Goal: Transaction & Acquisition: Purchase product/service

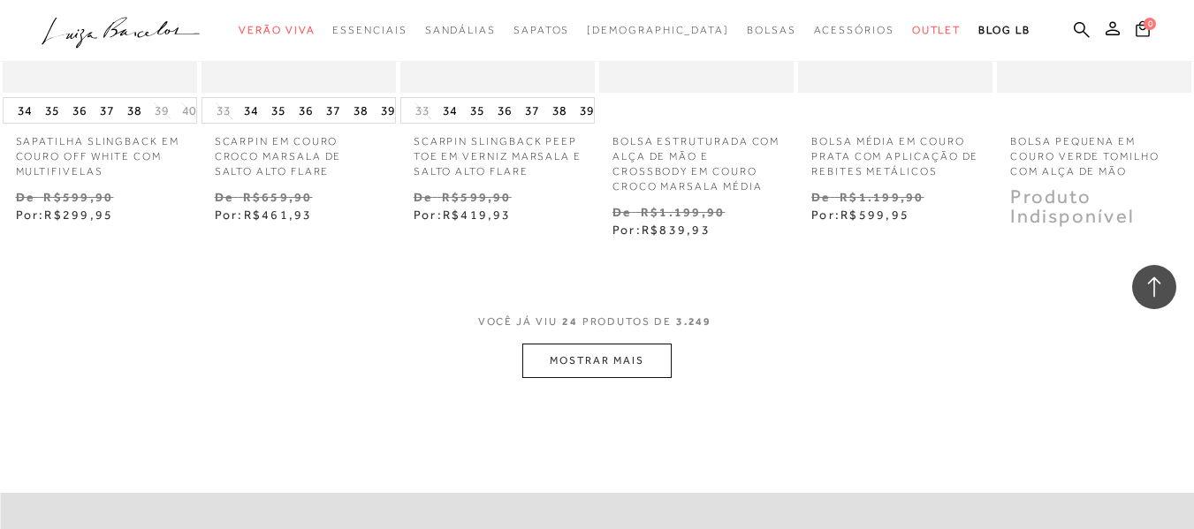
scroll to position [1768, 0]
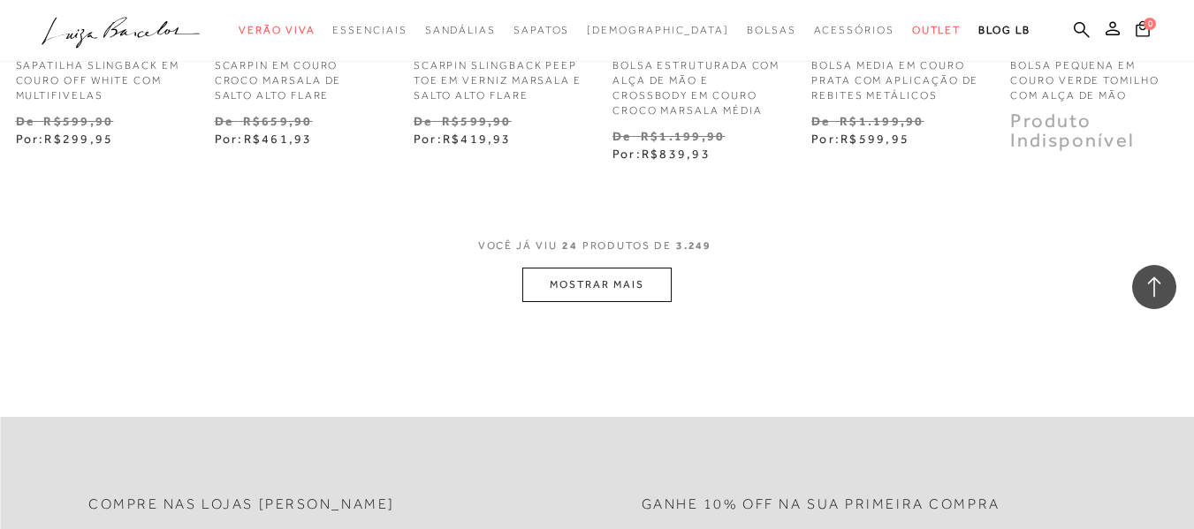
click at [575, 287] on button "MOSTRAR MAIS" at bounding box center [596, 285] width 148 height 34
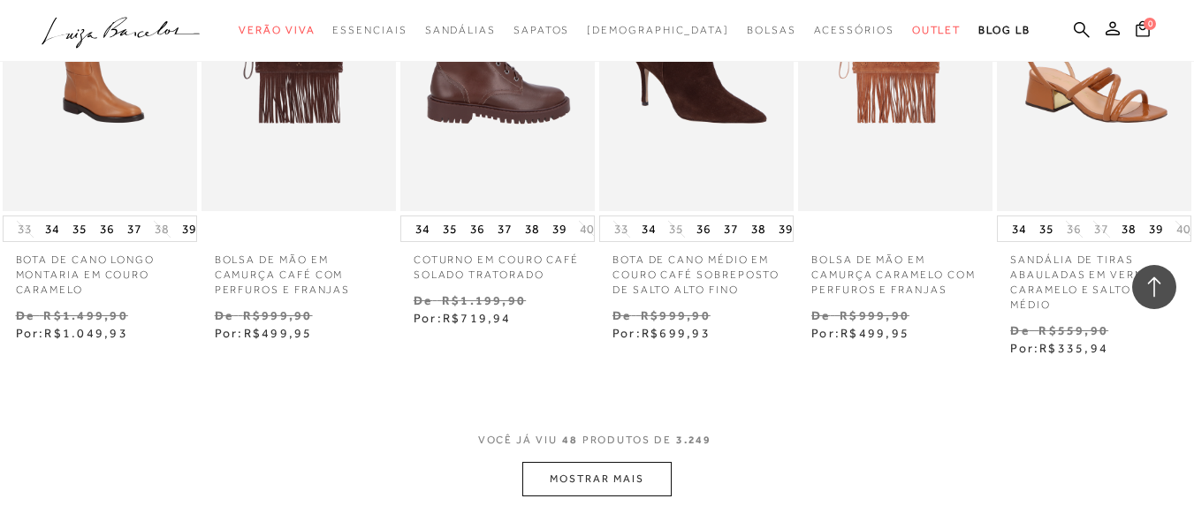
scroll to position [3430, 0]
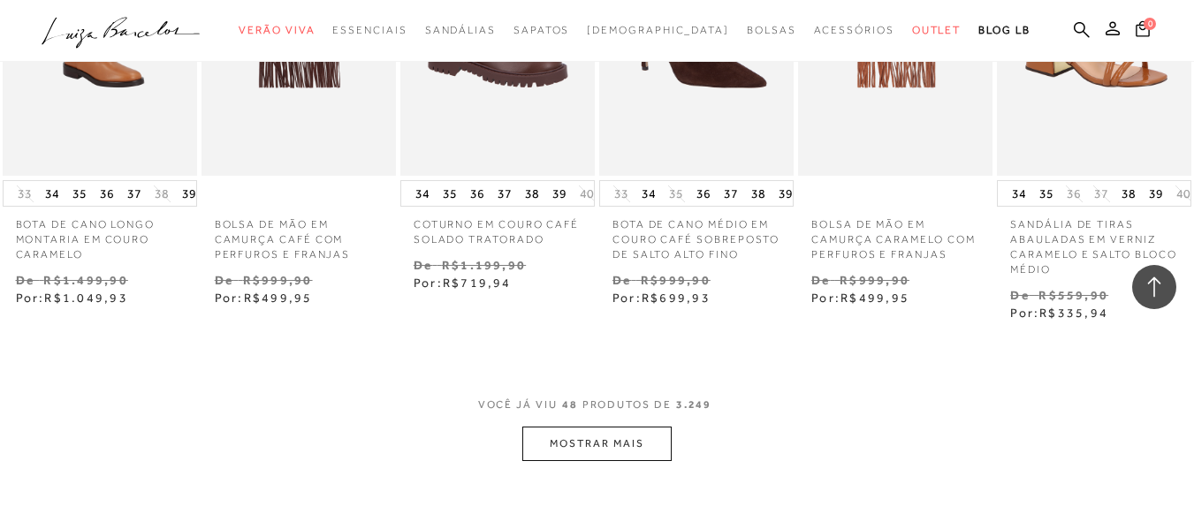
click at [561, 446] on button "MOSTRAR MAIS" at bounding box center [596, 444] width 148 height 34
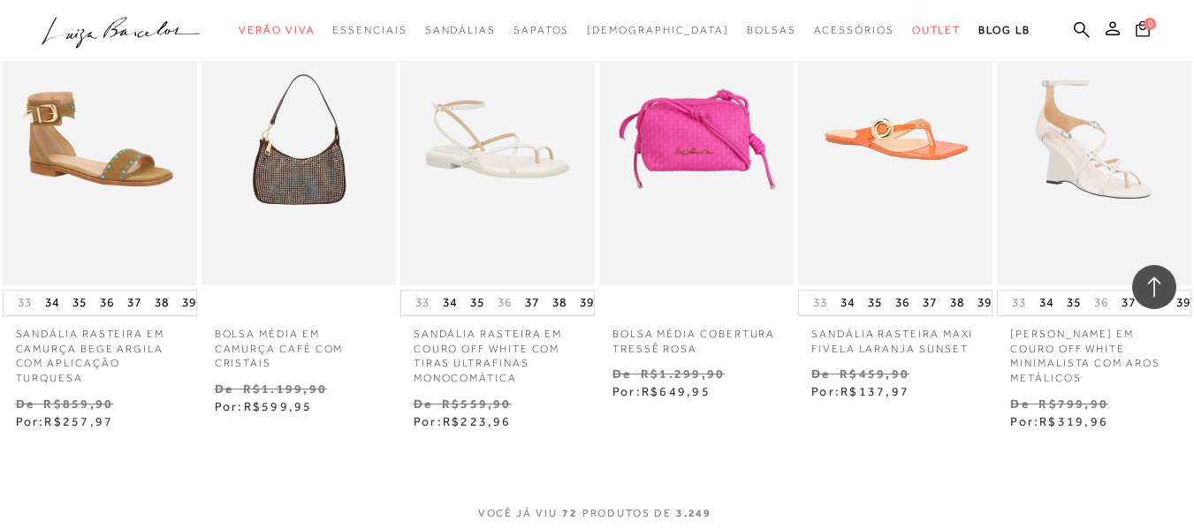
scroll to position [5162, 0]
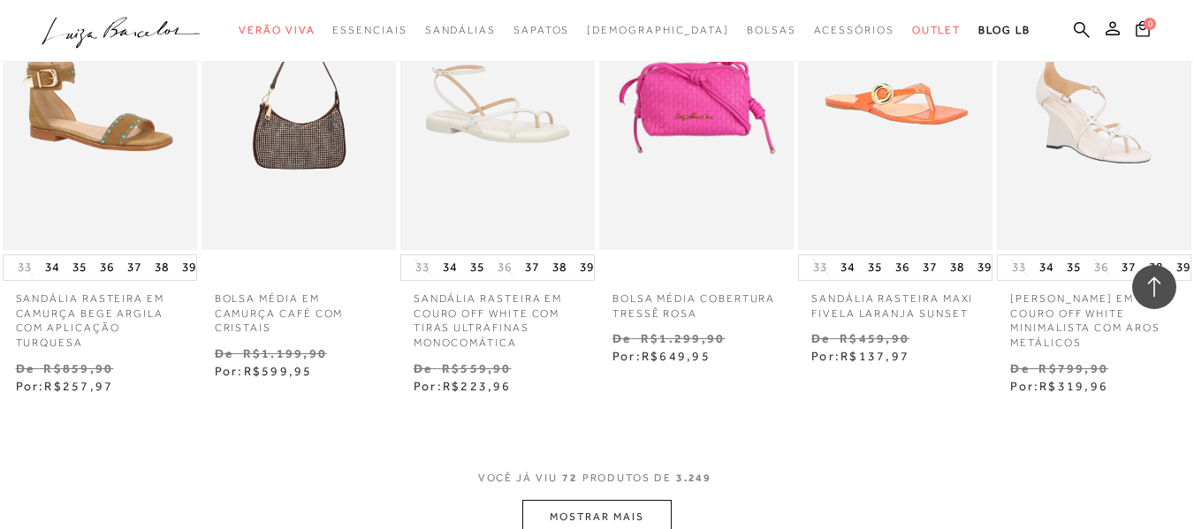
click at [617, 501] on button "MOSTRAR MAIS" at bounding box center [596, 517] width 148 height 34
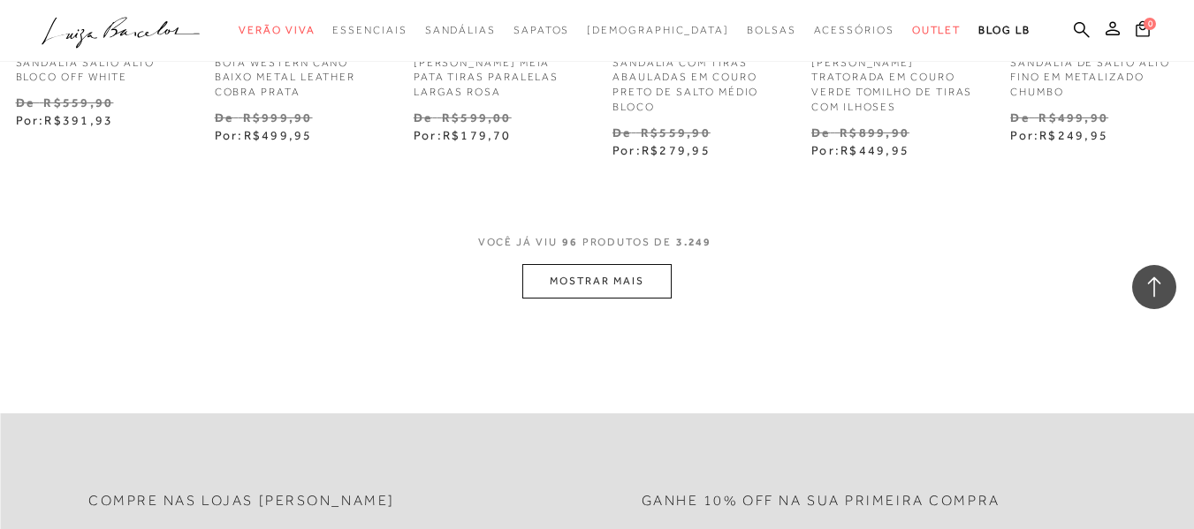
scroll to position [7389, 0]
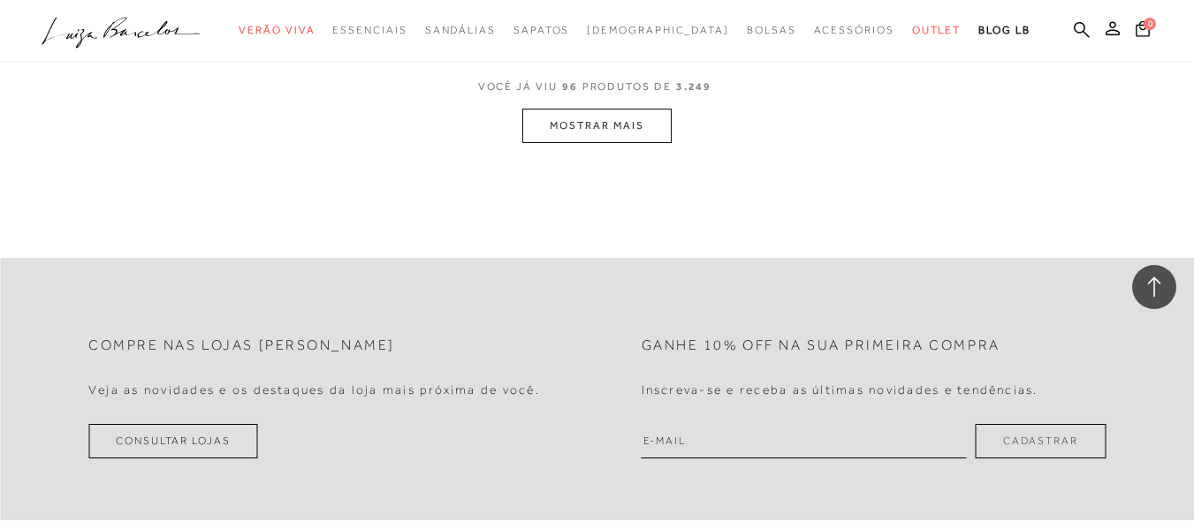
click at [585, 109] on button "MOSTRAR MAIS" at bounding box center [596, 126] width 148 height 34
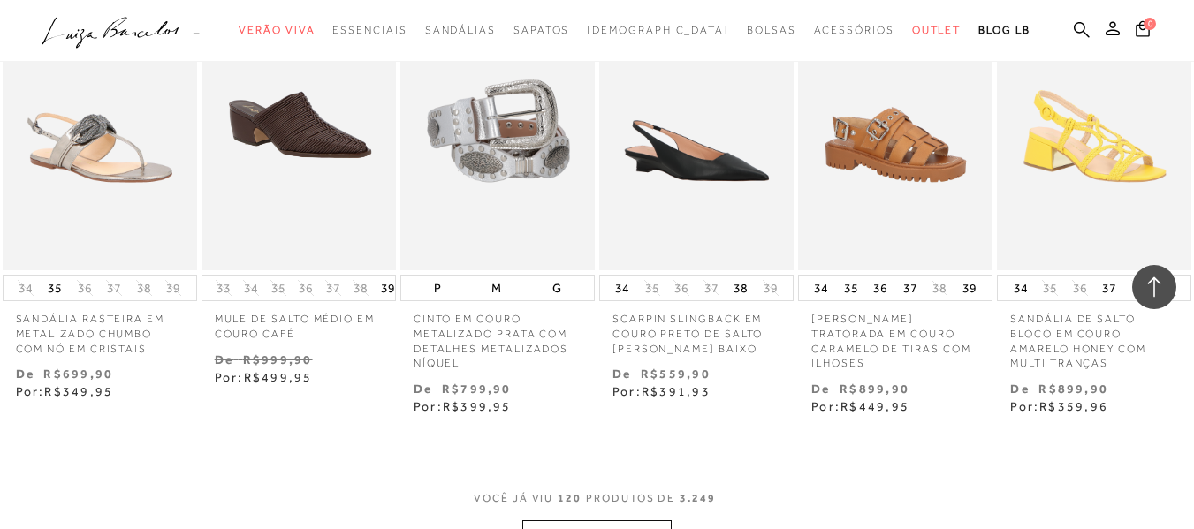
scroll to position [8839, 0]
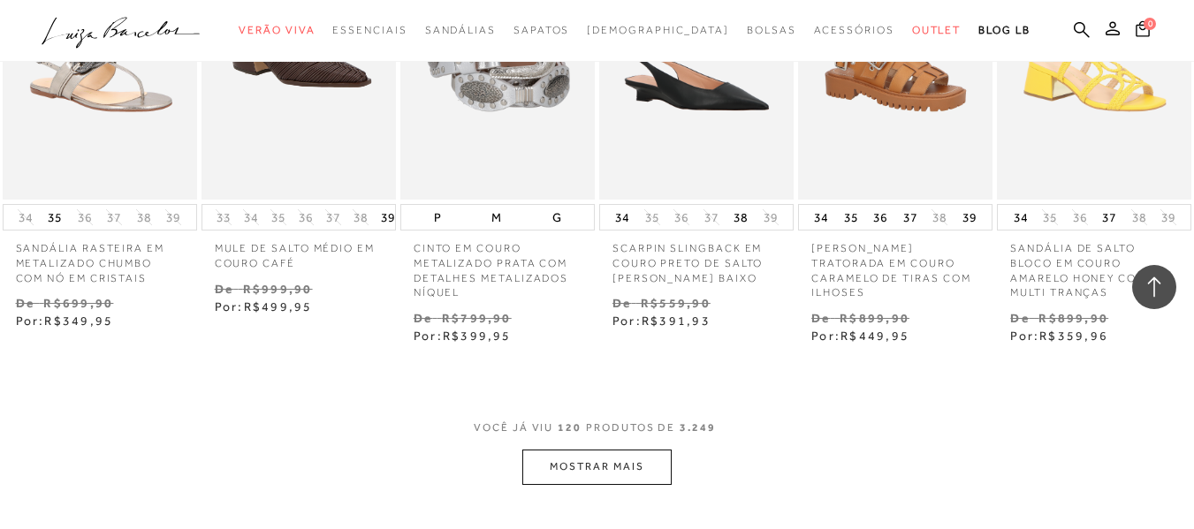
click at [643, 450] on button "MOSTRAR MAIS" at bounding box center [596, 467] width 148 height 34
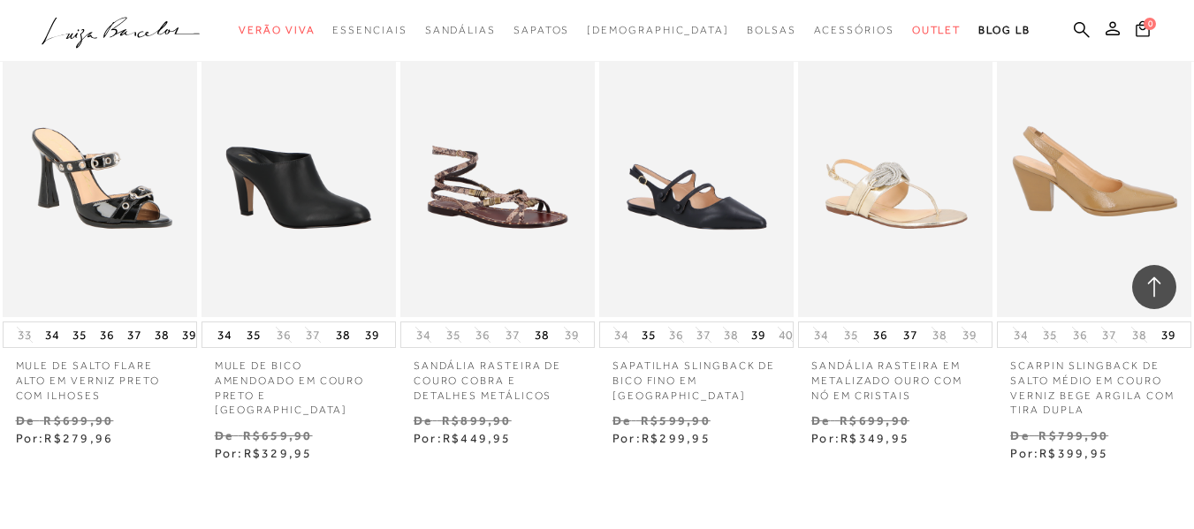
scroll to position [10784, 0]
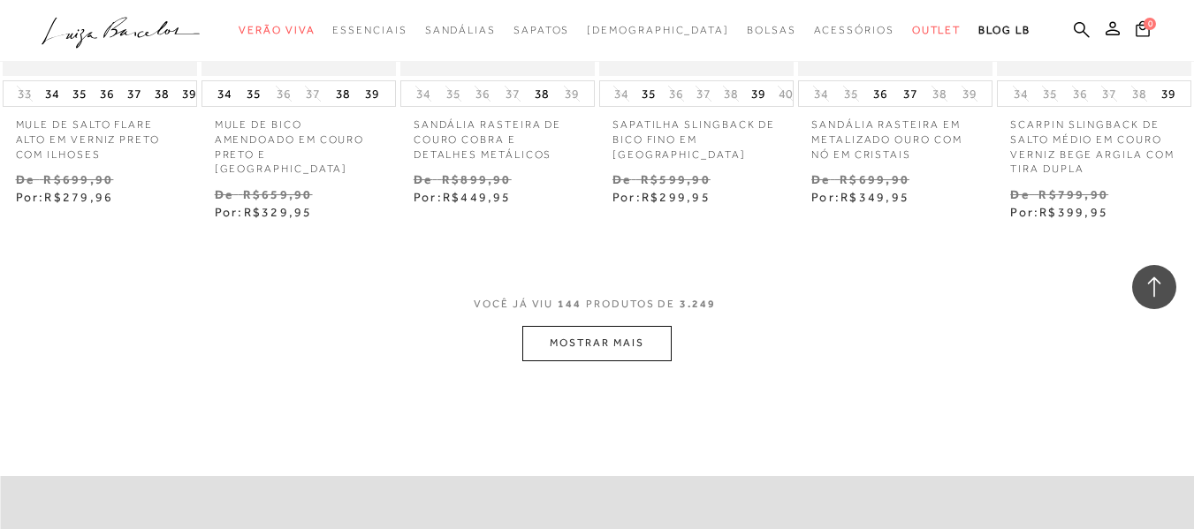
click at [636, 326] on button "MOSTRAR MAIS" at bounding box center [596, 343] width 148 height 34
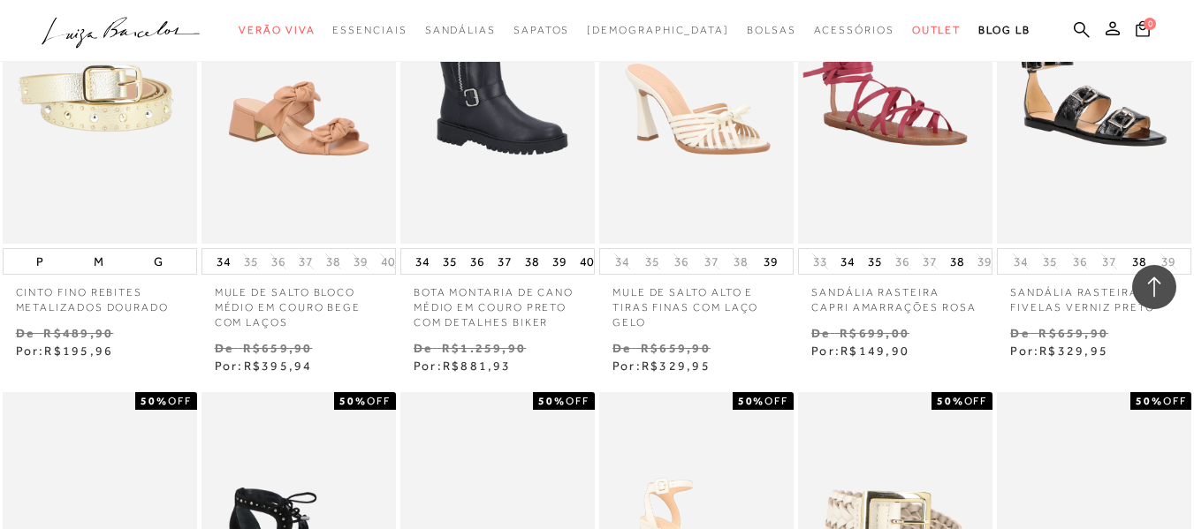
scroll to position [12587, 0]
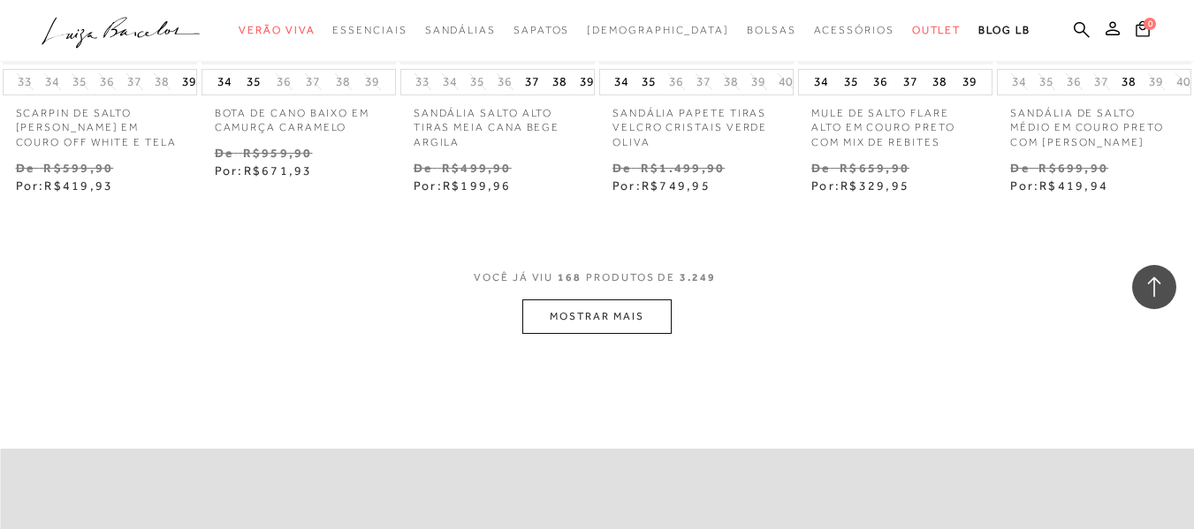
click at [585, 300] on button "MOSTRAR MAIS" at bounding box center [596, 317] width 148 height 34
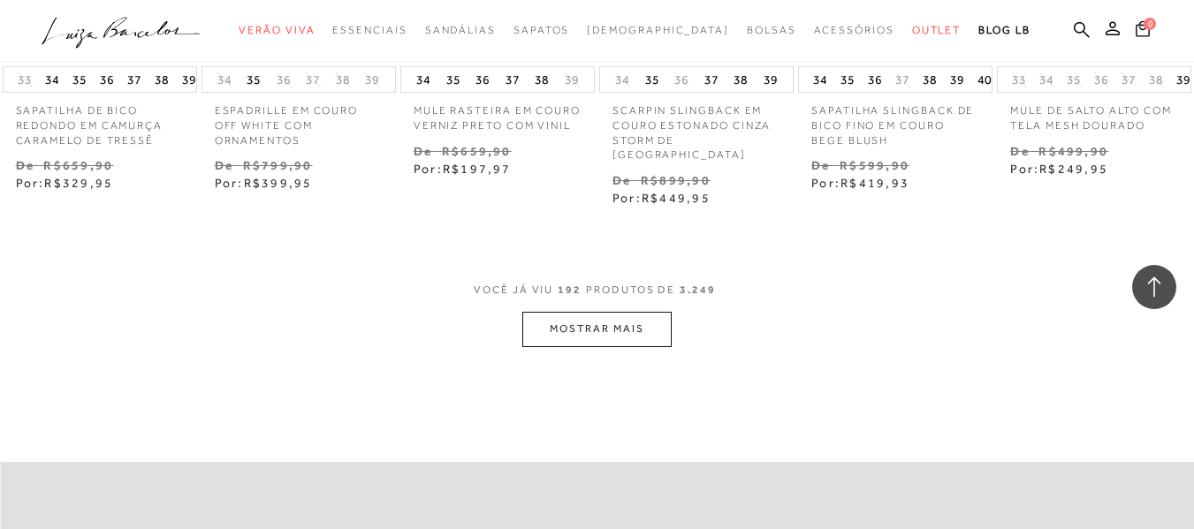
scroll to position [14390, 0]
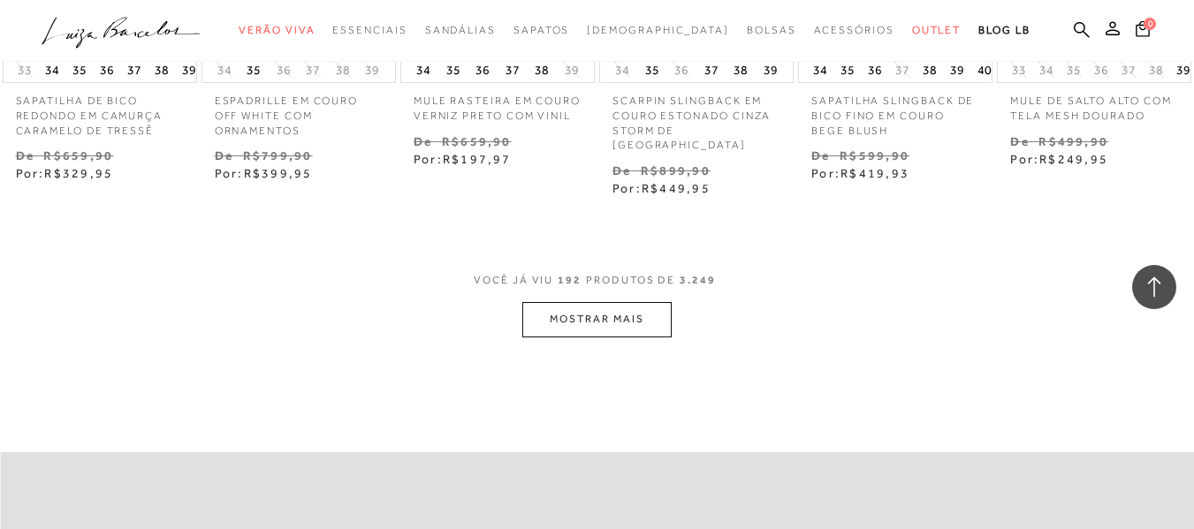
click at [628, 302] on button "MOSTRAR MAIS" at bounding box center [596, 319] width 148 height 34
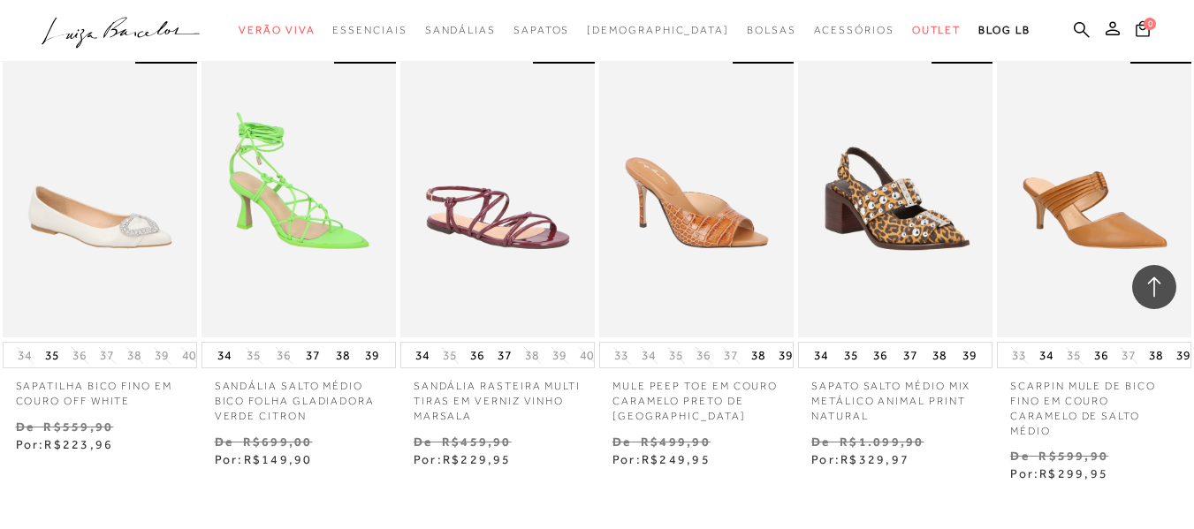
scroll to position [16229, 0]
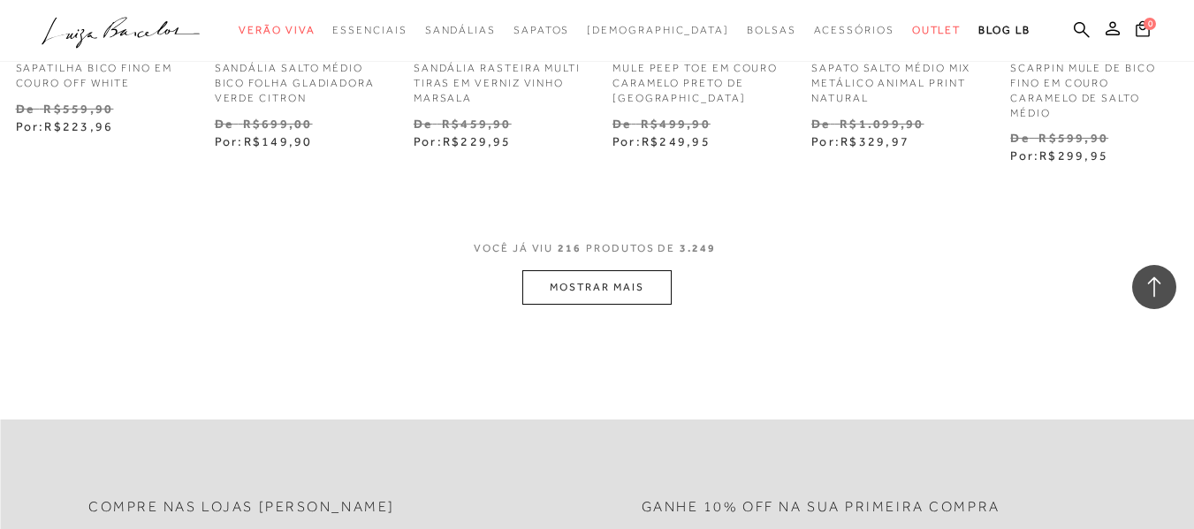
click at [616, 270] on button "MOSTRAR MAIS" at bounding box center [596, 287] width 148 height 34
click at [616, 233] on div "Loading..." at bounding box center [597, 264] width 1194 height 529
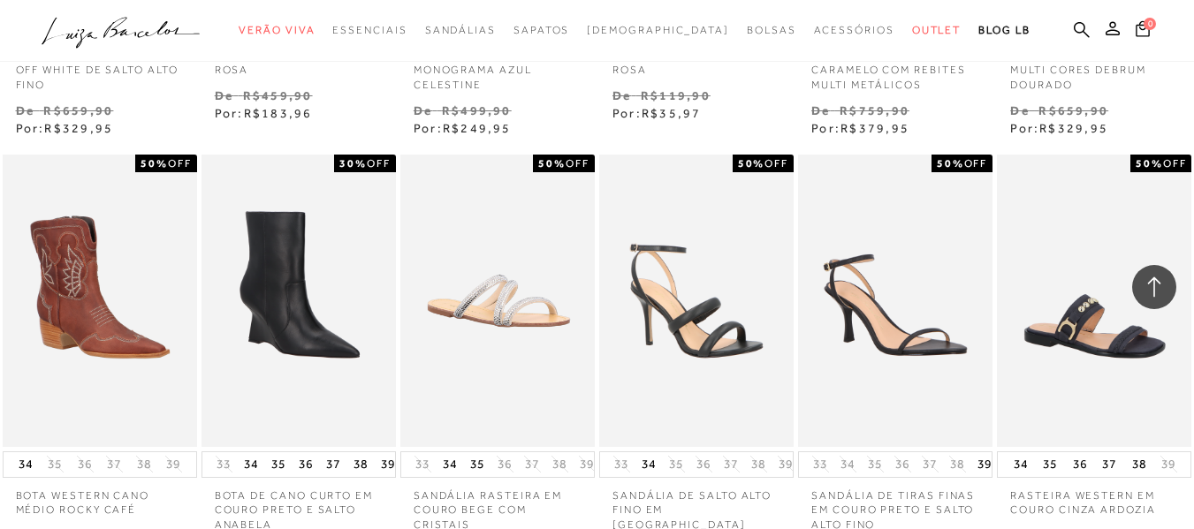
scroll to position [18032, 0]
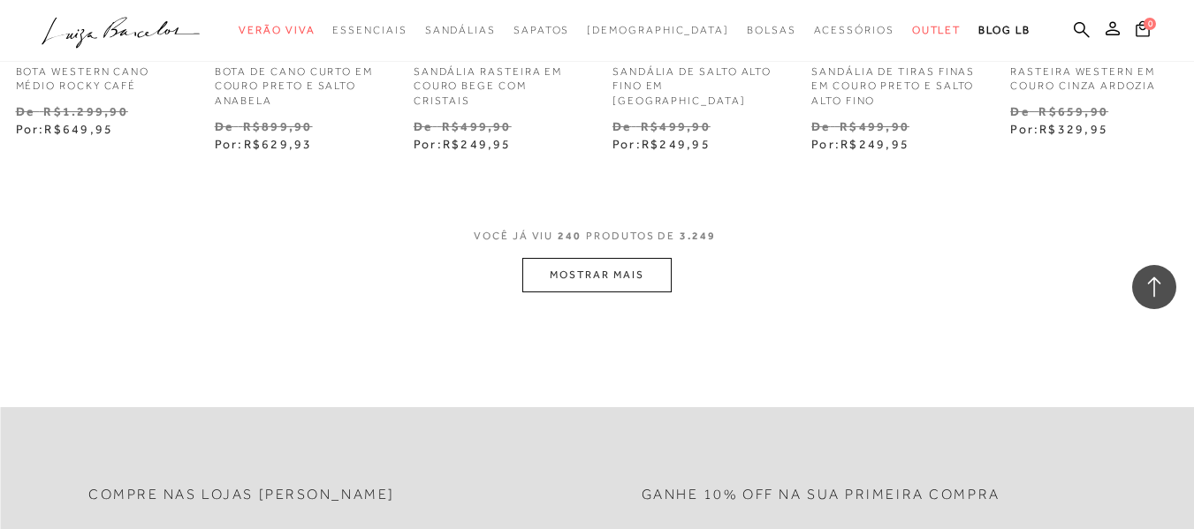
click at [598, 258] on button "MOSTRAR MAIS" at bounding box center [596, 275] width 148 height 34
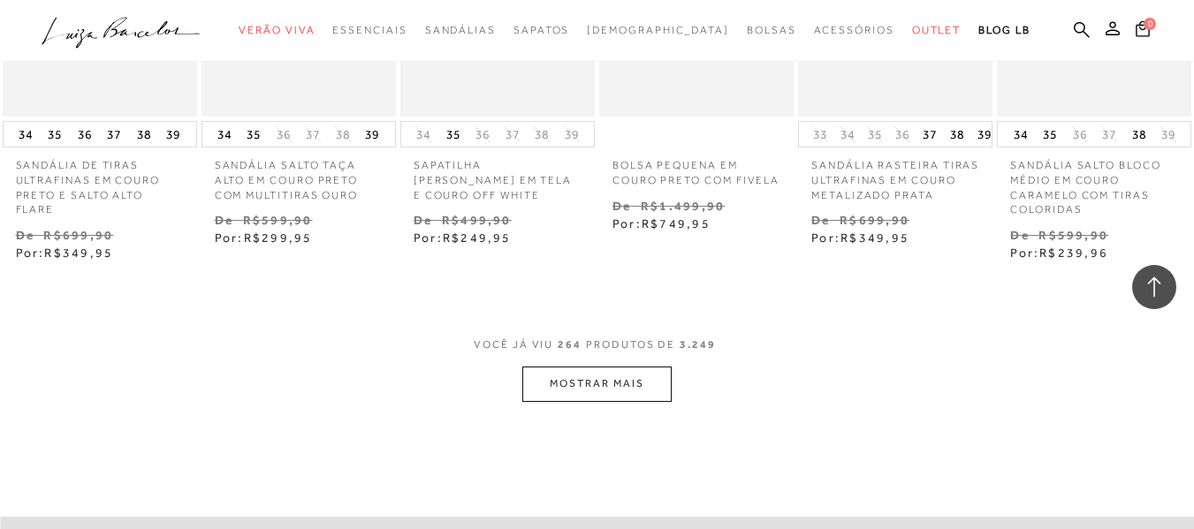
scroll to position [19764, 0]
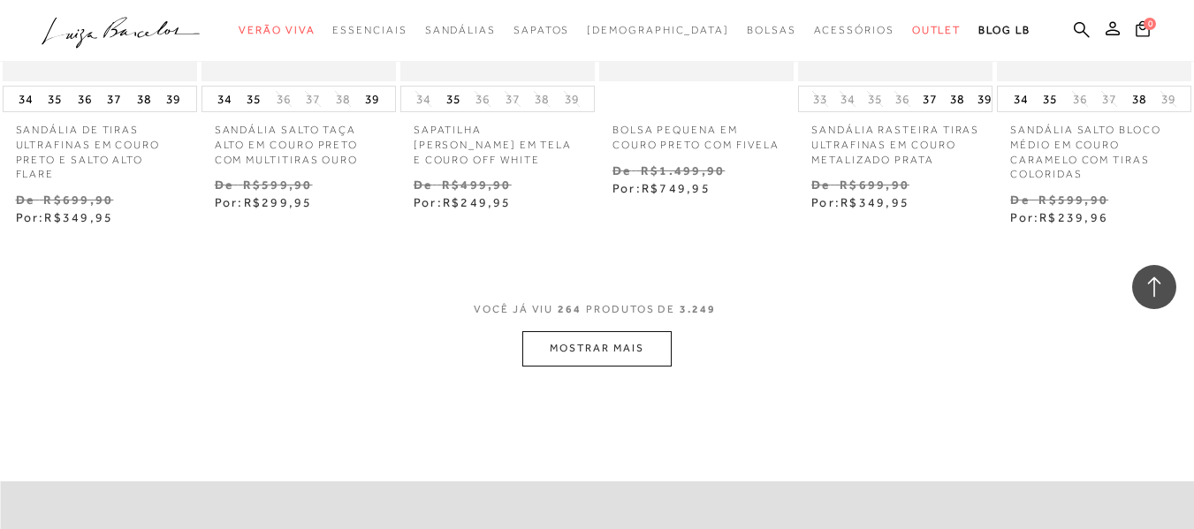
click at [598, 331] on button "MOSTRAR MAIS" at bounding box center [596, 348] width 148 height 34
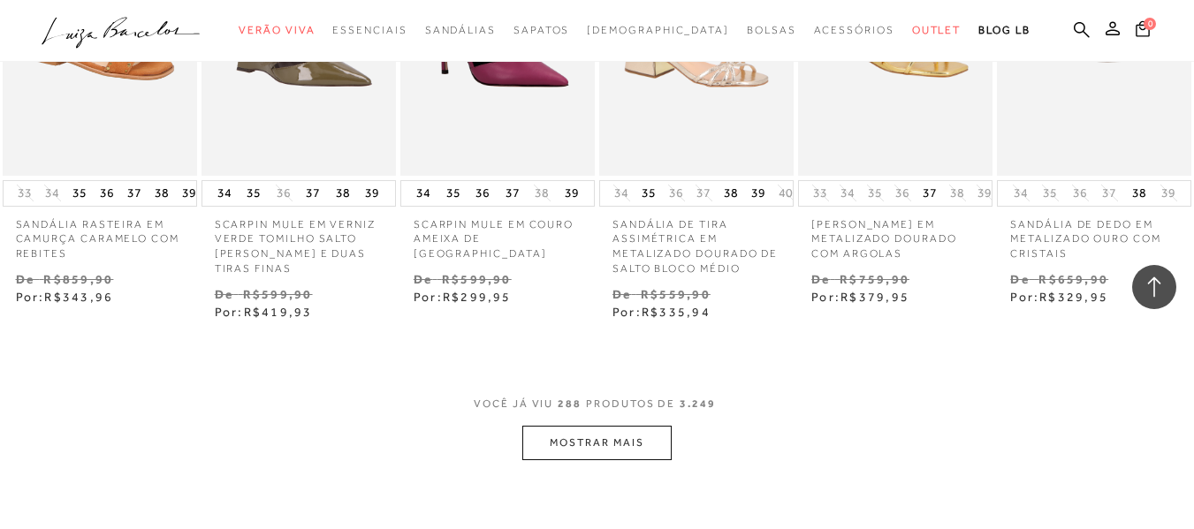
scroll to position [21497, 0]
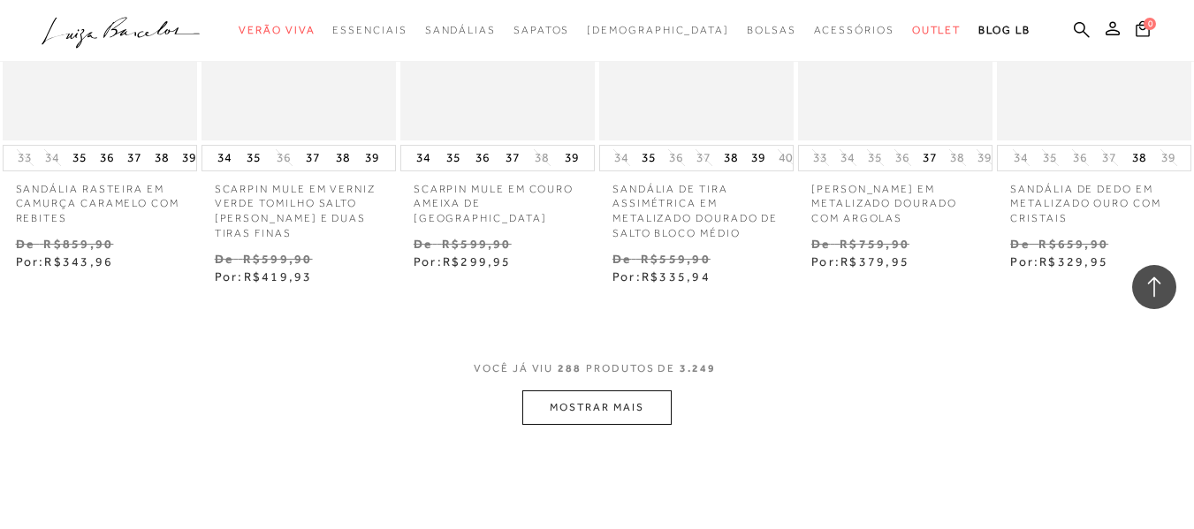
click at [600, 391] on button "MOSTRAR MAIS" at bounding box center [596, 408] width 148 height 34
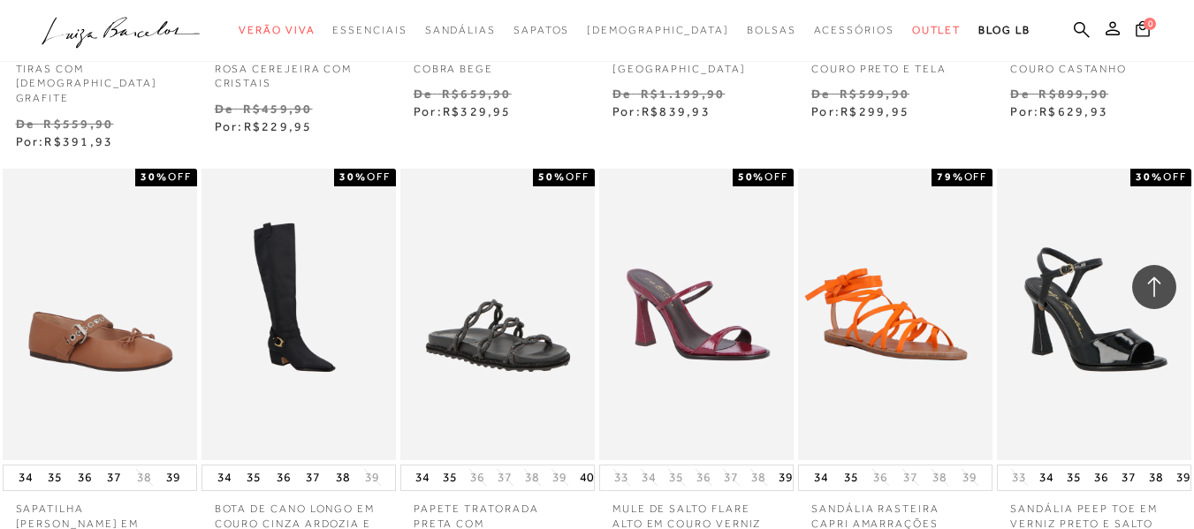
scroll to position [23371, 0]
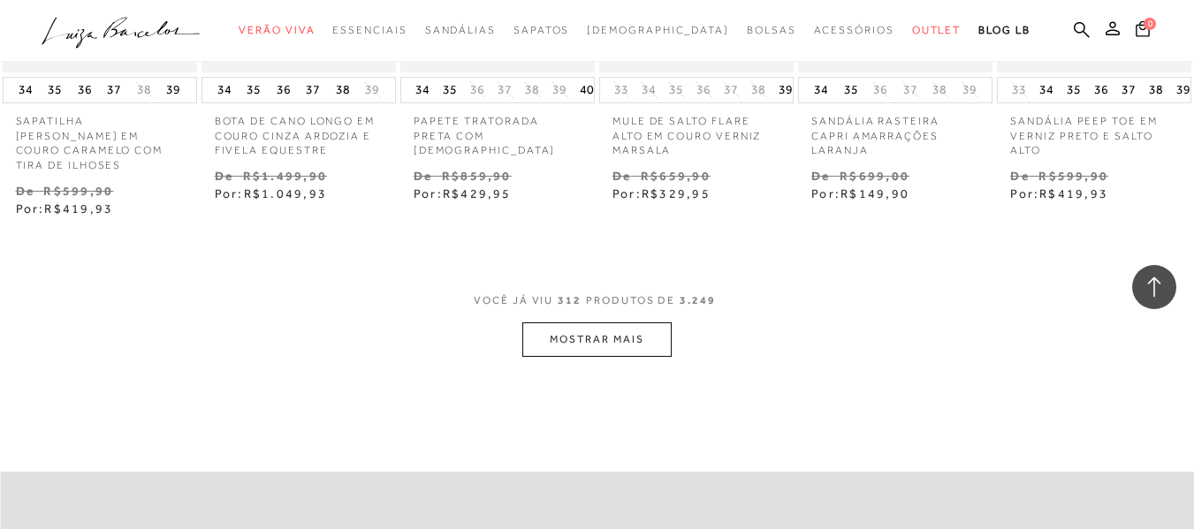
click at [582, 323] on button "MOSTRAR MAIS" at bounding box center [596, 340] width 148 height 34
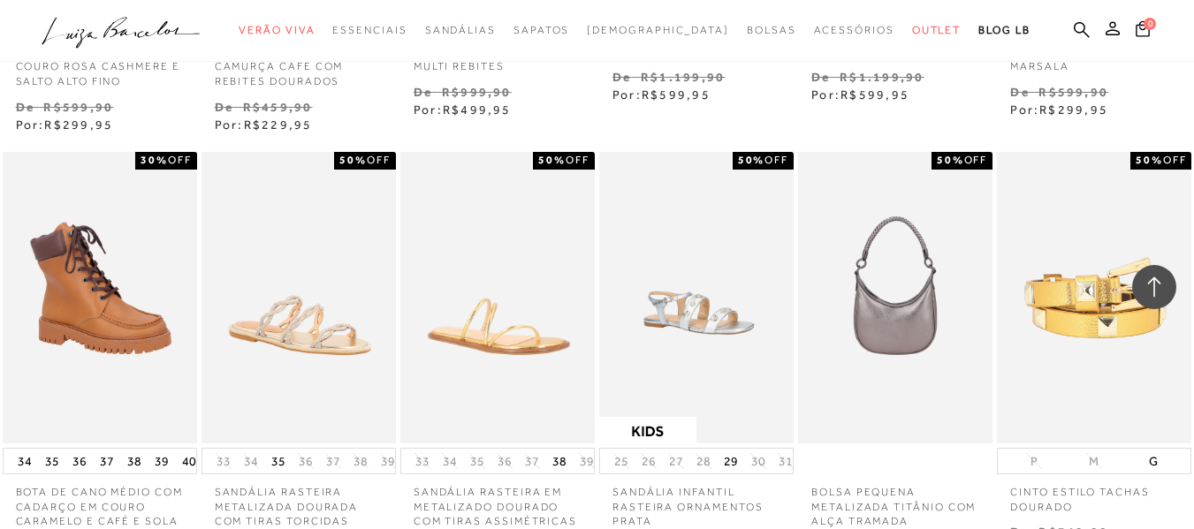
scroll to position [25138, 0]
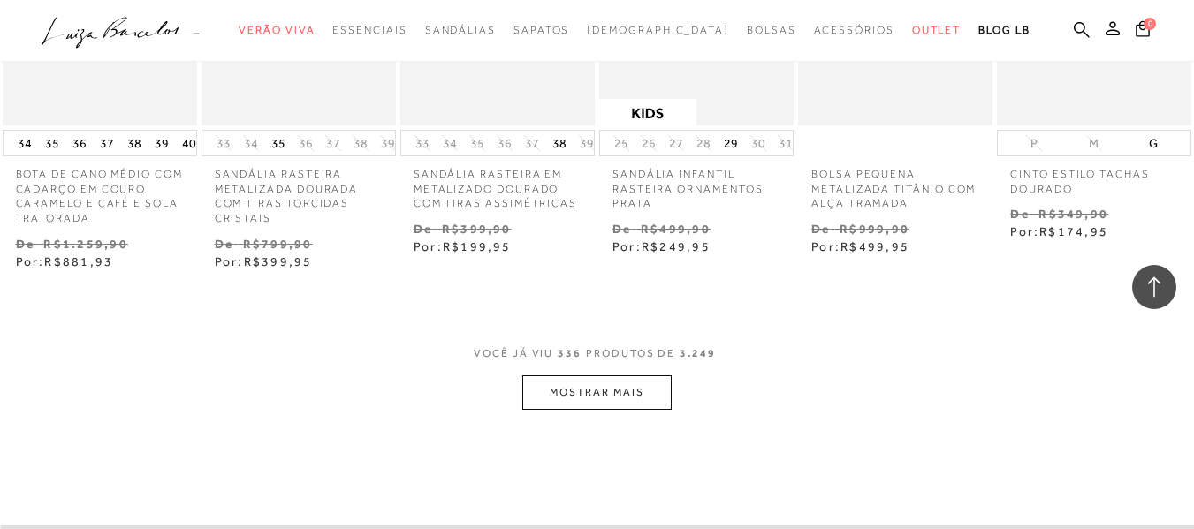
click at [585, 376] on button "MOSTRAR MAIS" at bounding box center [596, 393] width 148 height 34
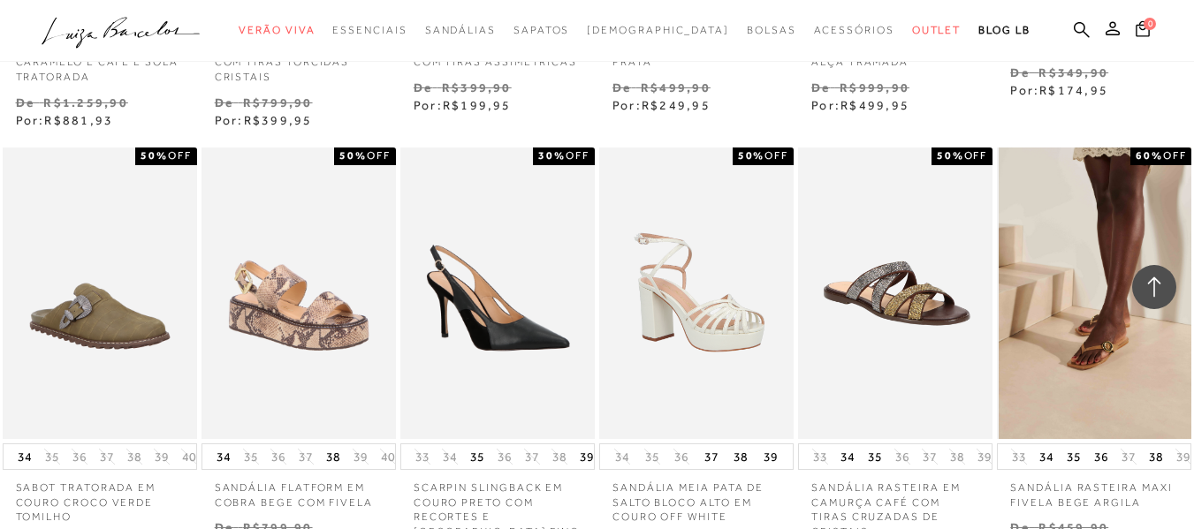
scroll to position [25391, 0]
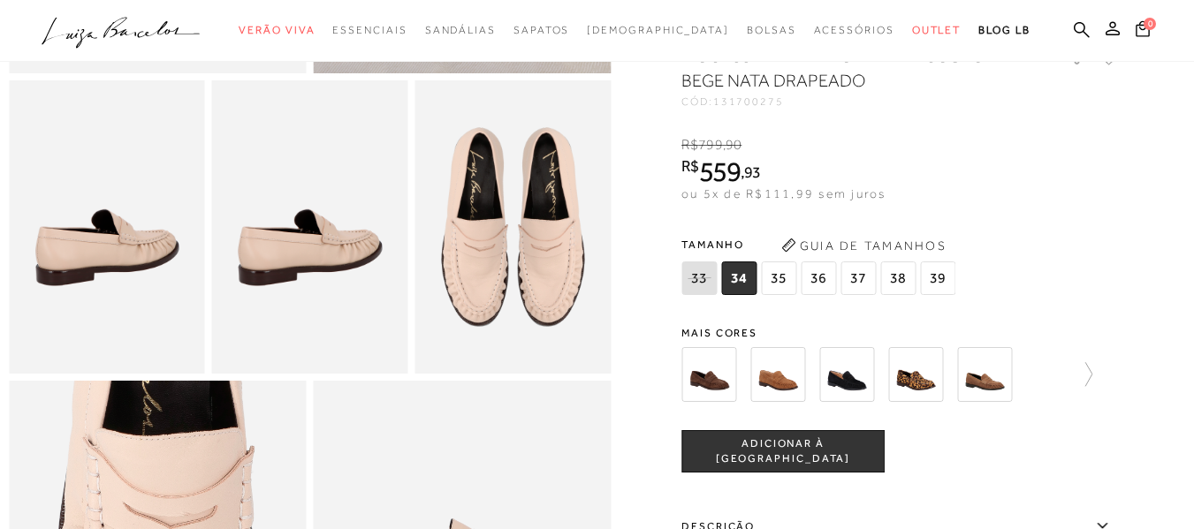
scroll to position [412, 0]
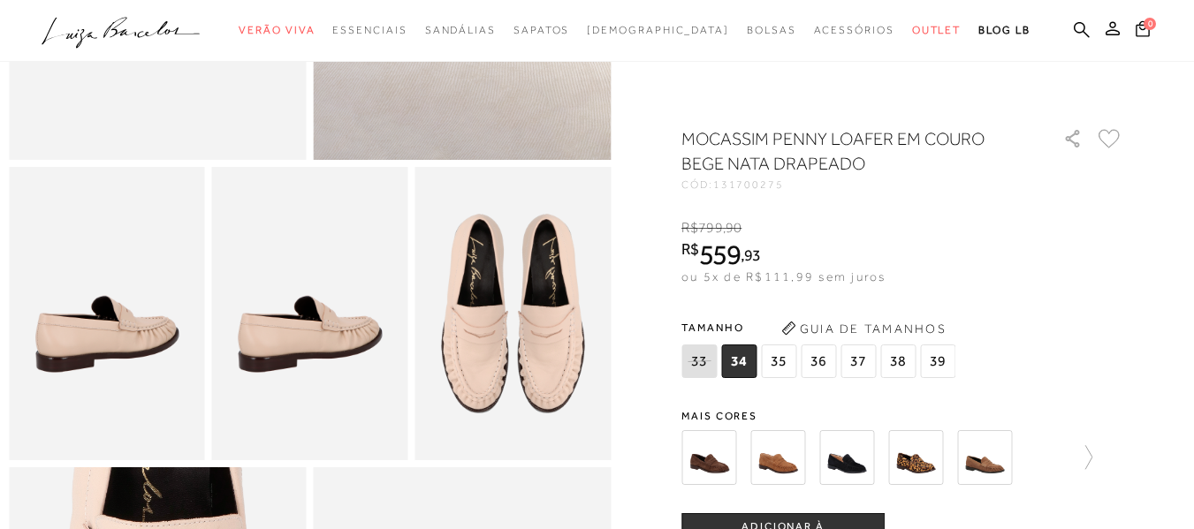
click at [787, 365] on span "35" at bounding box center [778, 362] width 35 height 34
click at [1078, 255] on div "R$ 799 , 90 R$ 559 , 93 ou 5x de R$111,99 sem juros De R$ 799,90 Por: R$ 559,93" at bounding box center [902, 252] width 442 height 68
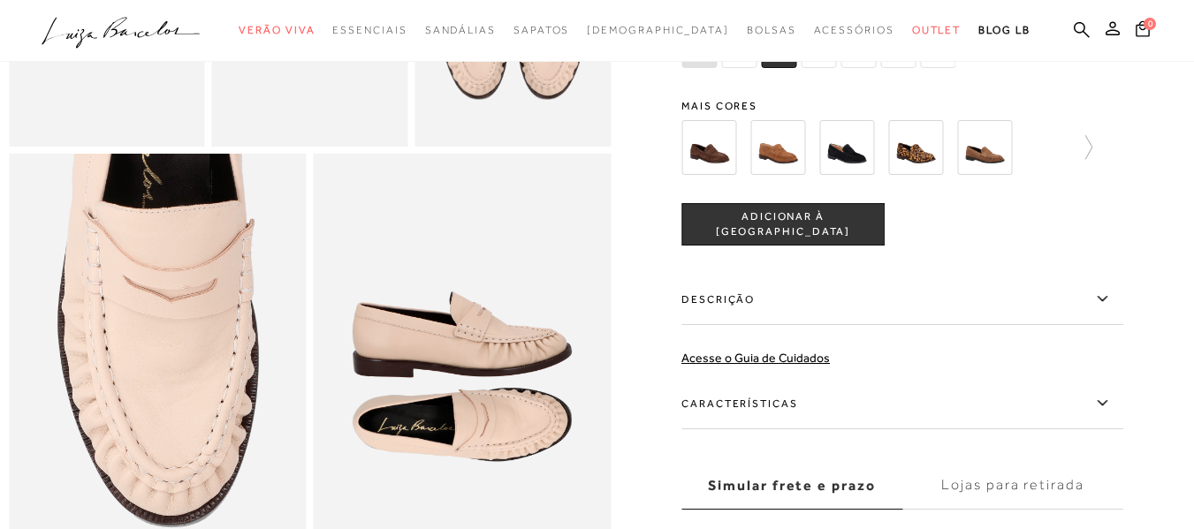
scroll to position [693, 0]
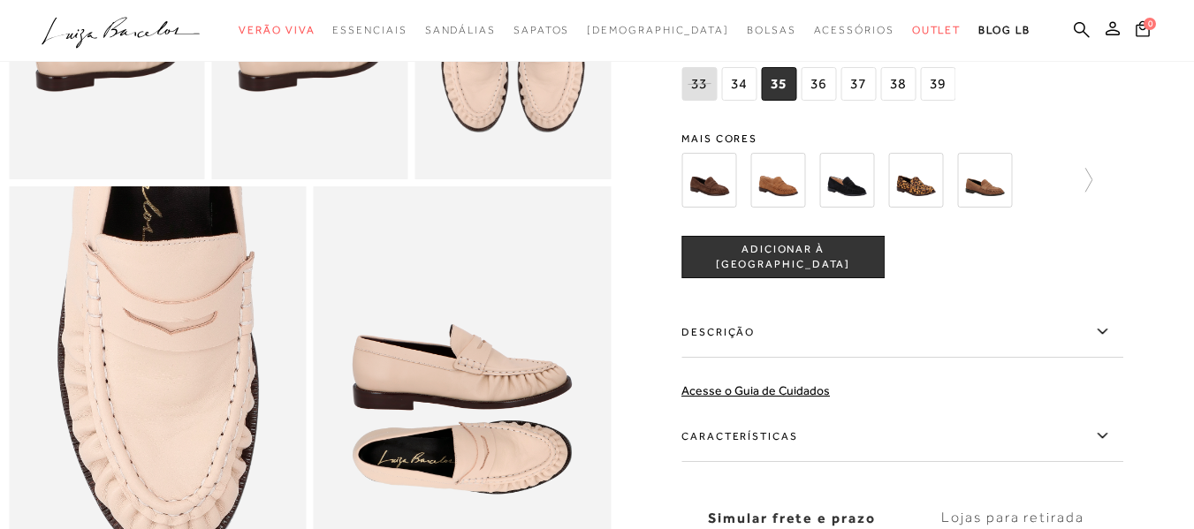
click at [802, 278] on button "ADICIONAR À SACOLA" at bounding box center [782, 257] width 203 height 42
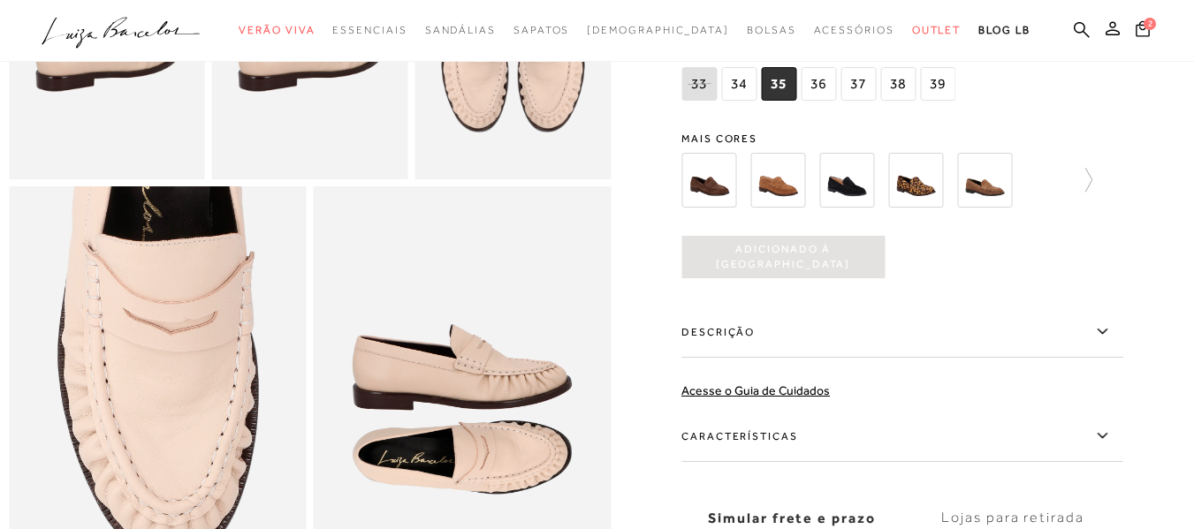
scroll to position [0, 0]
click at [785, 208] on img at bounding box center [777, 180] width 55 height 55
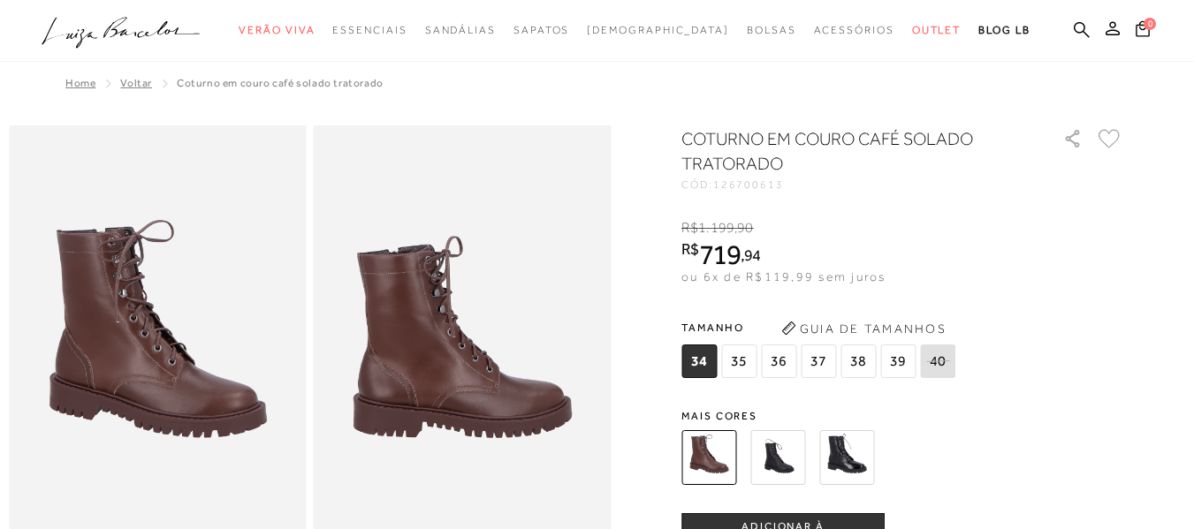
click at [842, 454] on img at bounding box center [846, 457] width 55 height 55
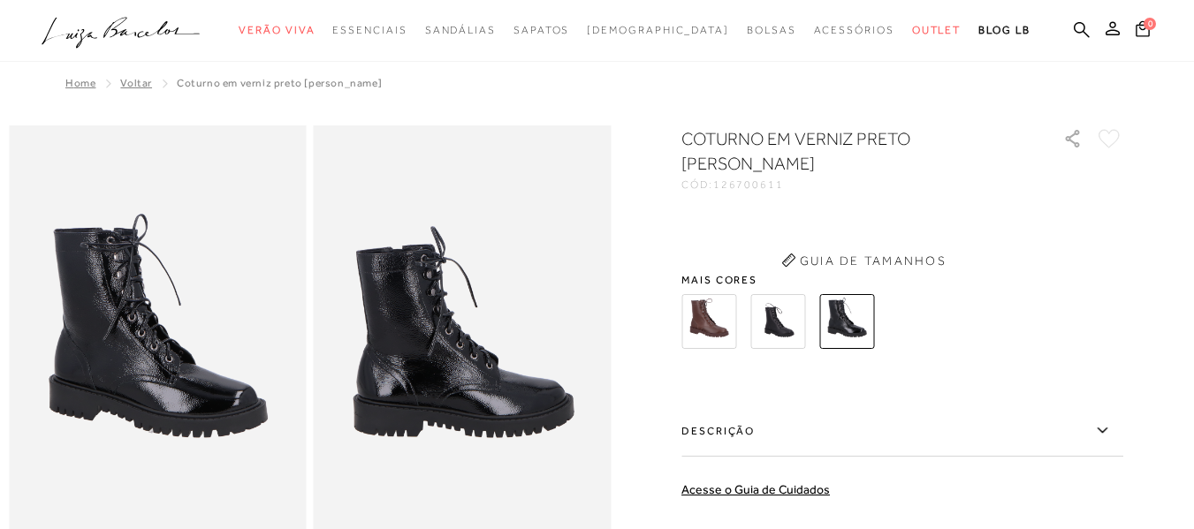
click at [779, 401] on div "COTURNO EM VERNIZ PRETO SOLADO TRATORADO CÓD: 126700611 × É necessário selecion…" at bounding box center [902, 428] width 442 height 605
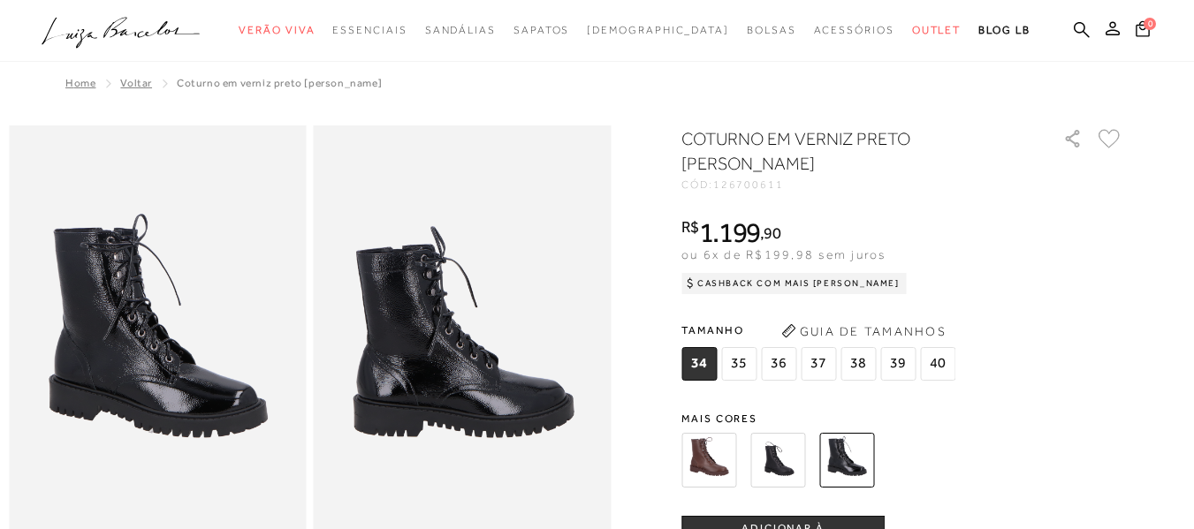
click at [789, 484] on img at bounding box center [777, 460] width 55 height 55
click at [791, 468] on img at bounding box center [777, 460] width 55 height 55
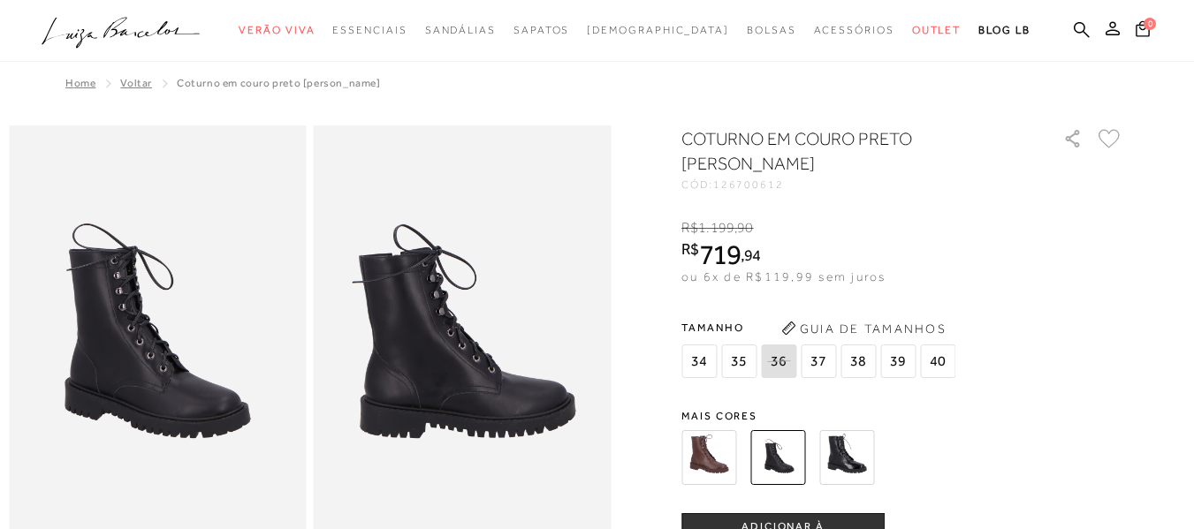
click at [731, 355] on span "35" at bounding box center [738, 362] width 35 height 34
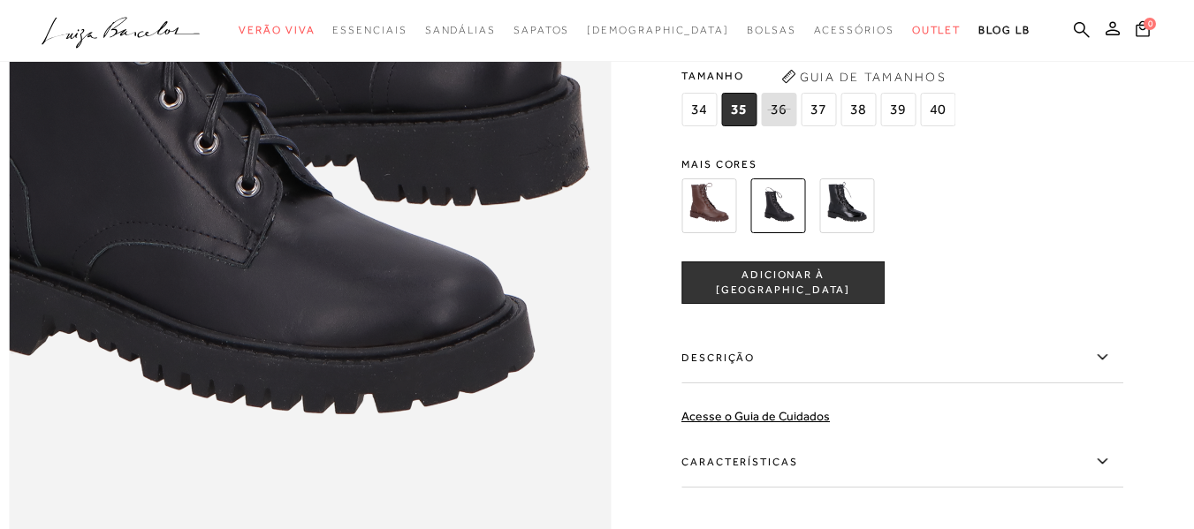
scroll to position [1118, 0]
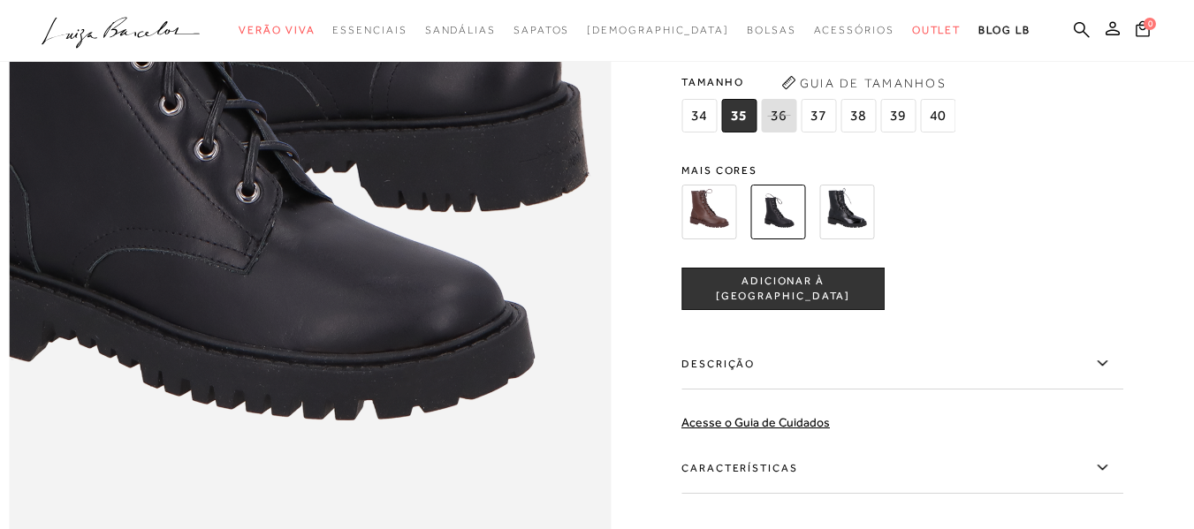
click at [823, 390] on label "Descrição" at bounding box center [902, 364] width 442 height 51
click at [0, 0] on input "Descrição" at bounding box center [0, 0] width 0 height 0
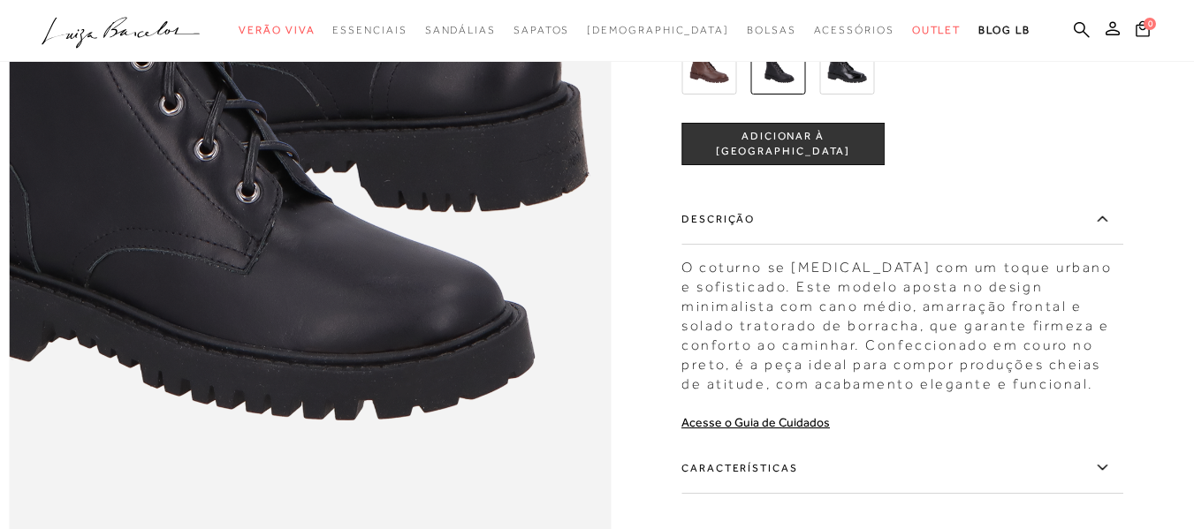
click at [756, 493] on label "Características" at bounding box center [902, 468] width 442 height 51
click at [0, 0] on input "Características" at bounding box center [0, 0] width 0 height 0
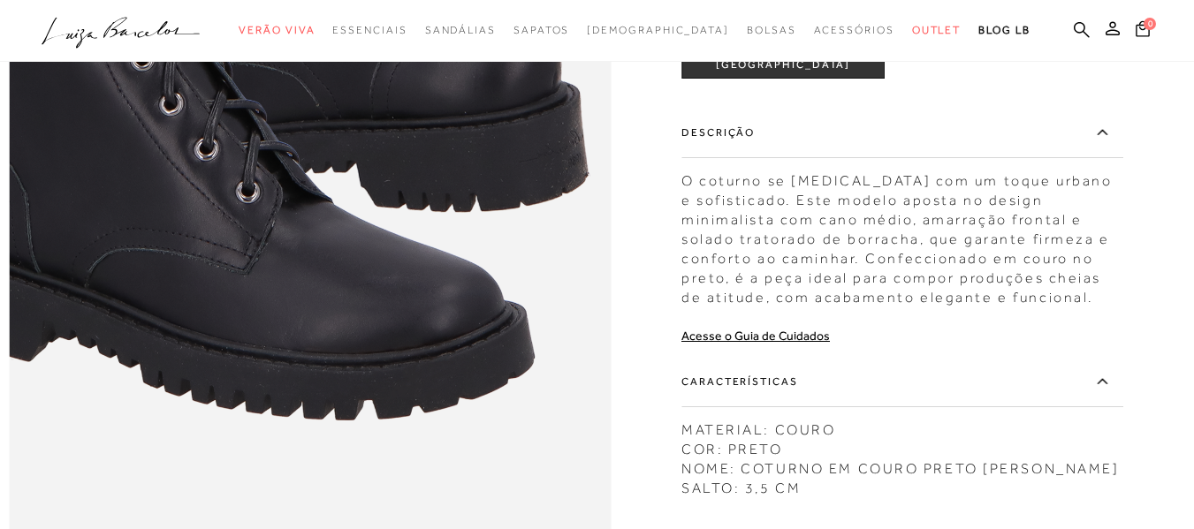
click at [726, 79] on button "ADICIONAR À SACOLA" at bounding box center [782, 57] width 203 height 42
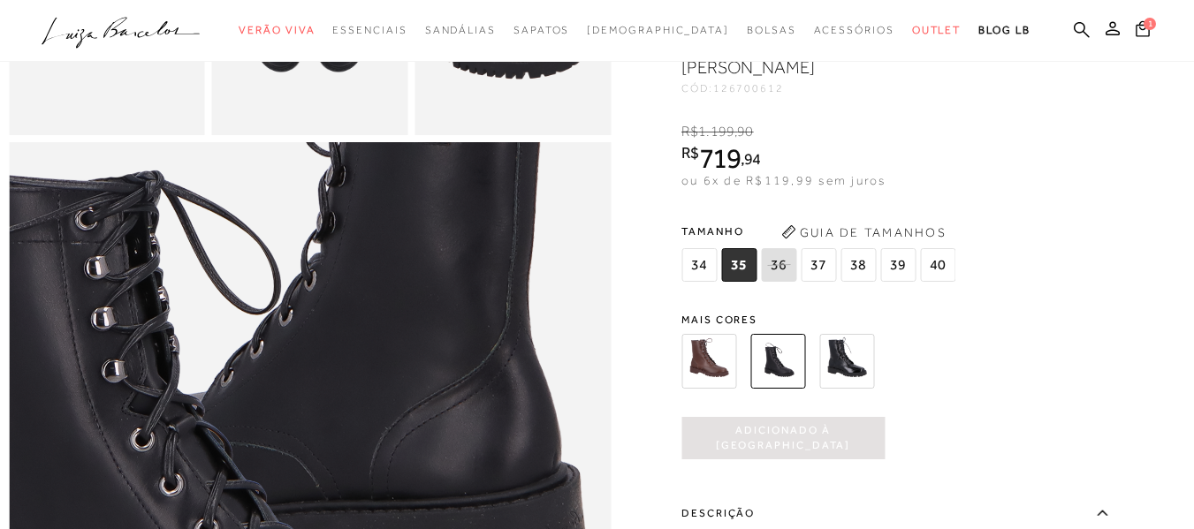
scroll to position [719, 0]
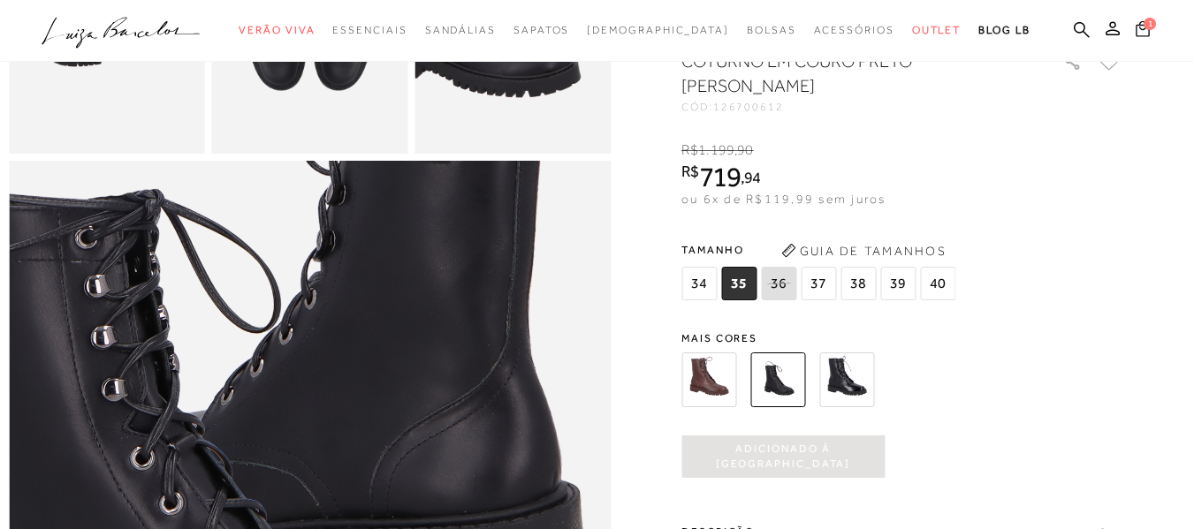
click at [1131, 27] on button "1" at bounding box center [1143, 31] width 25 height 24
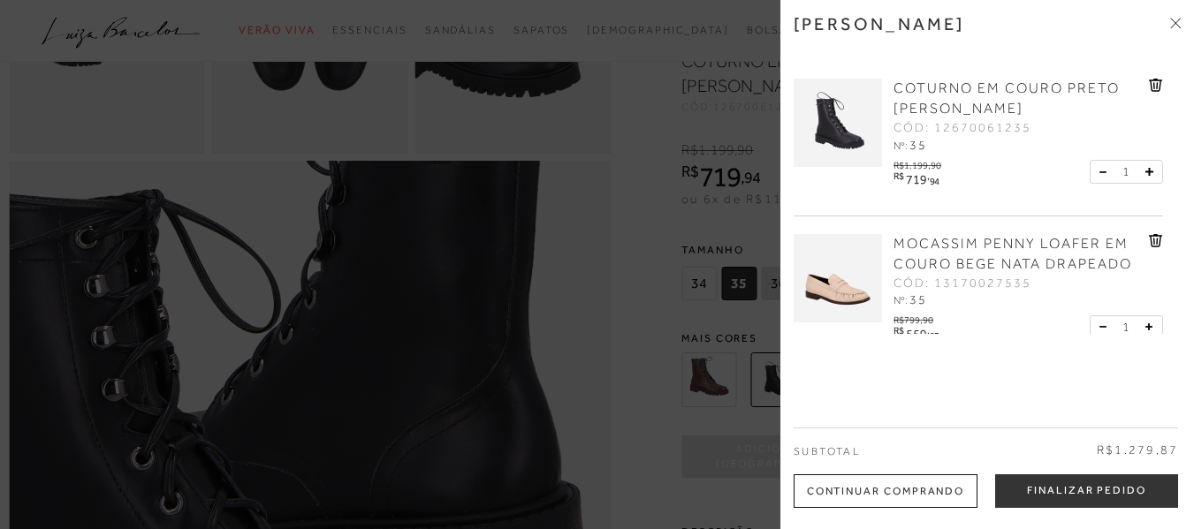
click at [1151, 90] on icon at bounding box center [1155, 85] width 13 height 13
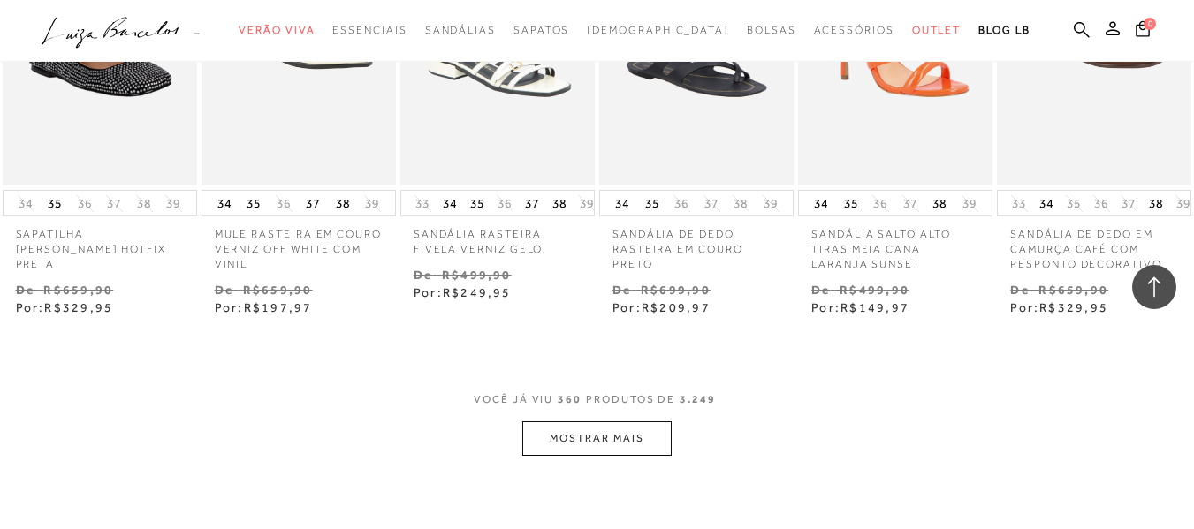
scroll to position [26906, 0]
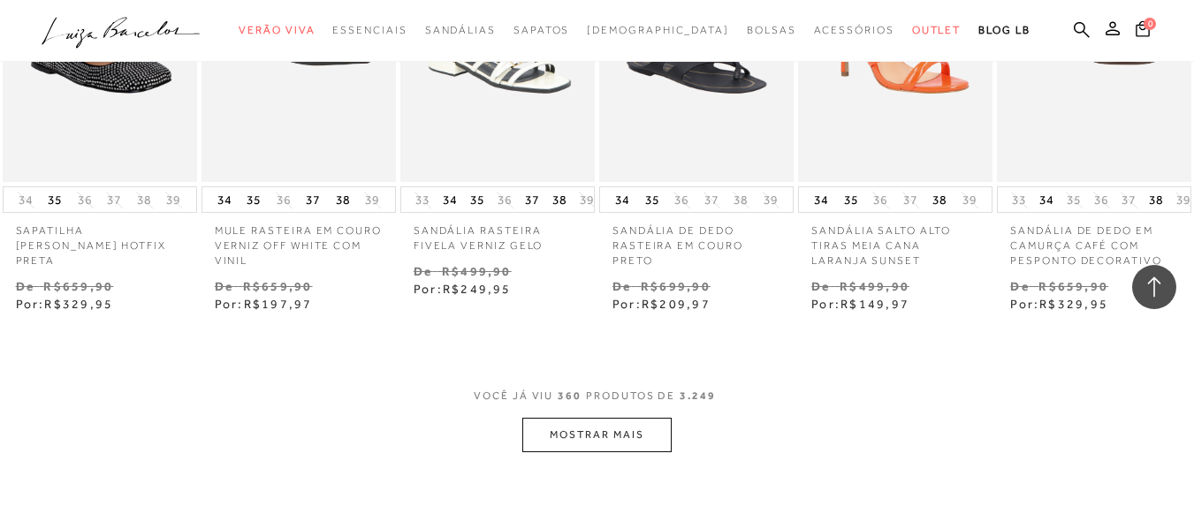
click at [621, 418] on button "MOSTRAR MAIS" at bounding box center [596, 435] width 148 height 34
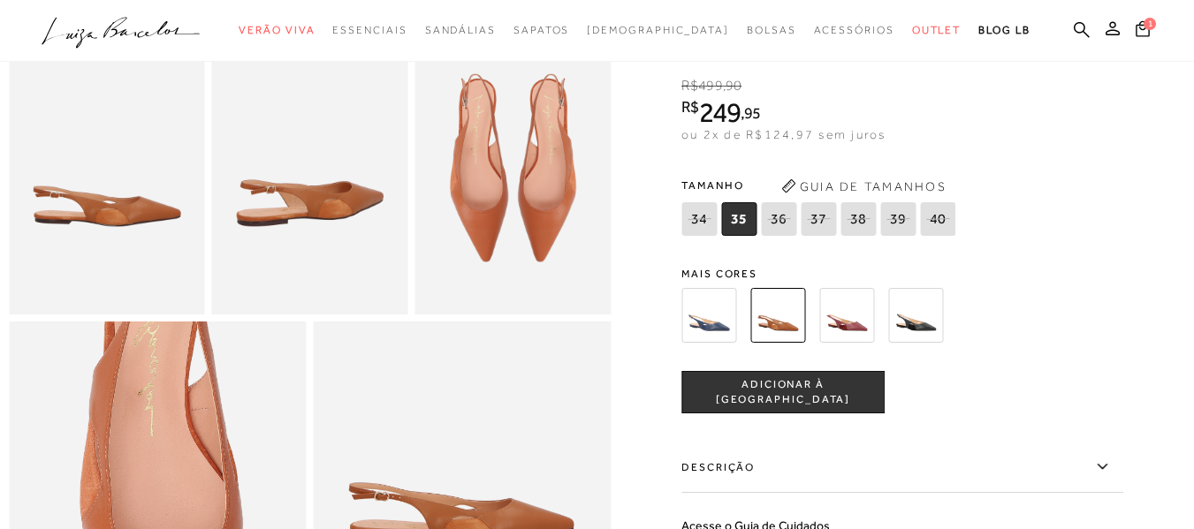
scroll to position [569, 0]
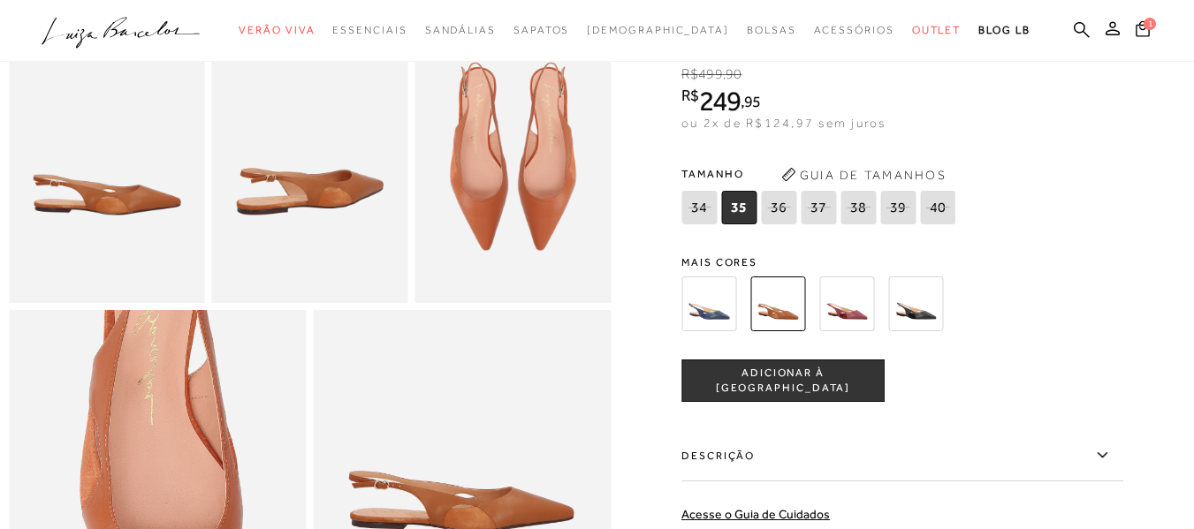
click at [726, 323] on img at bounding box center [708, 304] width 55 height 55
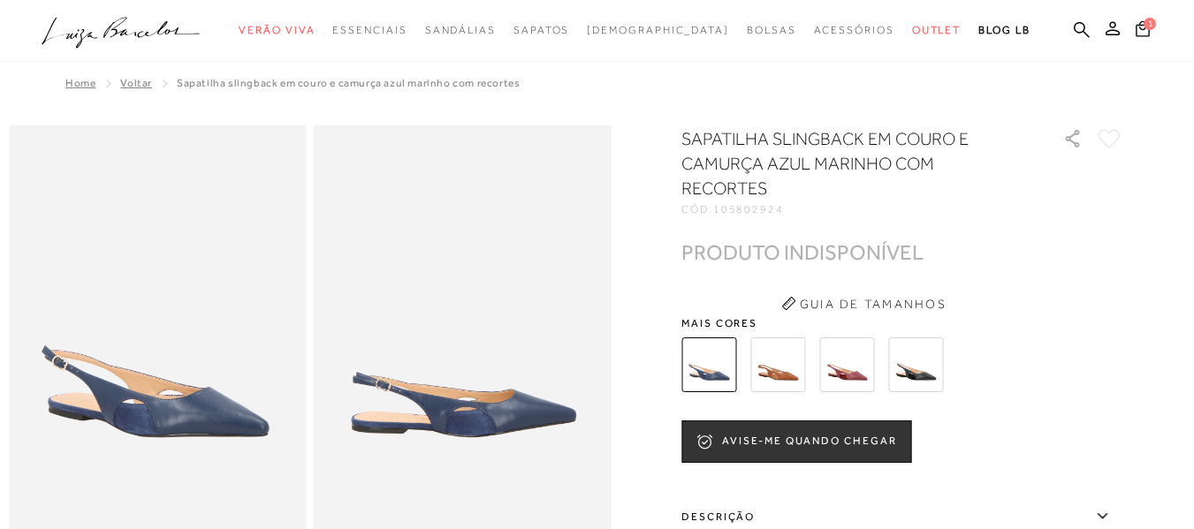
click at [849, 385] on img at bounding box center [846, 365] width 55 height 55
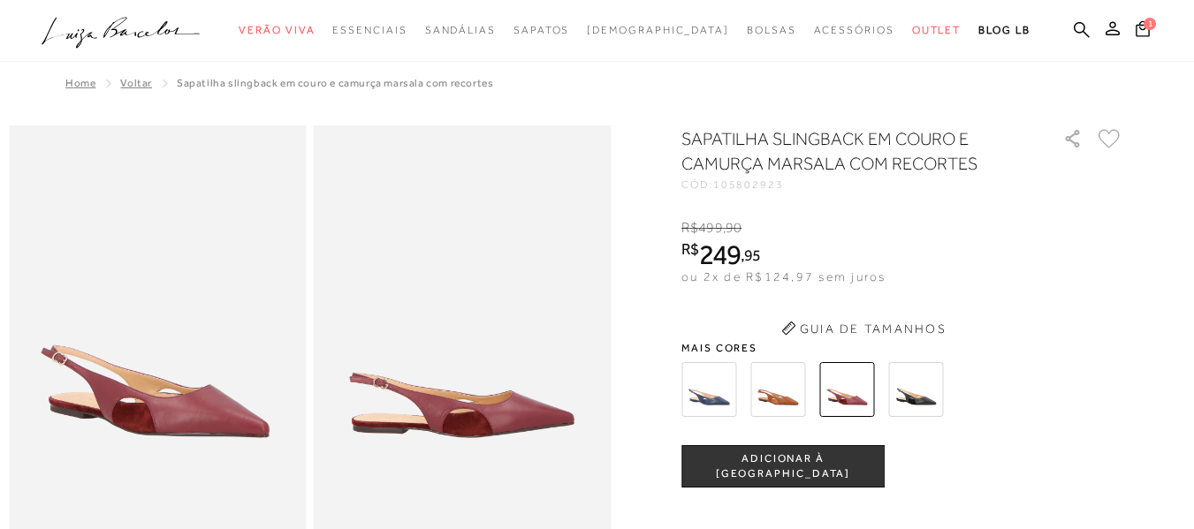
click at [801, 343] on div "SAPATILHA SLINGBACK EM COURO E CAMURÇA MARSALA COM RECORTES CÓD: 105802923 × É …" at bounding box center [902, 484] width 442 height 716
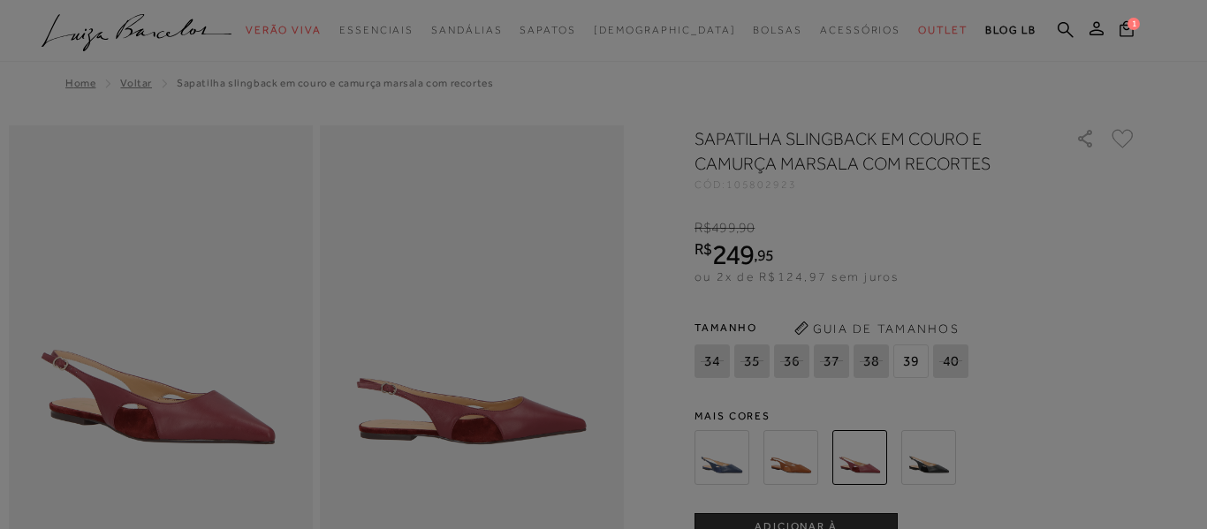
select select
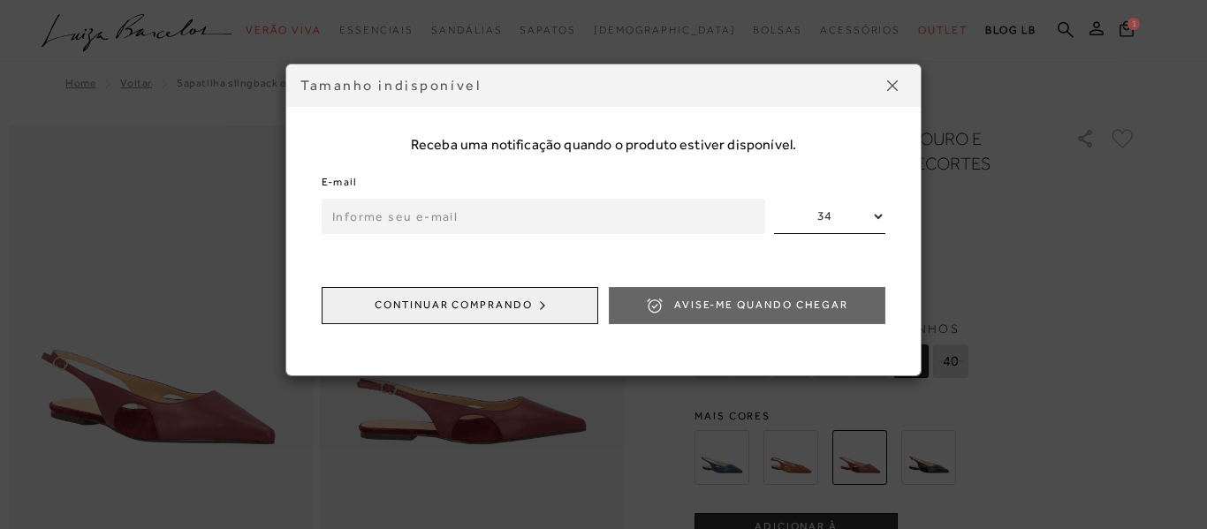
drag, startPoint x: 895, startPoint y: 87, endPoint x: 672, endPoint y: 3, distance: 238.0
click at [895, 87] on img at bounding box center [892, 85] width 11 height 11
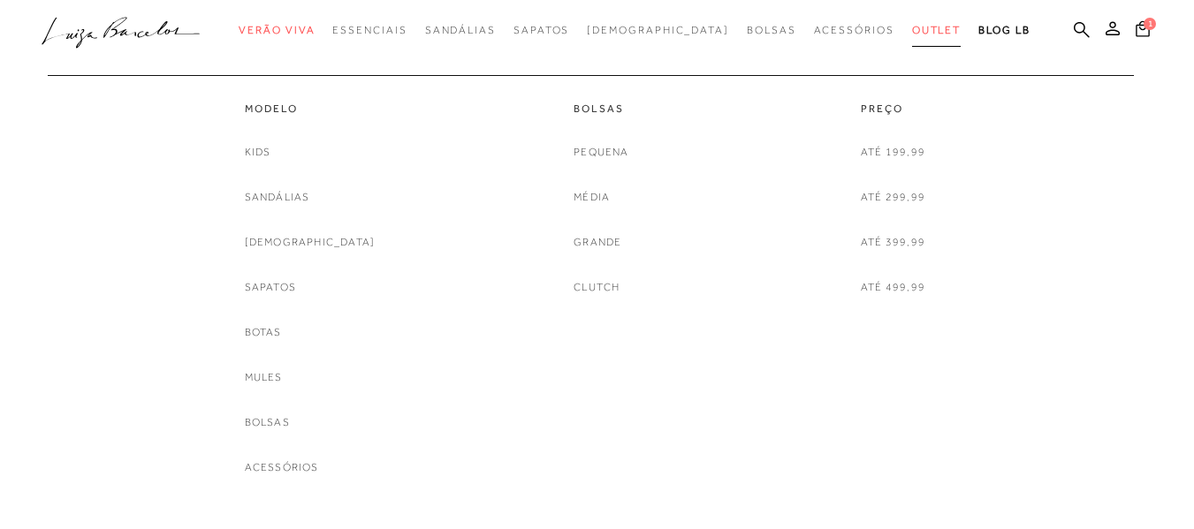
click at [912, 36] on link "Outlet" at bounding box center [936, 30] width 49 height 33
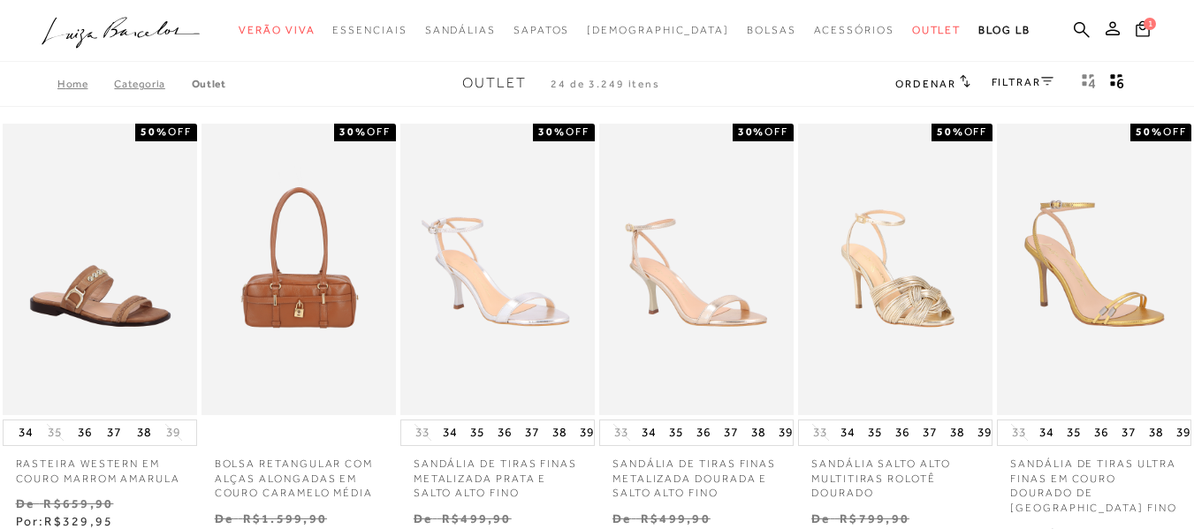
click at [1037, 76] on link "FILTRAR" at bounding box center [1023, 82] width 62 height 12
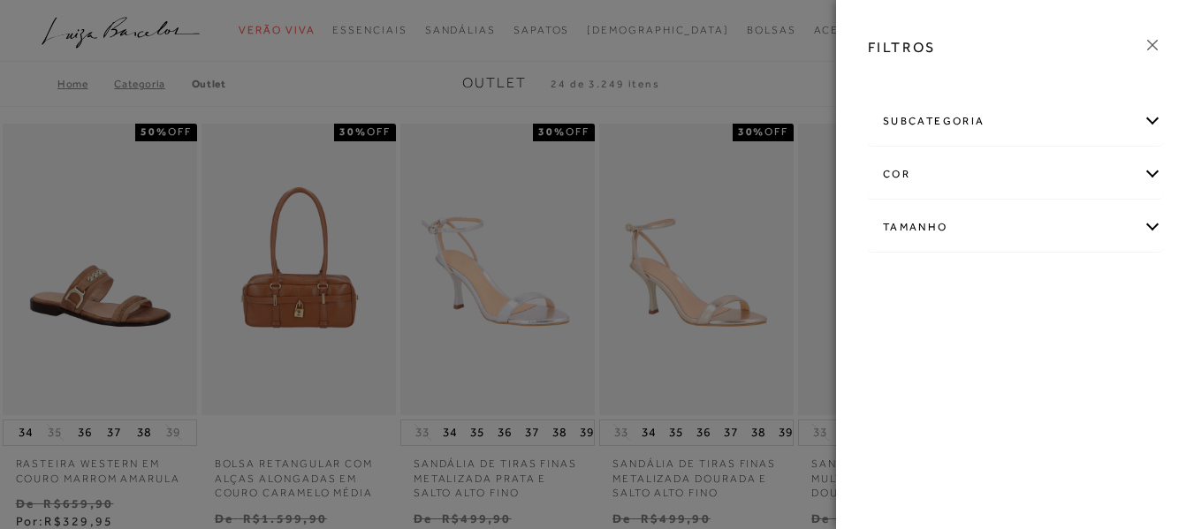
click at [924, 226] on div "Tamanho" at bounding box center [1015, 227] width 293 height 47
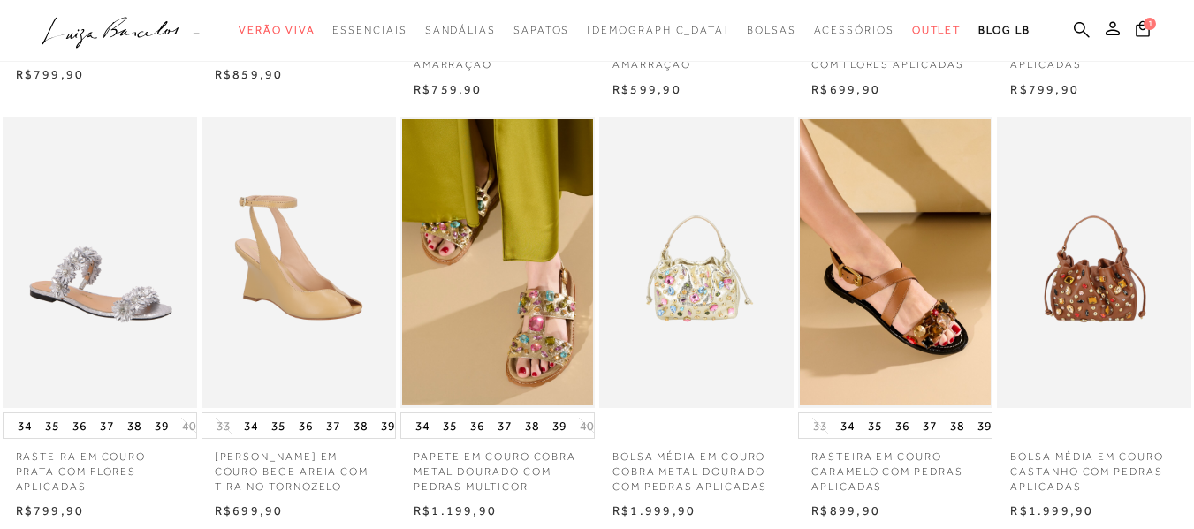
scroll to position [460, 0]
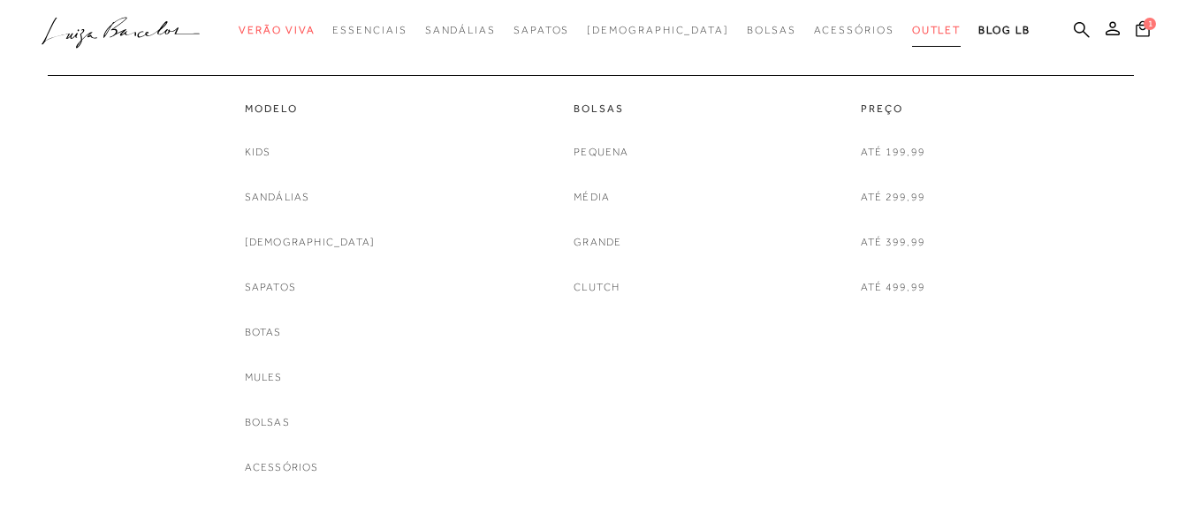
click at [912, 34] on span "Outlet" at bounding box center [936, 30] width 49 height 12
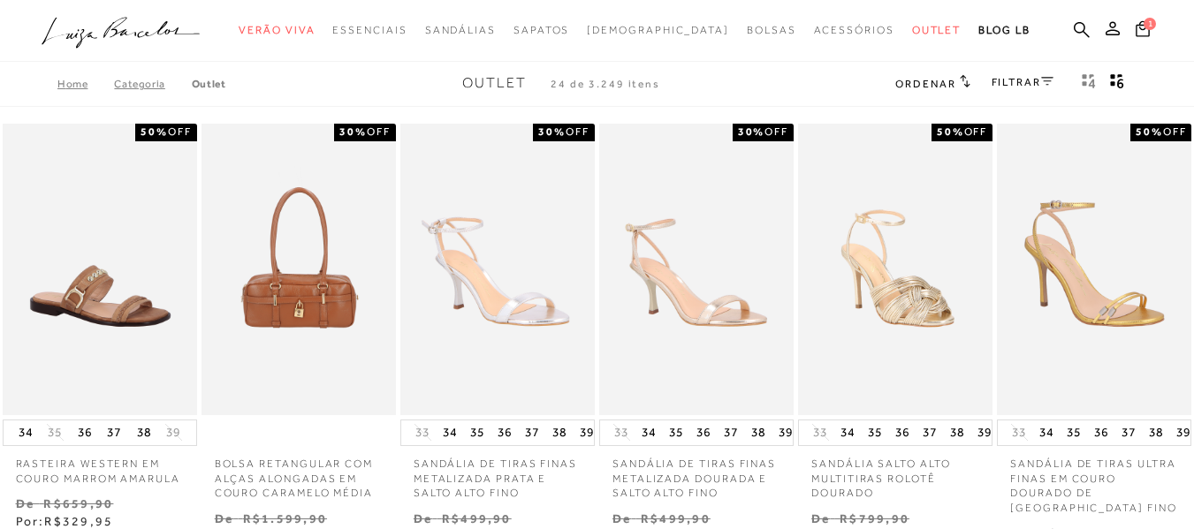
click at [1022, 82] on link "FILTRAR" at bounding box center [1023, 82] width 62 height 12
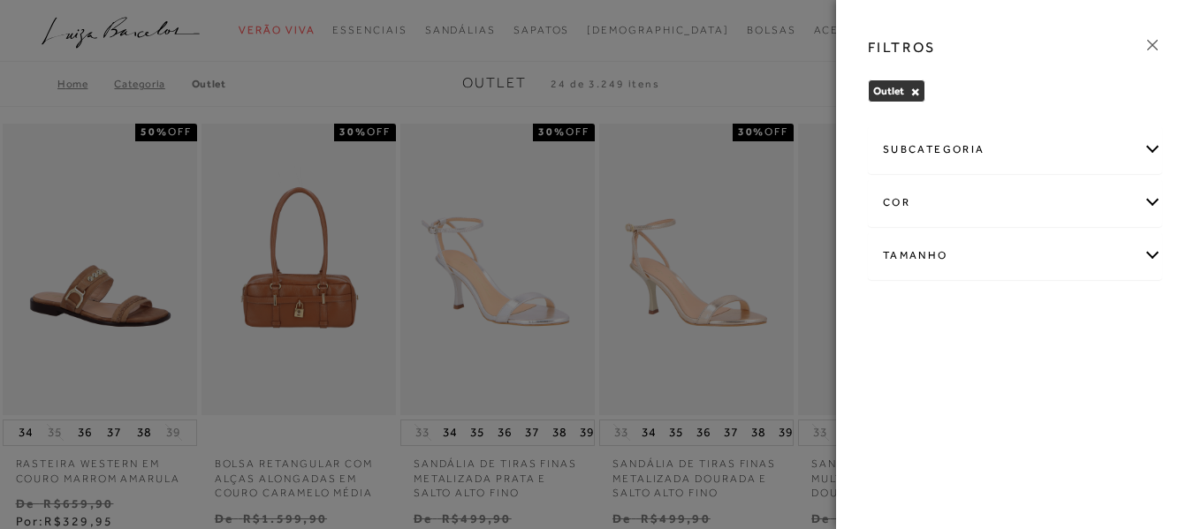
click at [930, 249] on div "Tamanho" at bounding box center [1015, 255] width 293 height 47
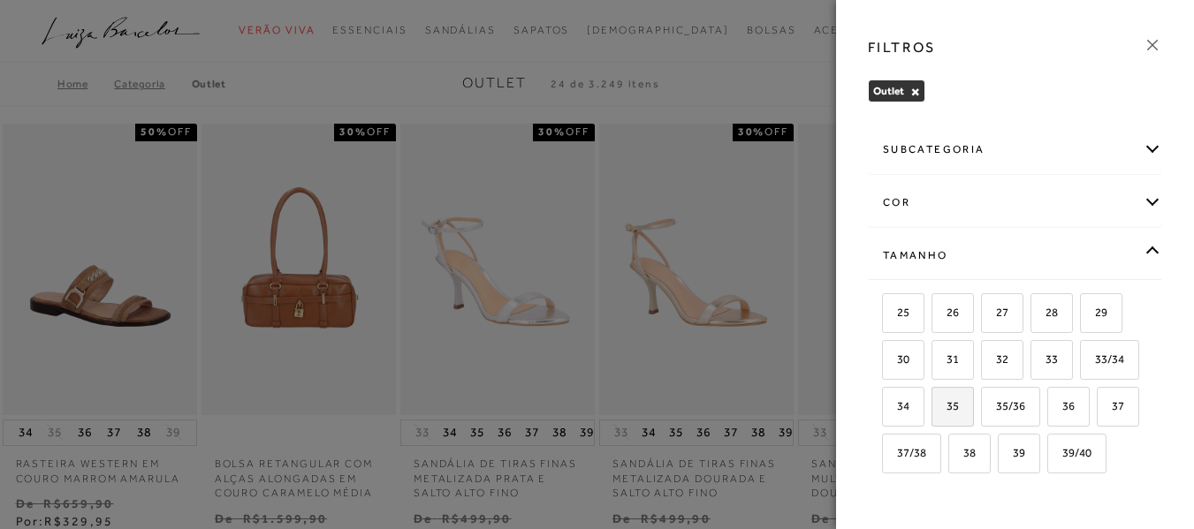
click at [947, 415] on input "35" at bounding box center [938, 409] width 18 height 18
checkbox input "true"
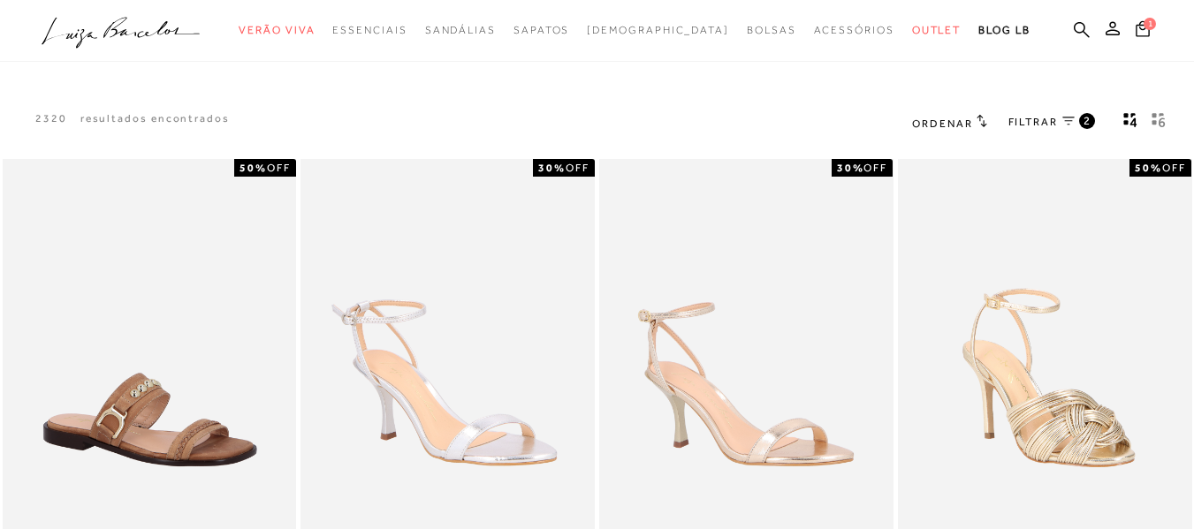
click at [1158, 118] on icon "gridText6Desc" at bounding box center [1159, 120] width 14 height 16
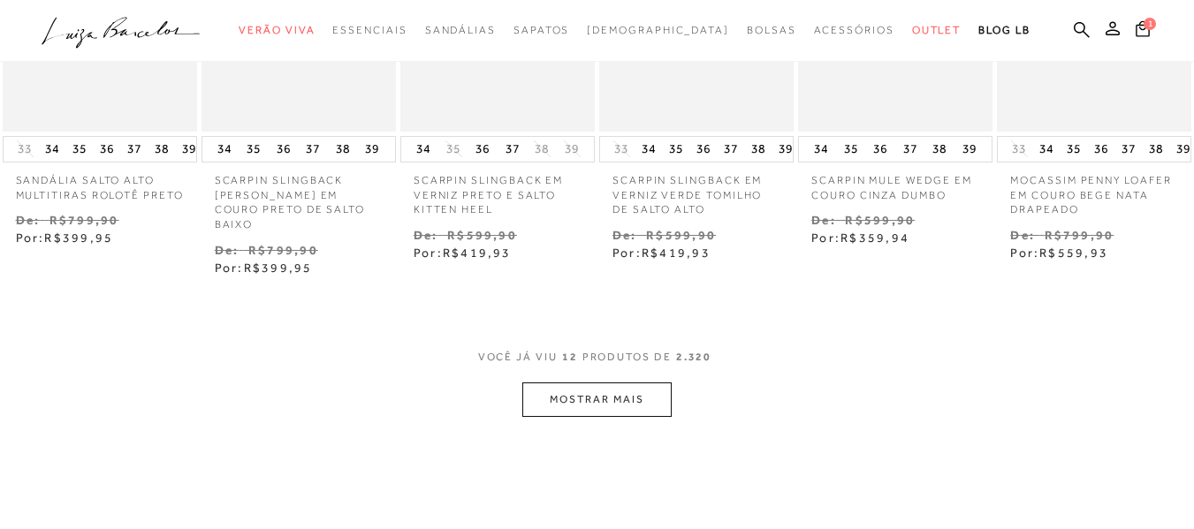
scroll to position [778, 0]
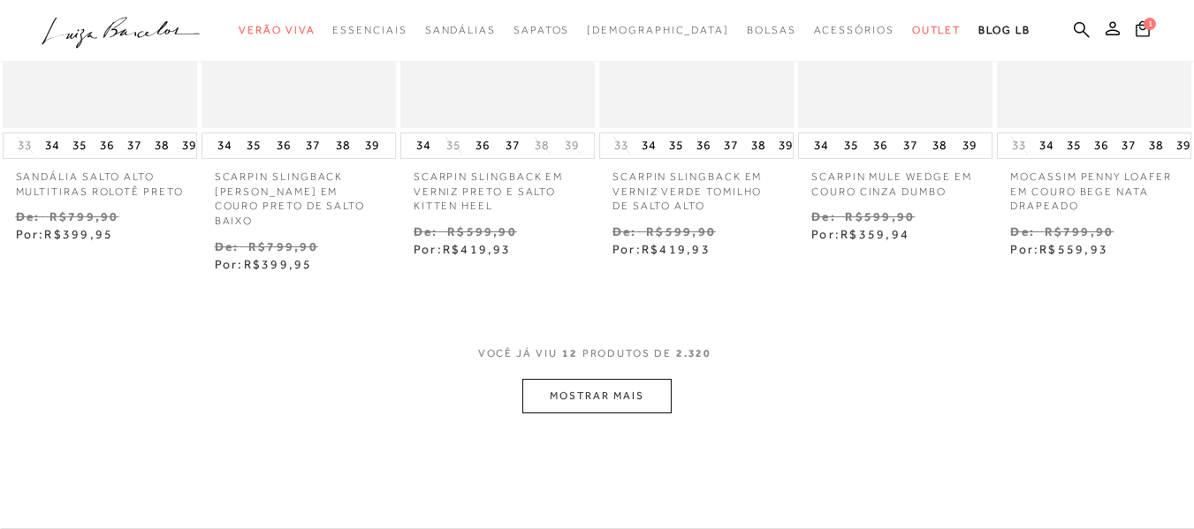
click at [608, 380] on button "MOSTRAR MAIS" at bounding box center [596, 396] width 148 height 34
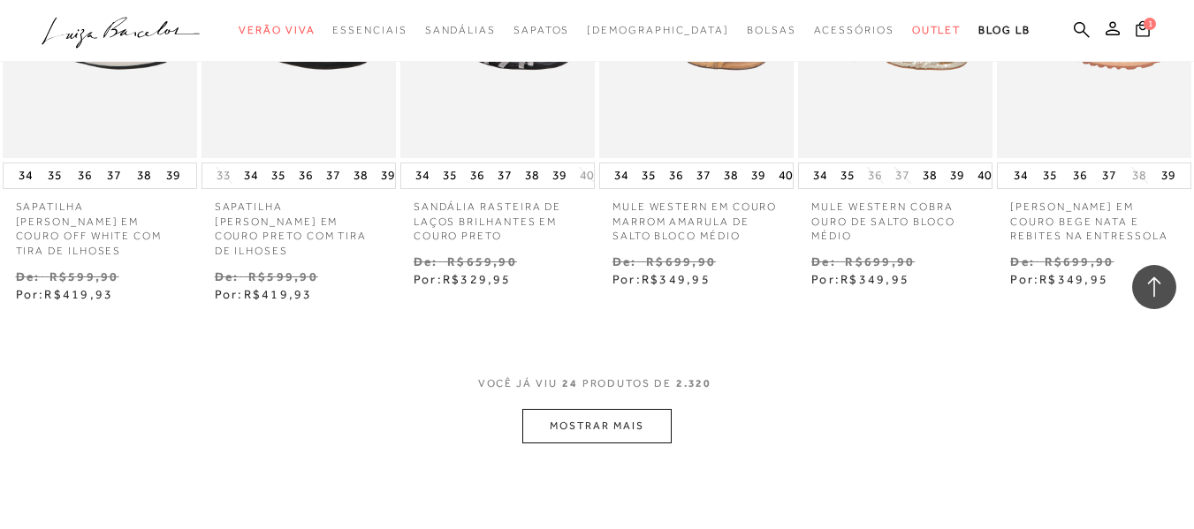
scroll to position [1662, 0]
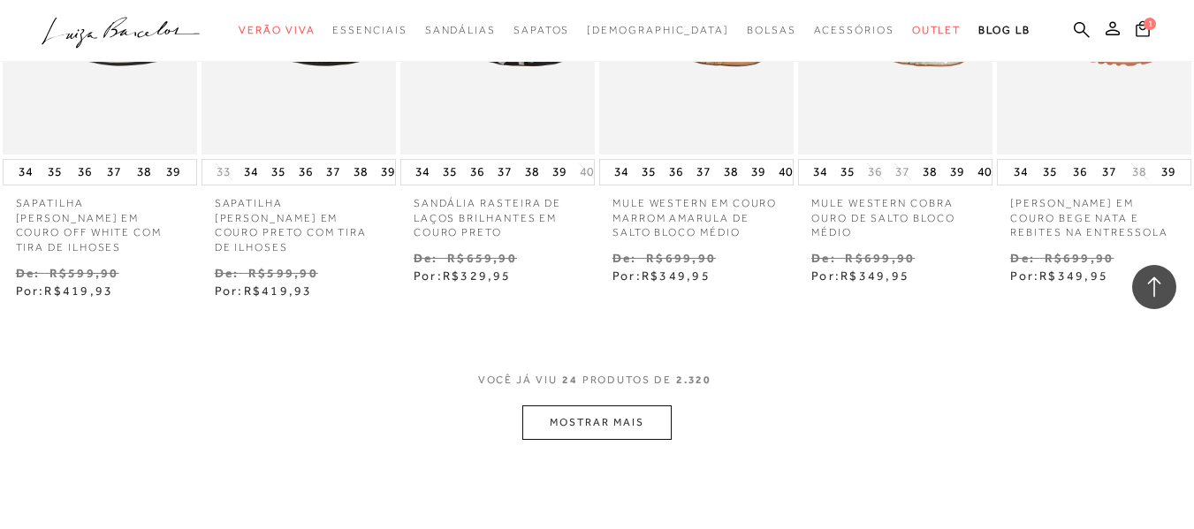
click at [548, 406] on button "MOSTRAR MAIS" at bounding box center [596, 423] width 148 height 34
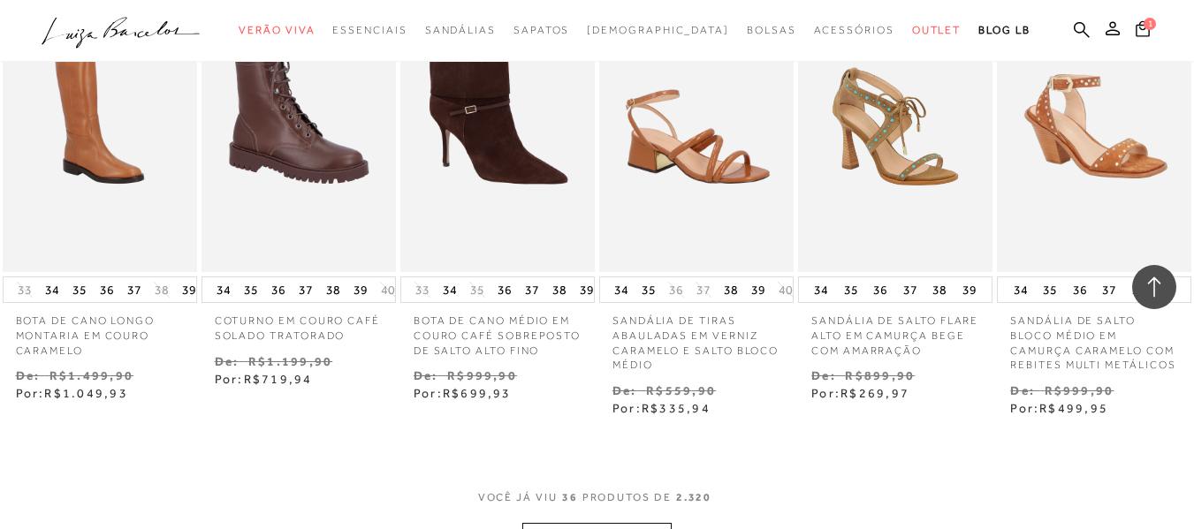
scroll to position [2475, 0]
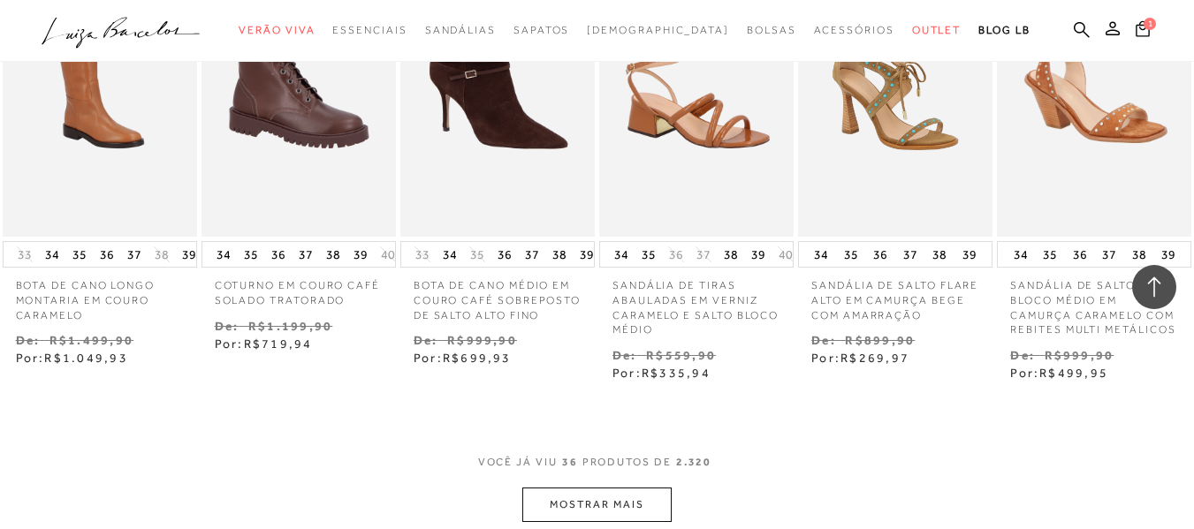
click at [560, 488] on button "MOSTRAR MAIS" at bounding box center [596, 505] width 148 height 34
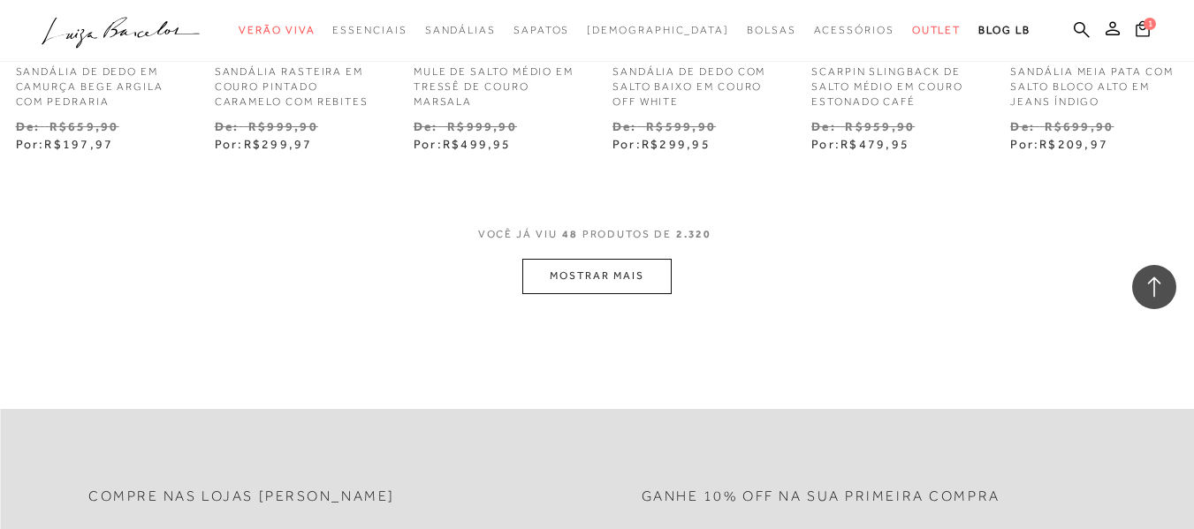
scroll to position [3642, 0]
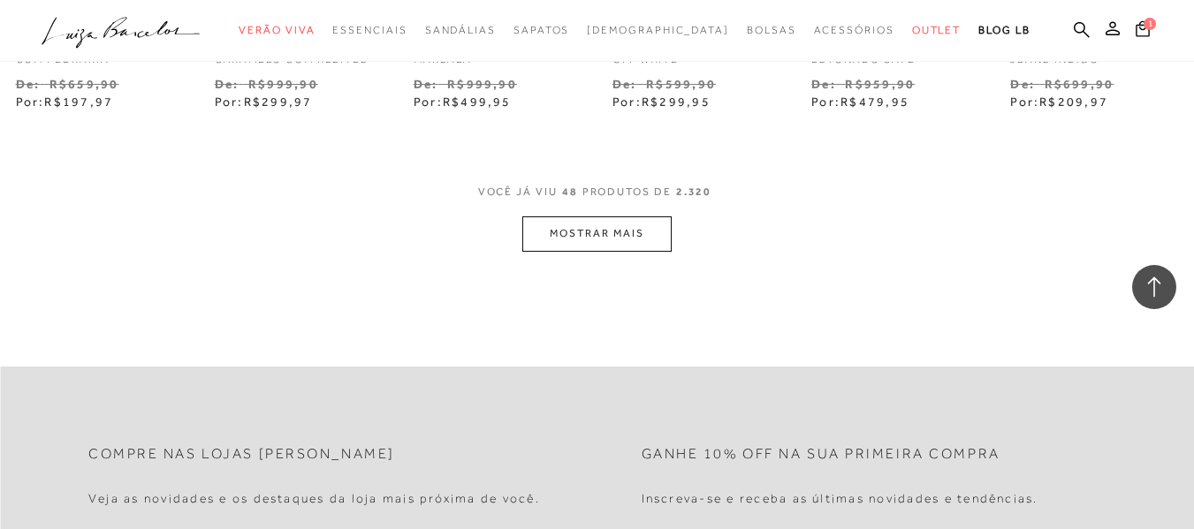
click at [554, 217] on button "MOSTRAR MAIS" at bounding box center [596, 234] width 148 height 34
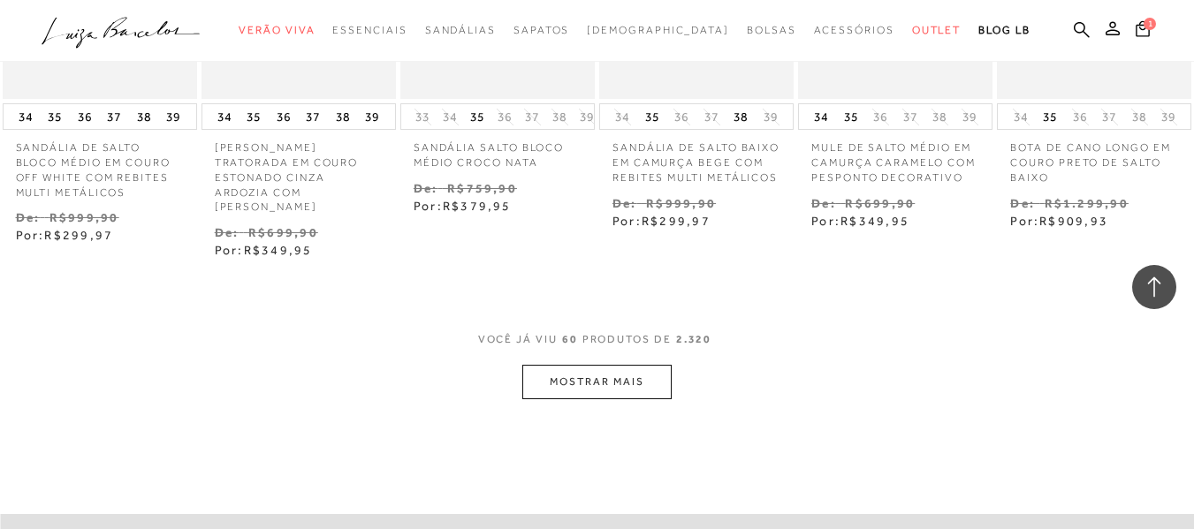
scroll to position [4420, 0]
click at [638, 364] on button "MOSTRAR MAIS" at bounding box center [596, 381] width 148 height 34
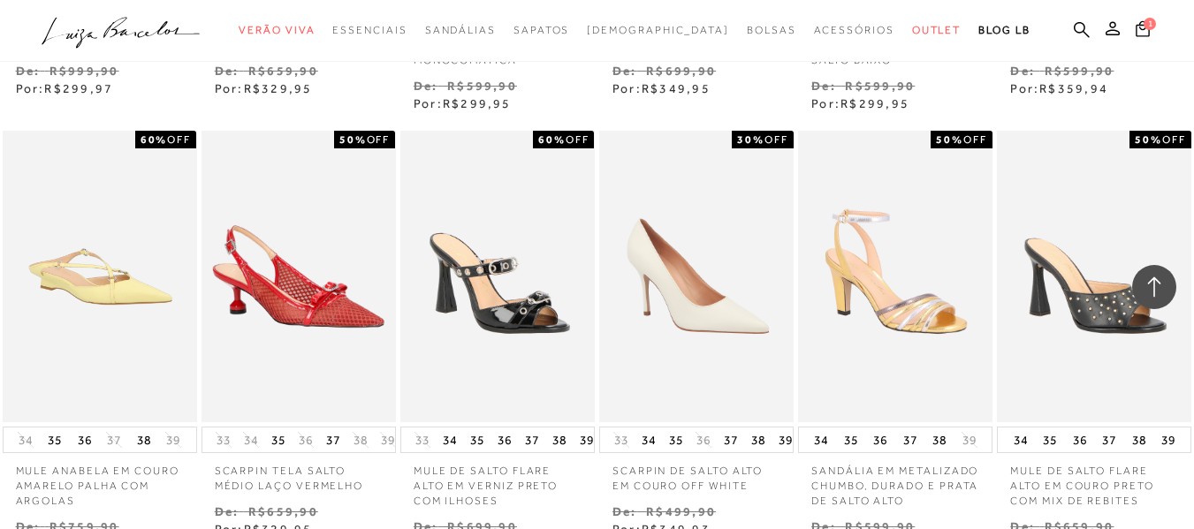
scroll to position [5480, 0]
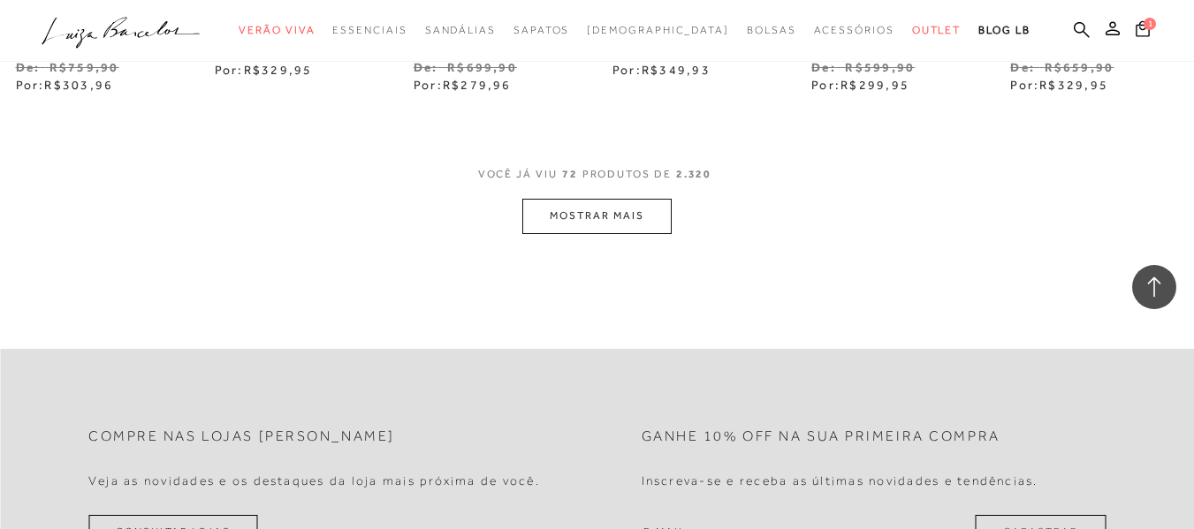
click at [647, 199] on button "MOSTRAR MAIS" at bounding box center [596, 216] width 148 height 34
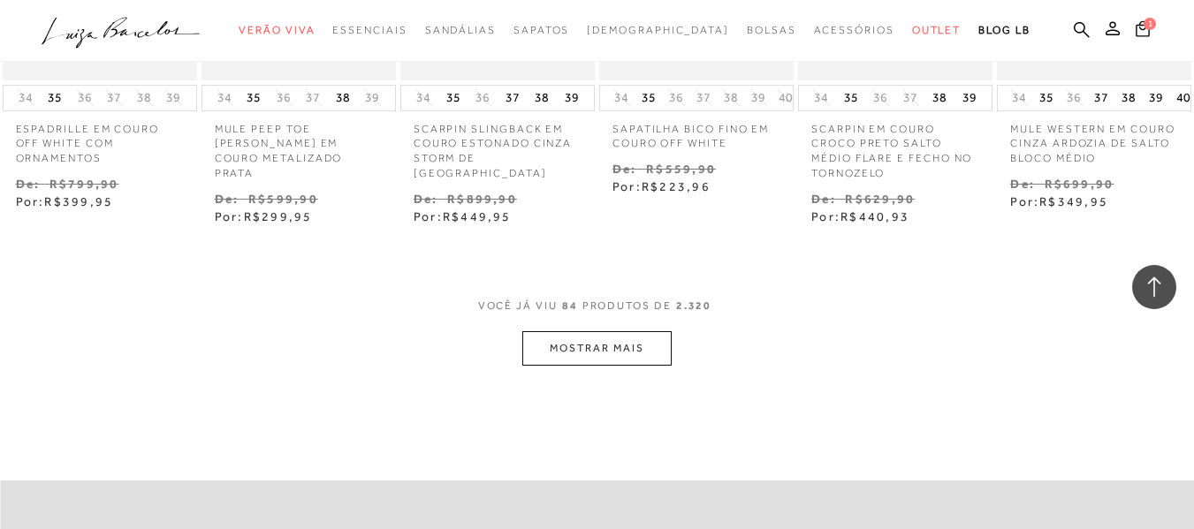
scroll to position [6329, 0]
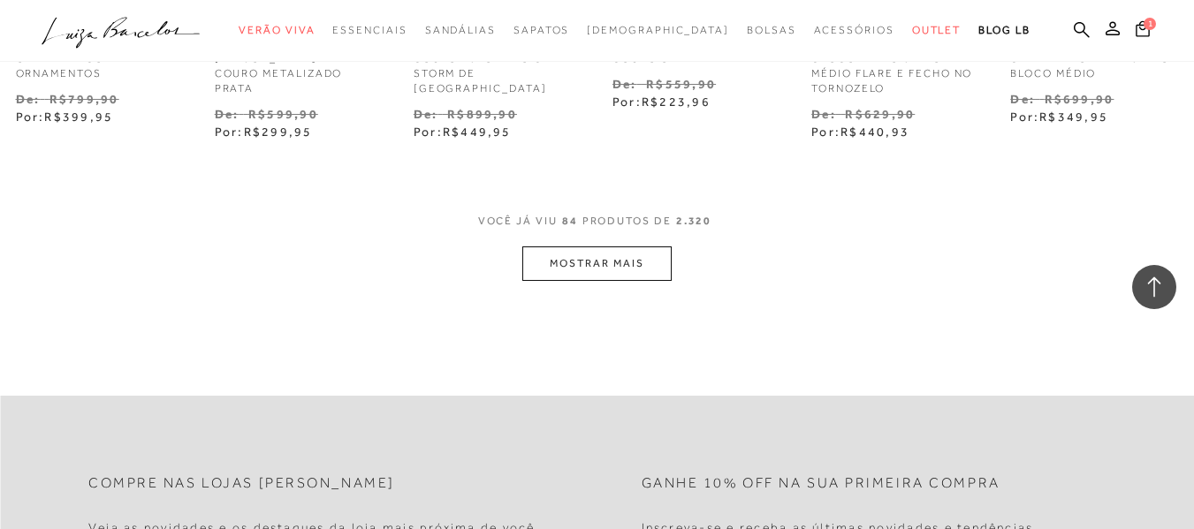
click at [635, 247] on button "MOSTRAR MAIS" at bounding box center [596, 264] width 148 height 34
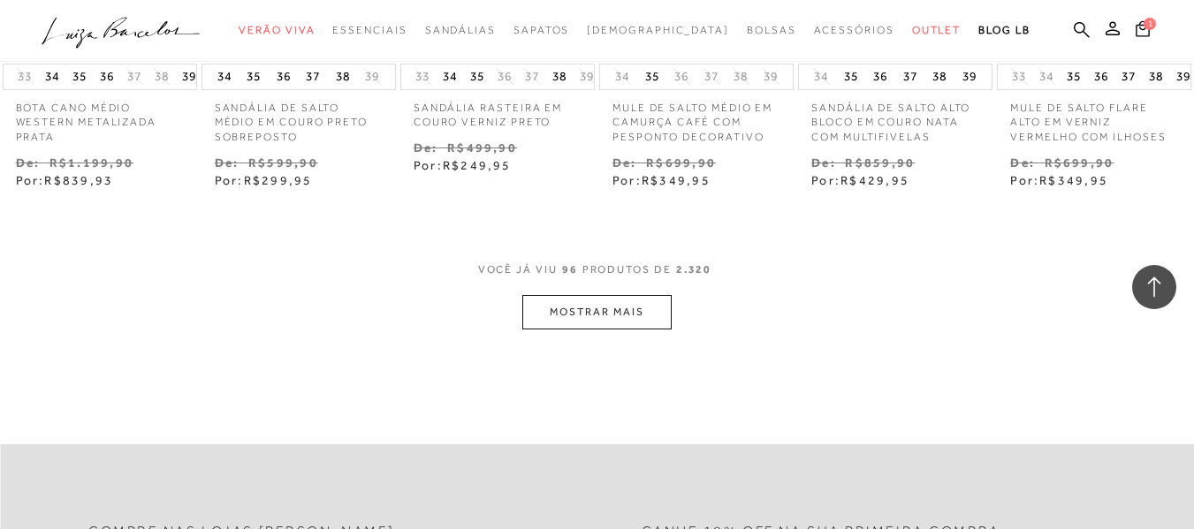
scroll to position [7213, 0]
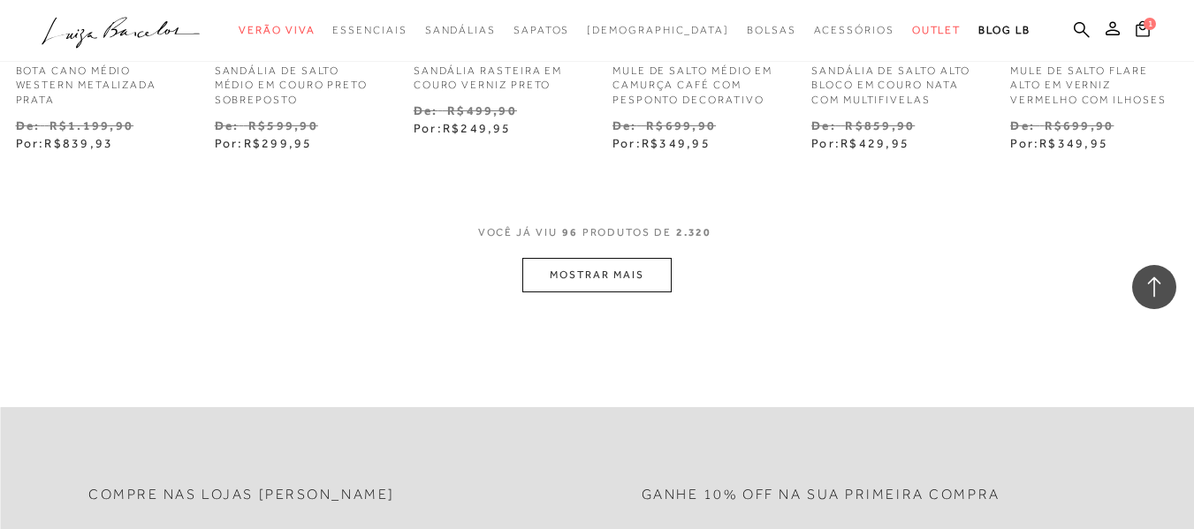
click at [649, 258] on button "MOSTRAR MAIS" at bounding box center [596, 275] width 148 height 34
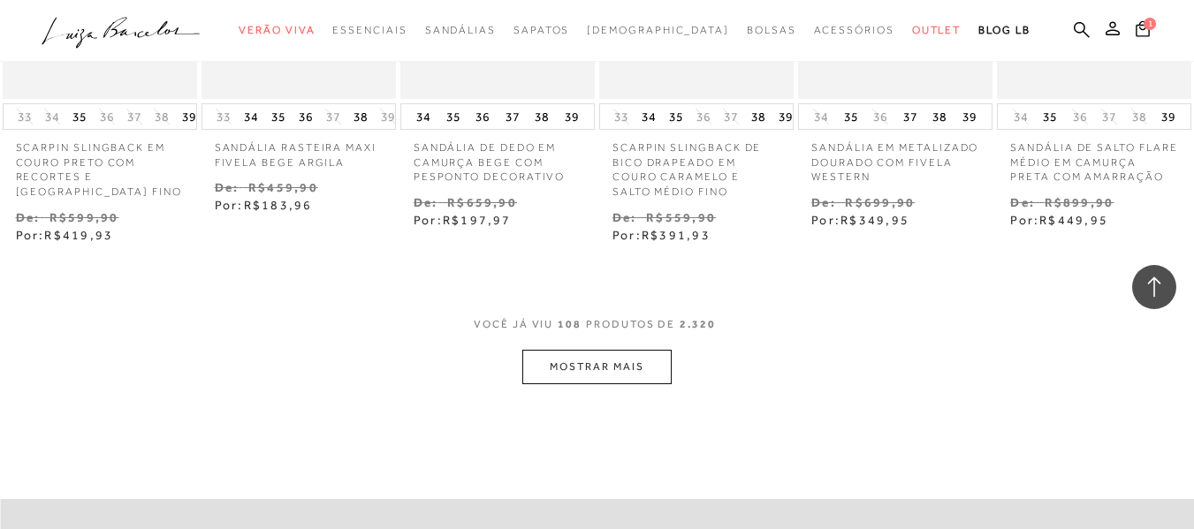
scroll to position [8167, 0]
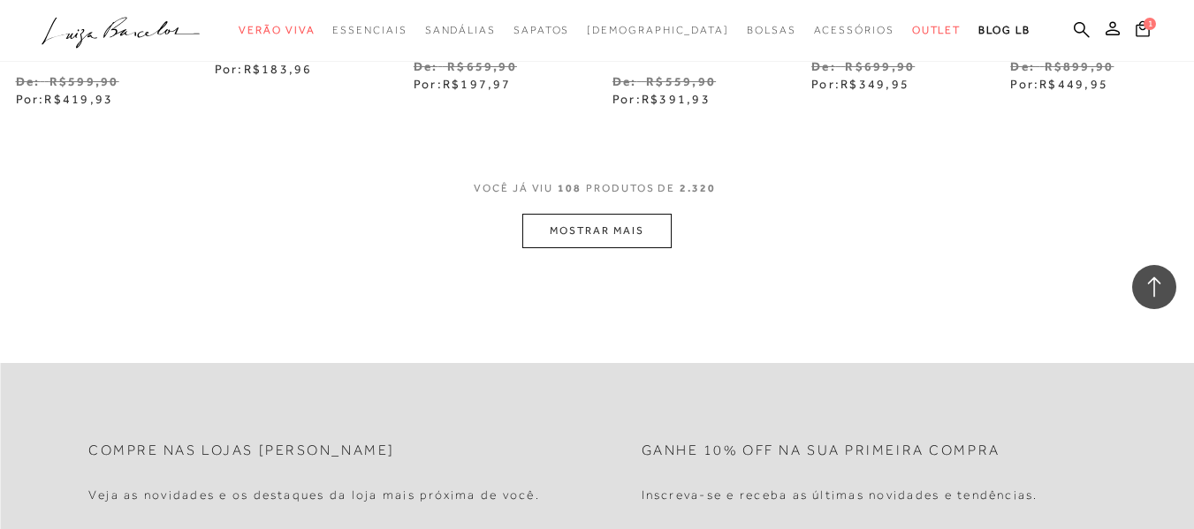
click at [587, 214] on button "MOSTRAR MAIS" at bounding box center [596, 231] width 148 height 34
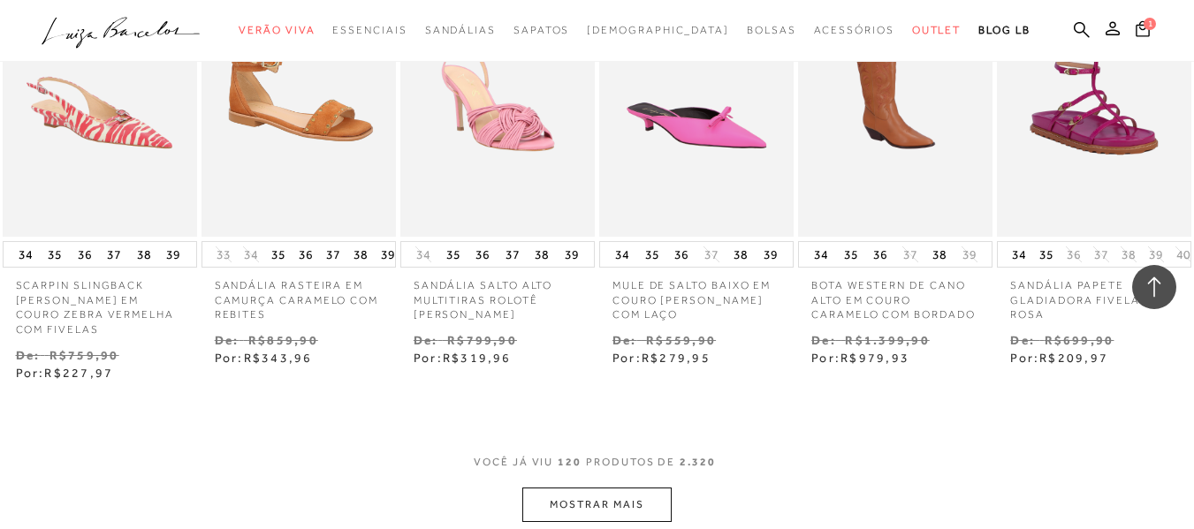
scroll to position [8839, 0]
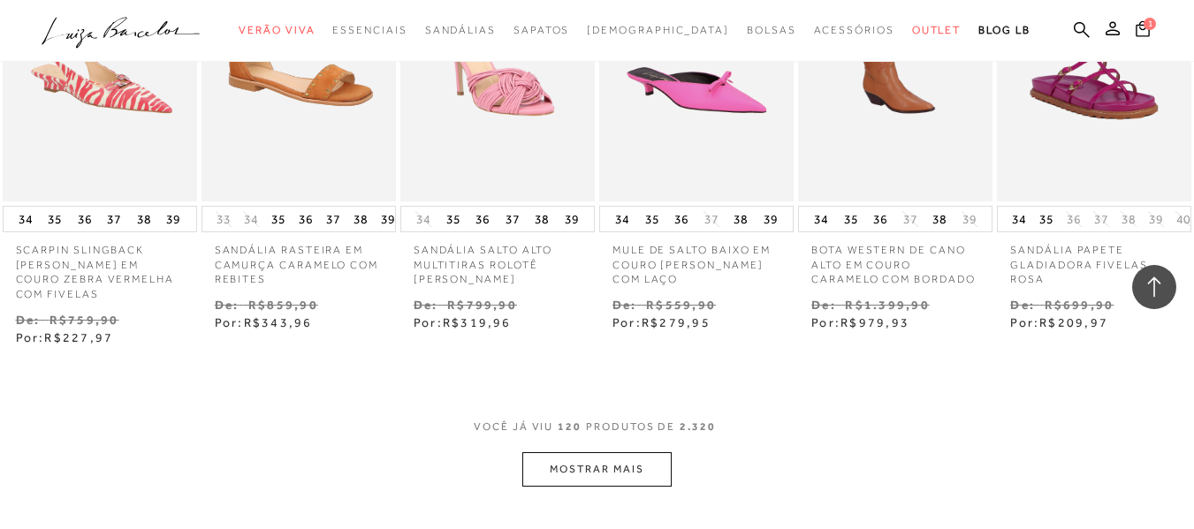
click at [598, 453] on button "MOSTRAR MAIS" at bounding box center [596, 470] width 148 height 34
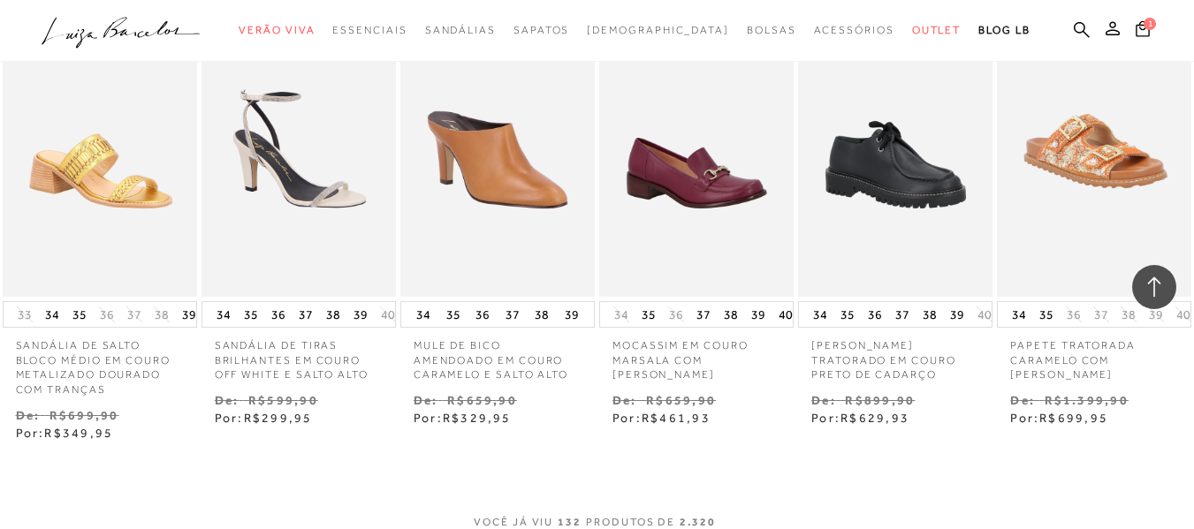
scroll to position [9688, 0]
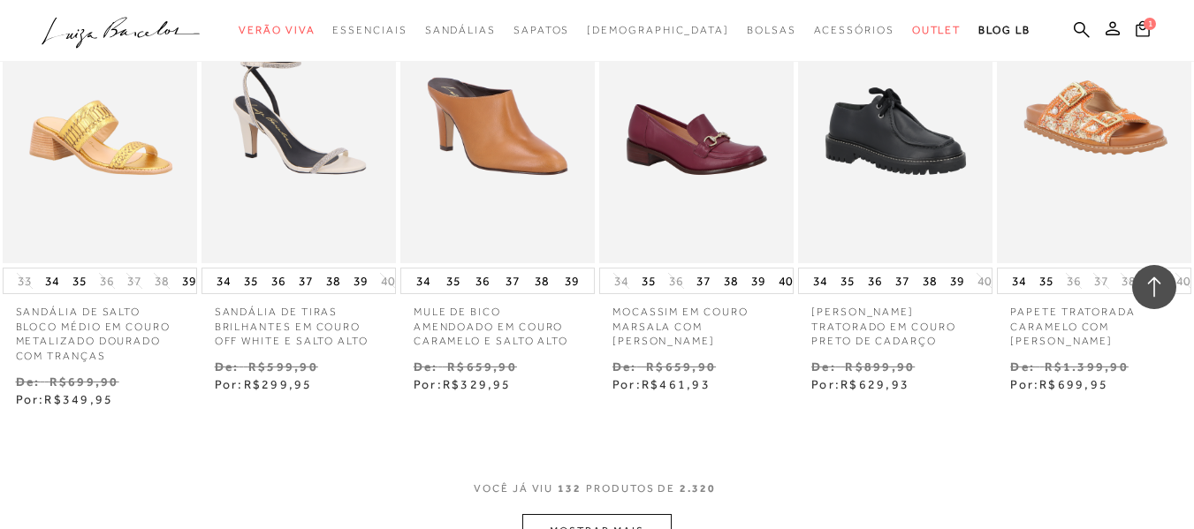
click at [550, 514] on button "MOSTRAR MAIS" at bounding box center [596, 531] width 148 height 34
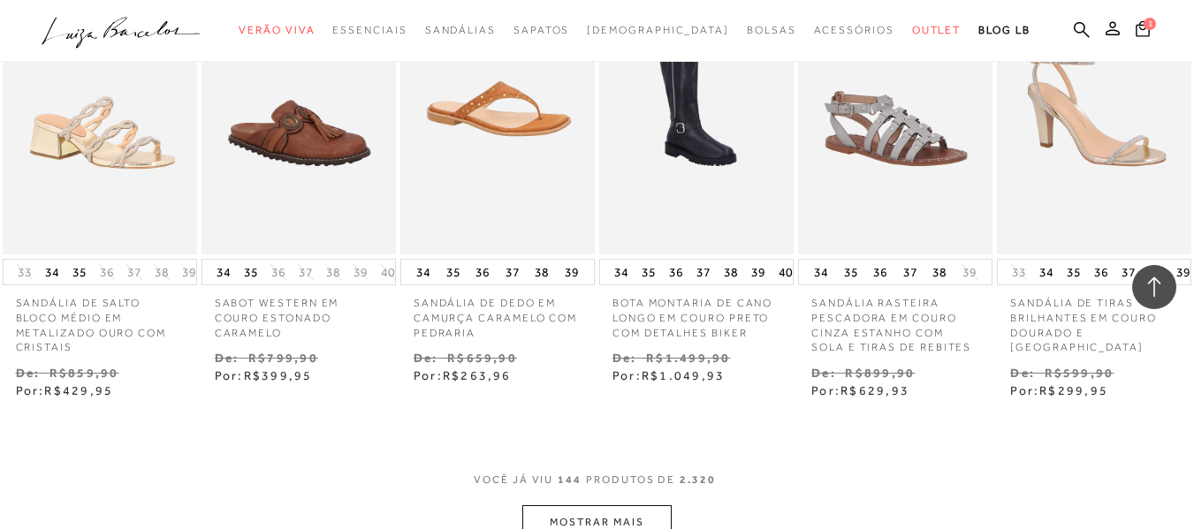
scroll to position [10642, 0]
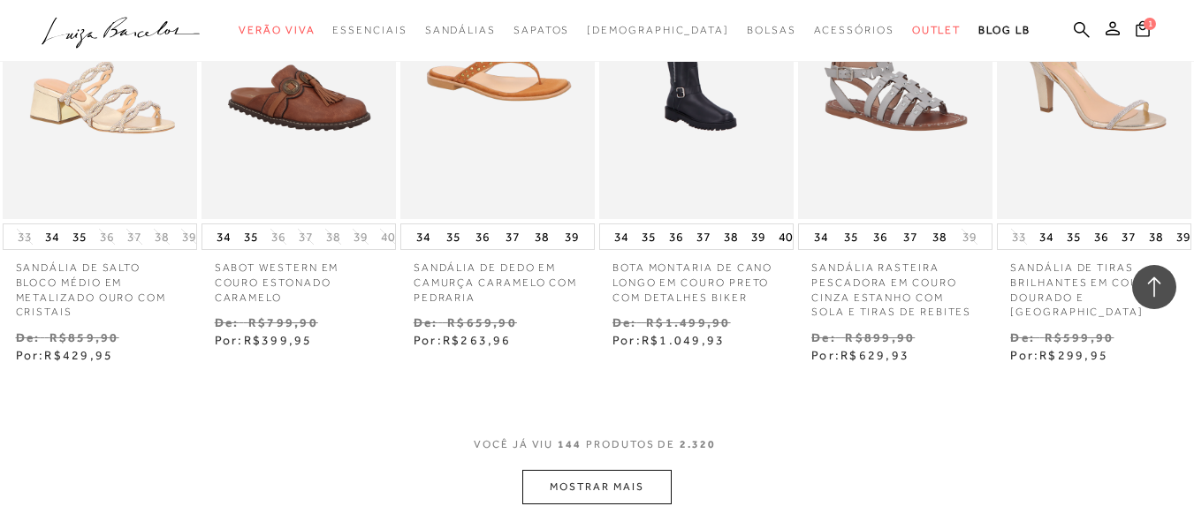
click at [537, 470] on button "MOSTRAR MAIS" at bounding box center [596, 487] width 148 height 34
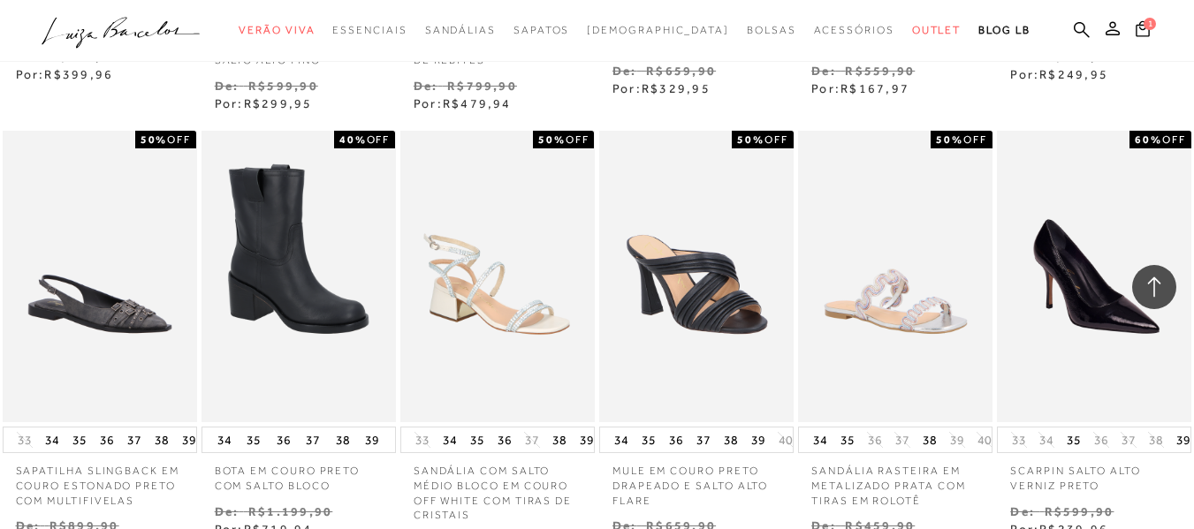
scroll to position [11703, 0]
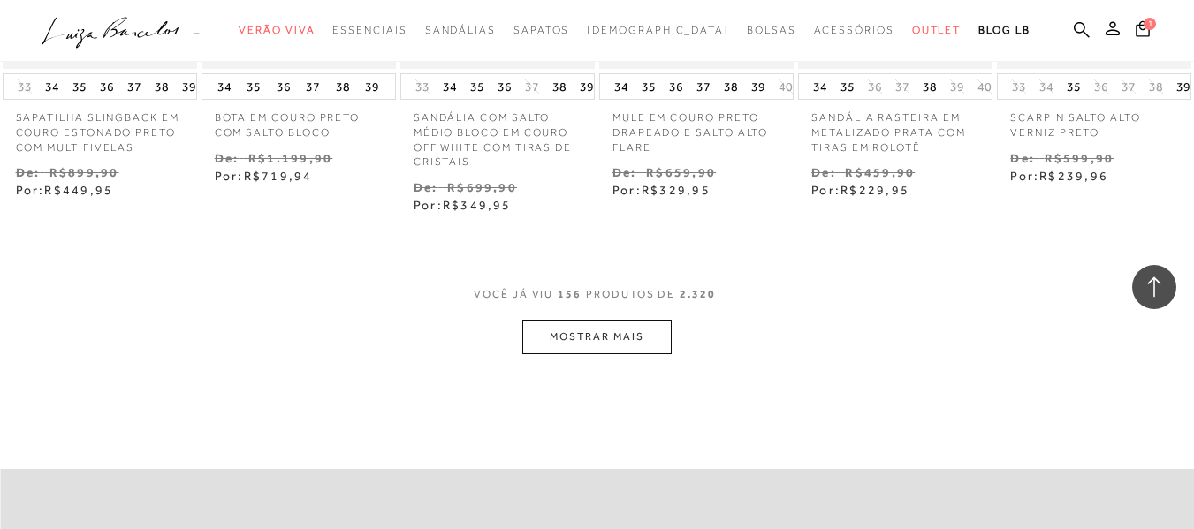
click at [608, 320] on button "MOSTRAR MAIS" at bounding box center [596, 337] width 148 height 34
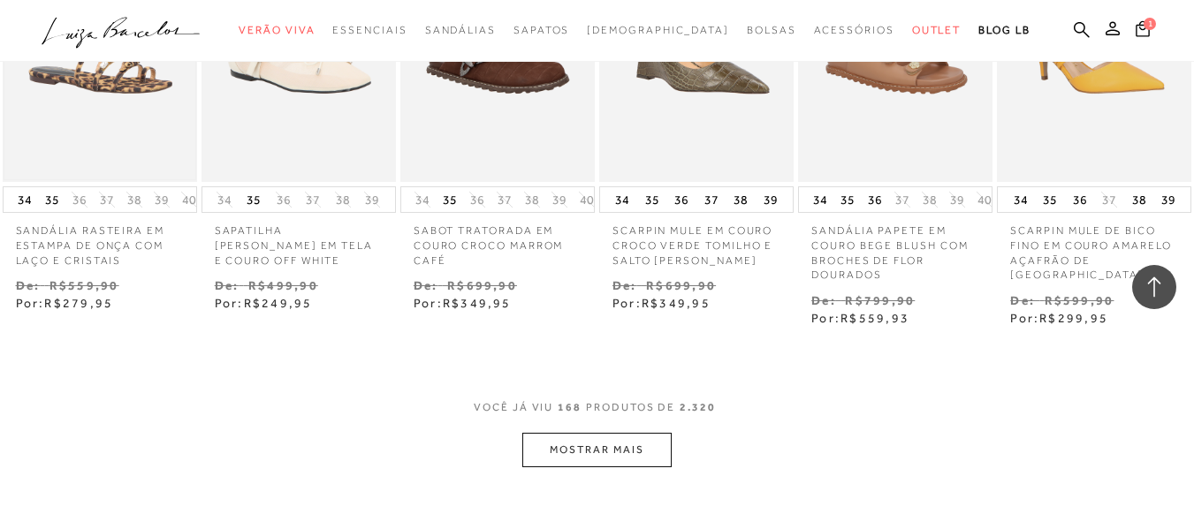
scroll to position [12516, 0]
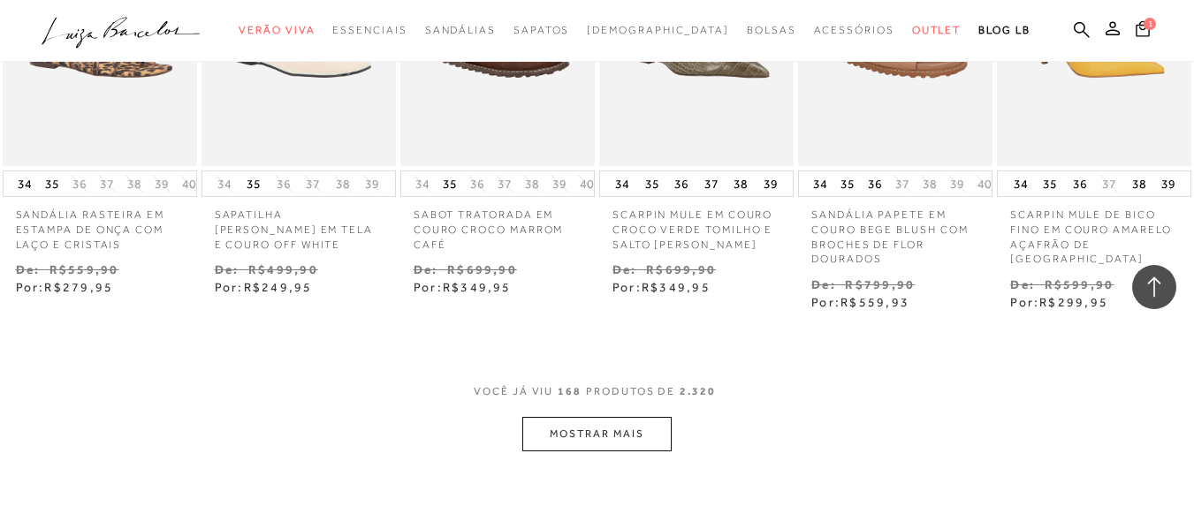
click at [537, 417] on button "MOSTRAR MAIS" at bounding box center [596, 434] width 148 height 34
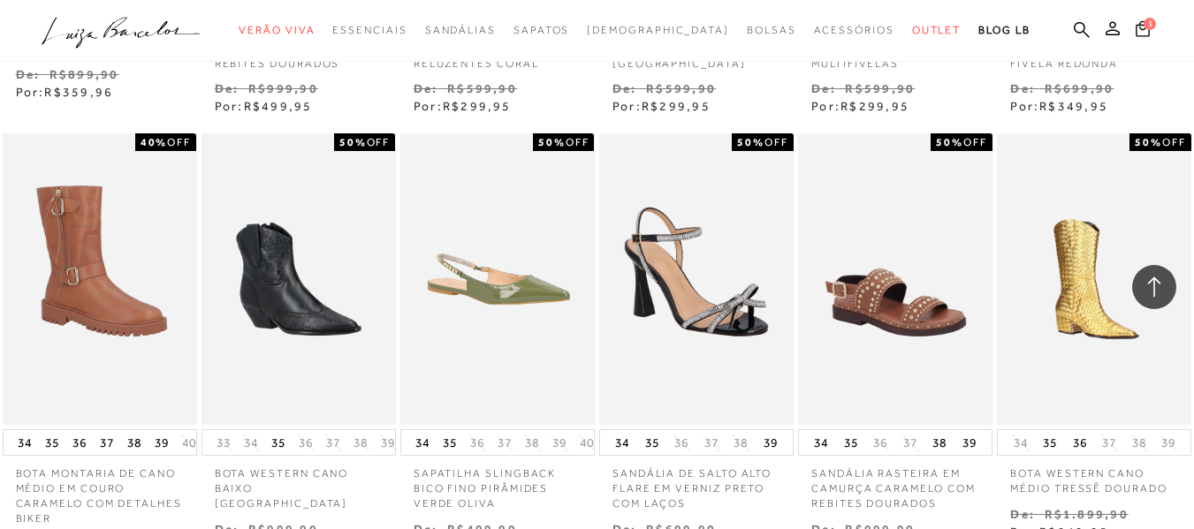
scroll to position [13471, 0]
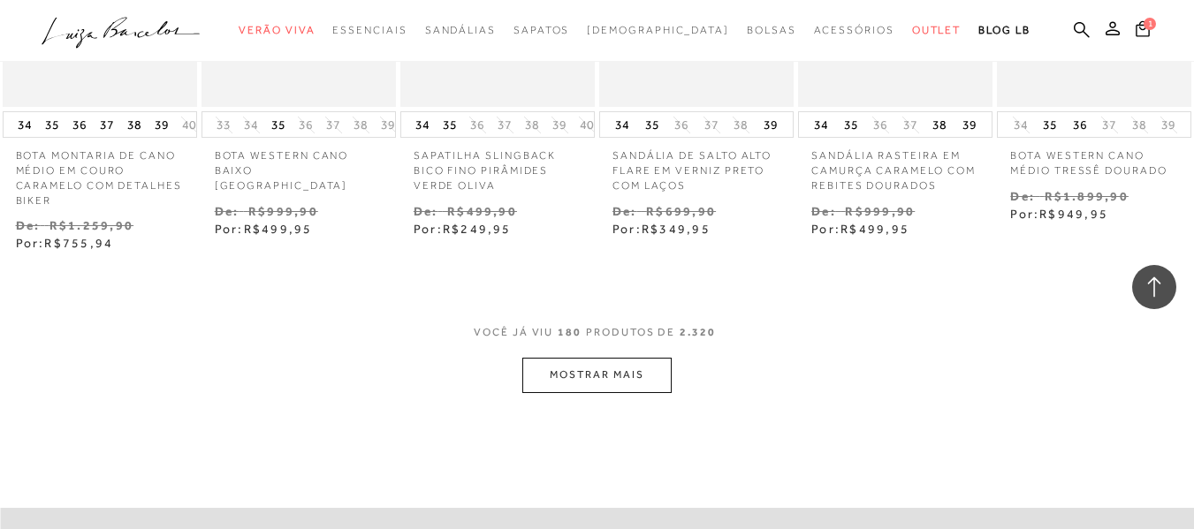
click at [614, 358] on button "MOSTRAR MAIS" at bounding box center [596, 375] width 148 height 34
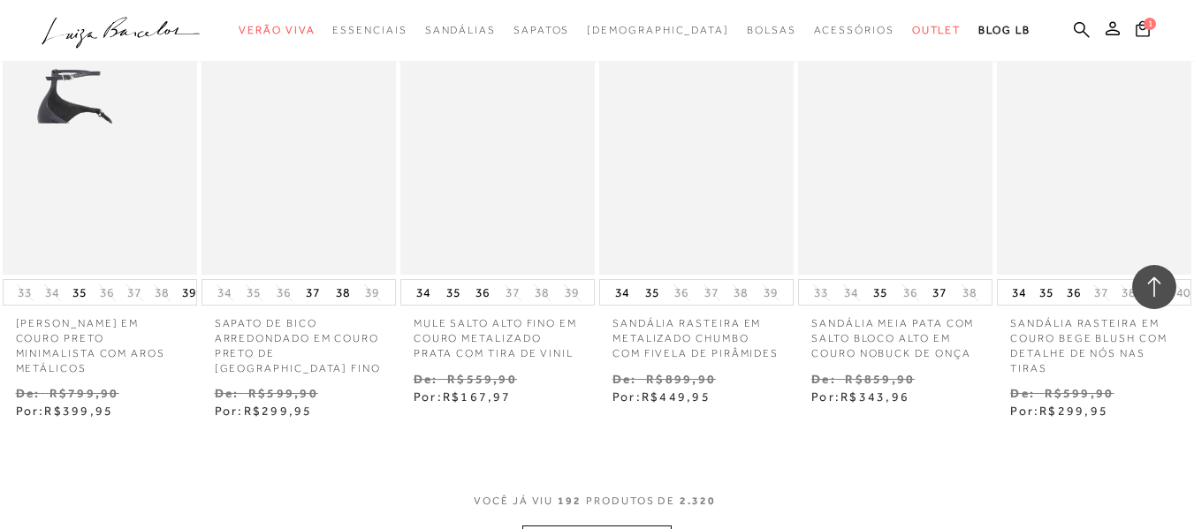
scroll to position [14390, 0]
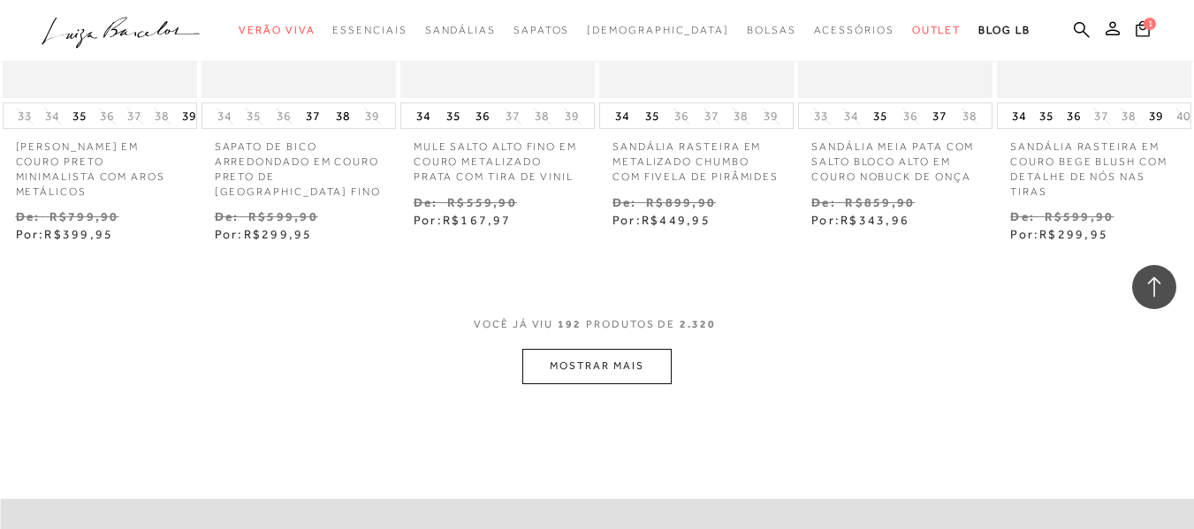
click at [621, 349] on button "MOSTRAR MAIS" at bounding box center [596, 366] width 148 height 34
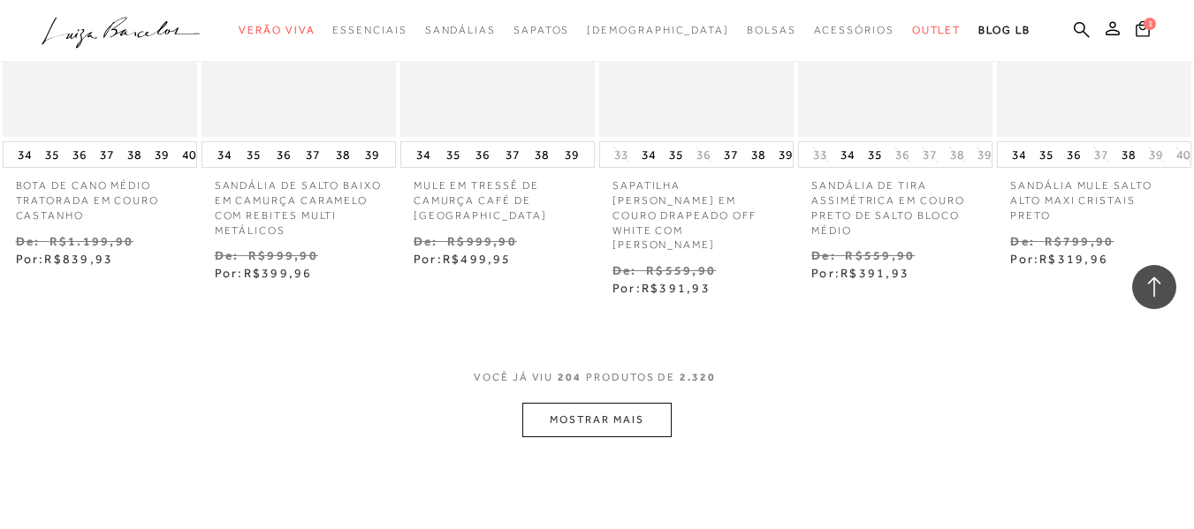
scroll to position [15274, 0]
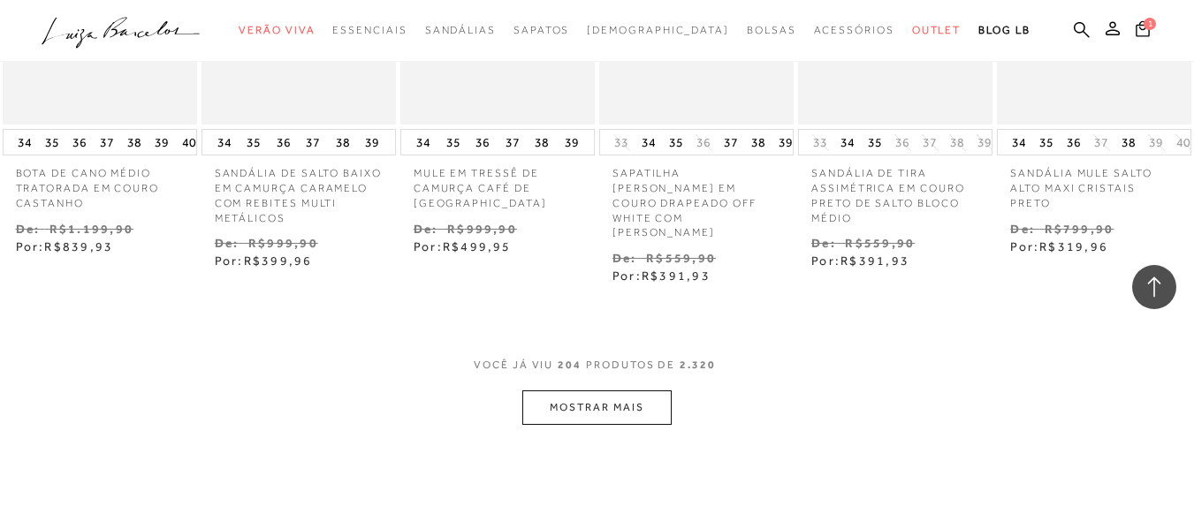
click at [643, 391] on button "MOSTRAR MAIS" at bounding box center [596, 408] width 148 height 34
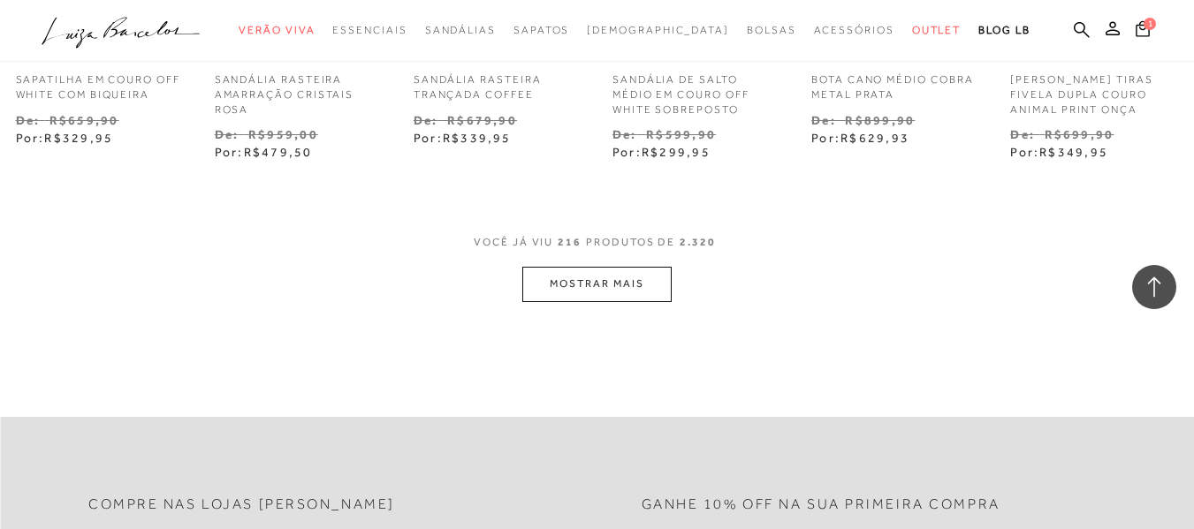
scroll to position [16299, 0]
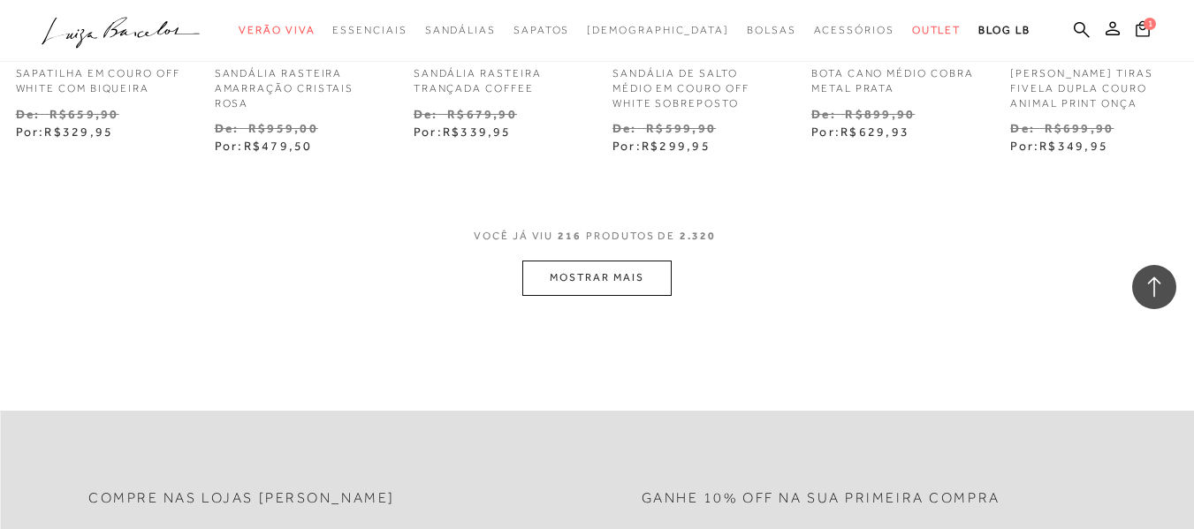
click at [587, 261] on button "MOSTRAR MAIS" at bounding box center [596, 278] width 148 height 34
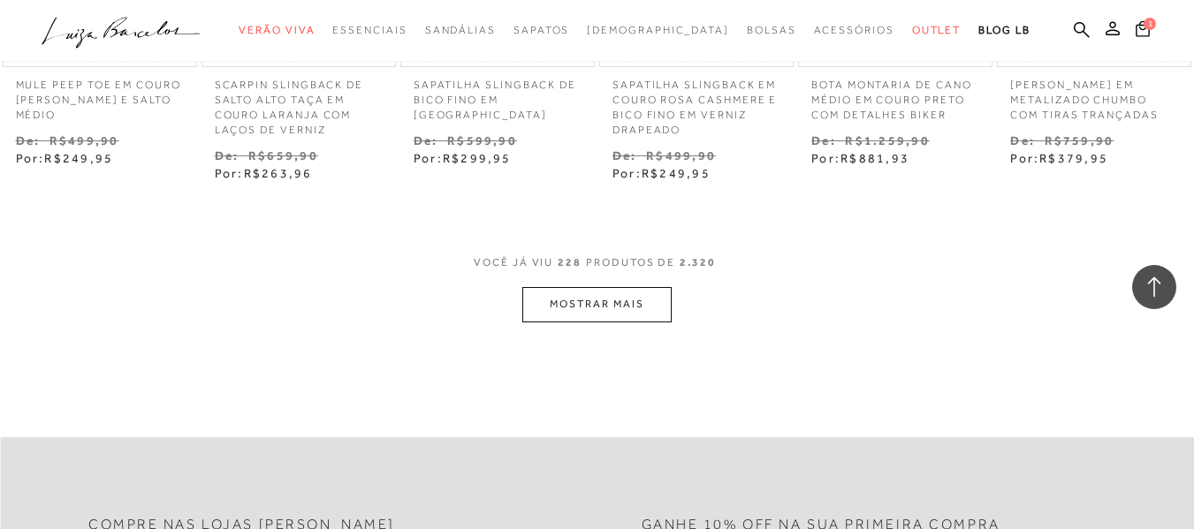
scroll to position [17148, 0]
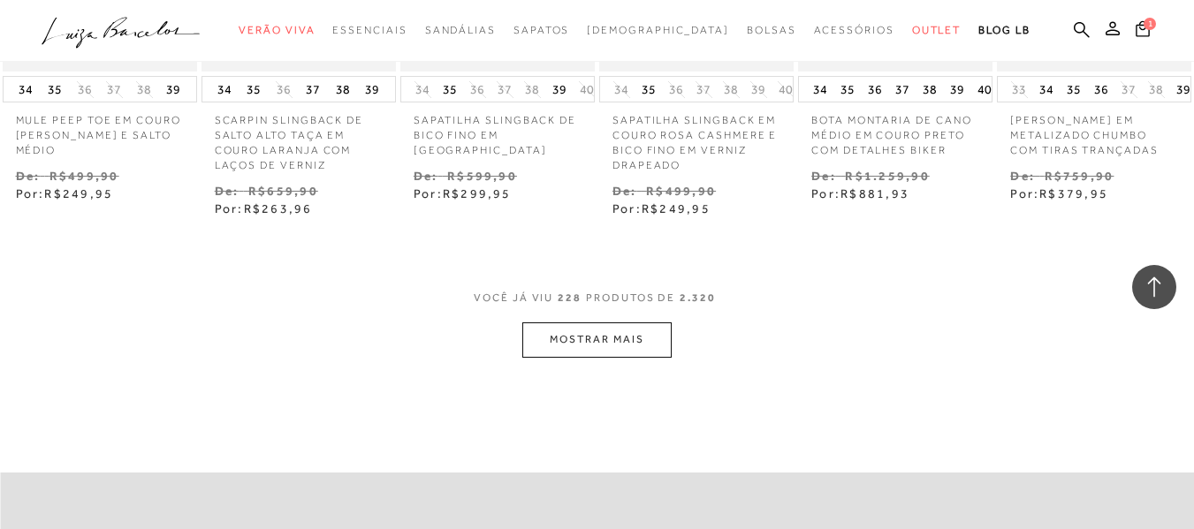
click at [637, 323] on button "MOSTRAR MAIS" at bounding box center [596, 340] width 148 height 34
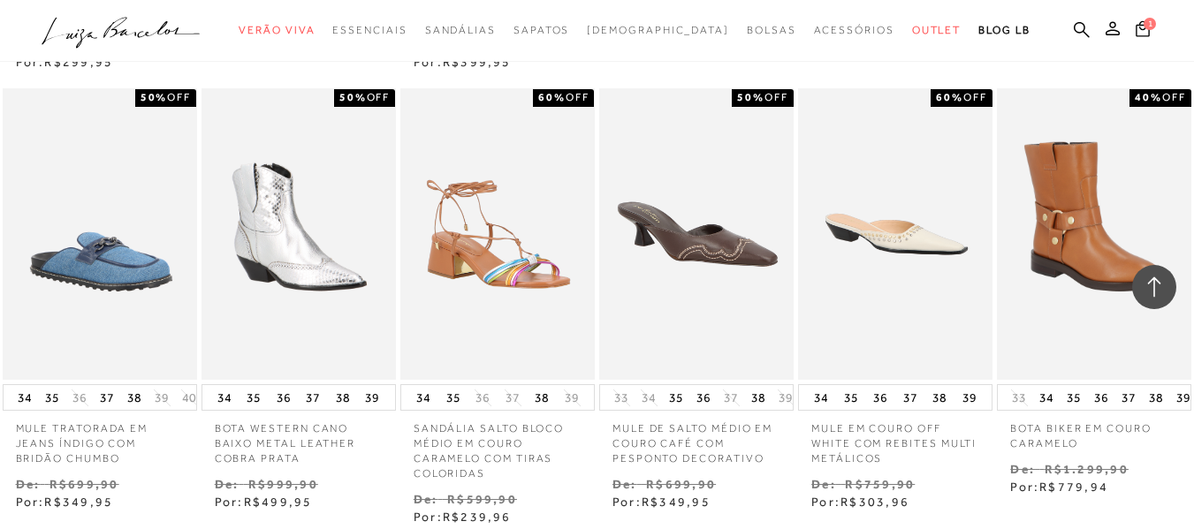
scroll to position [18067, 0]
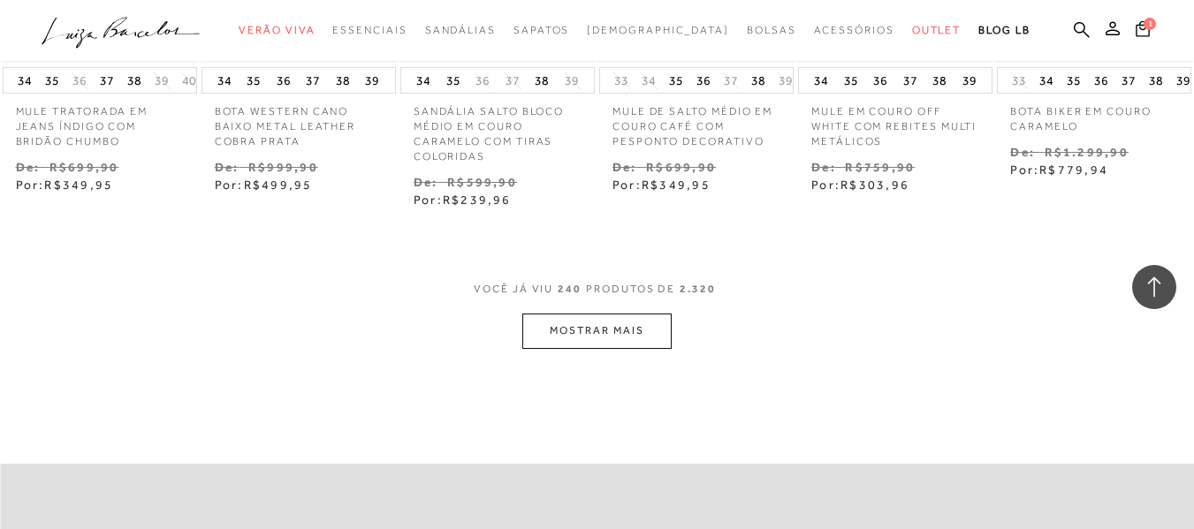
click at [599, 314] on button "MOSTRAR MAIS" at bounding box center [596, 331] width 148 height 34
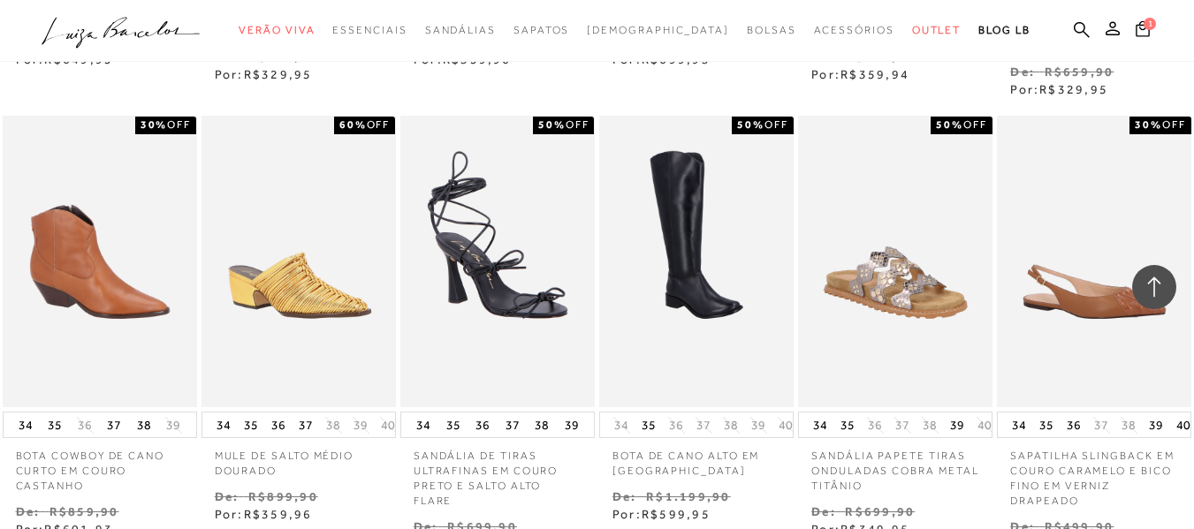
scroll to position [18916, 0]
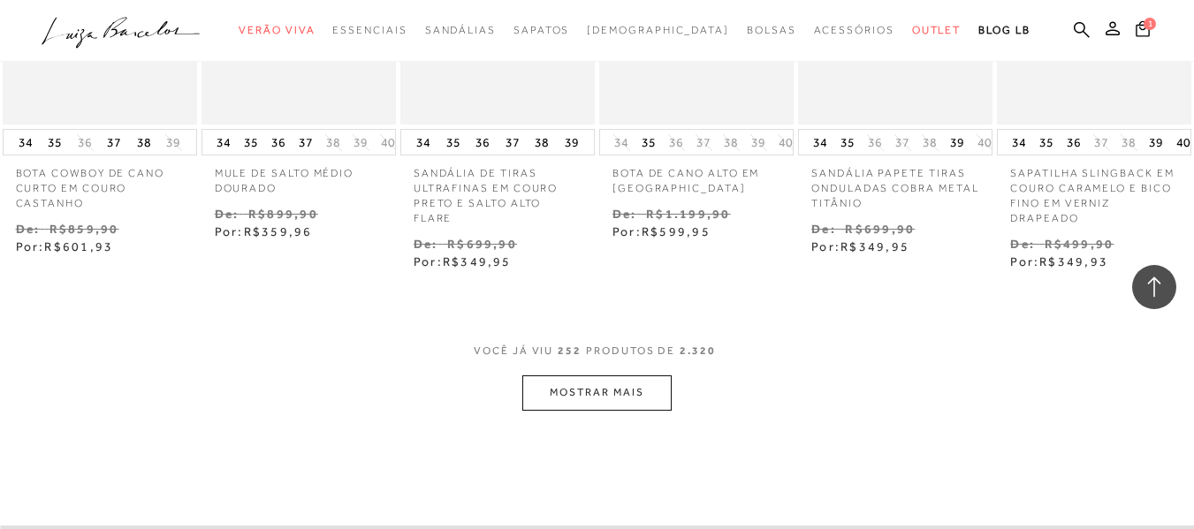
click at [560, 376] on button "MOSTRAR MAIS" at bounding box center [596, 393] width 148 height 34
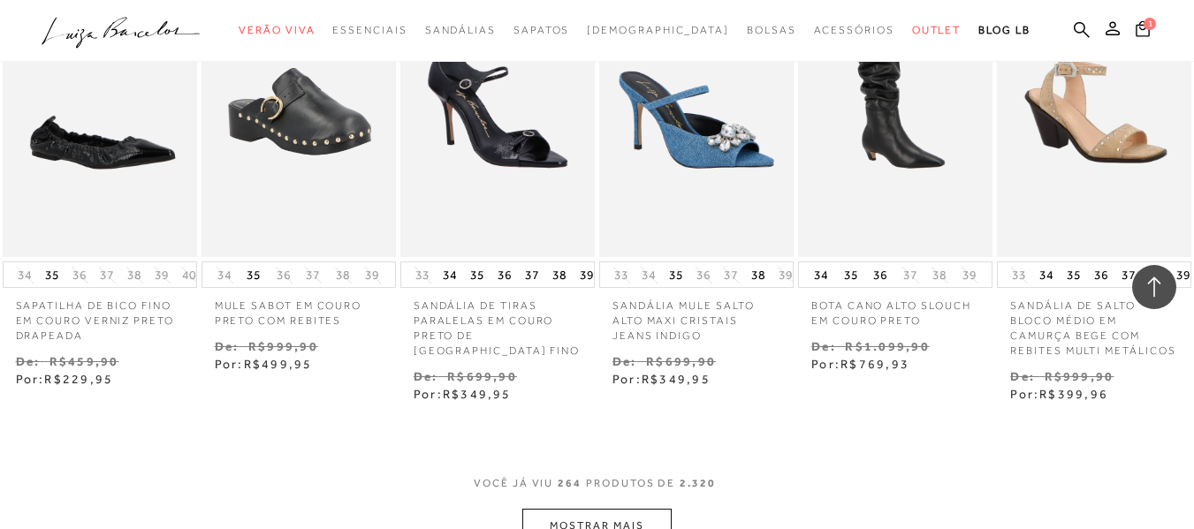
scroll to position [19729, 0]
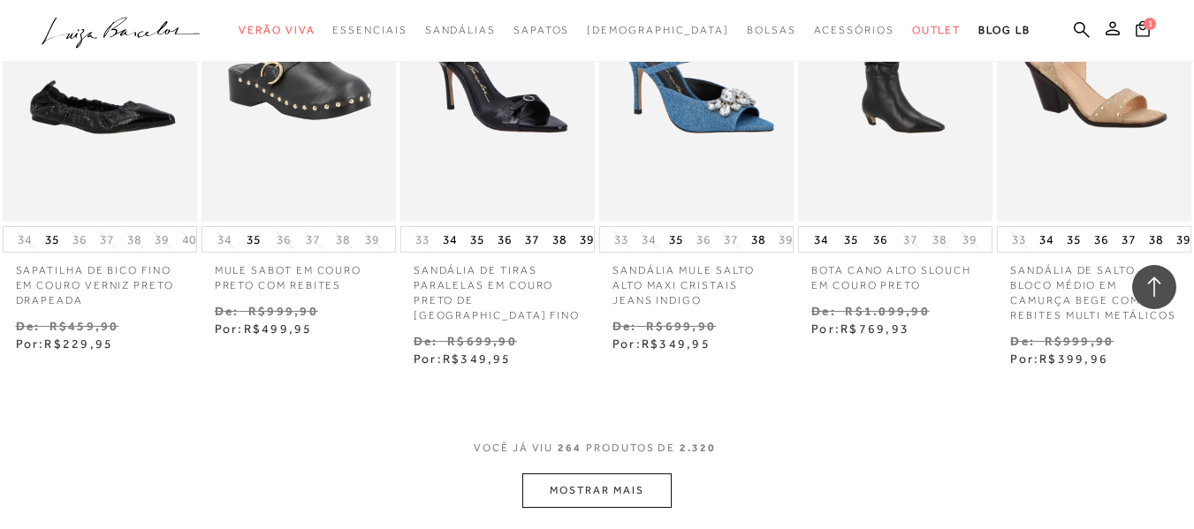
click at [598, 474] on button "MOSTRAR MAIS" at bounding box center [596, 491] width 148 height 34
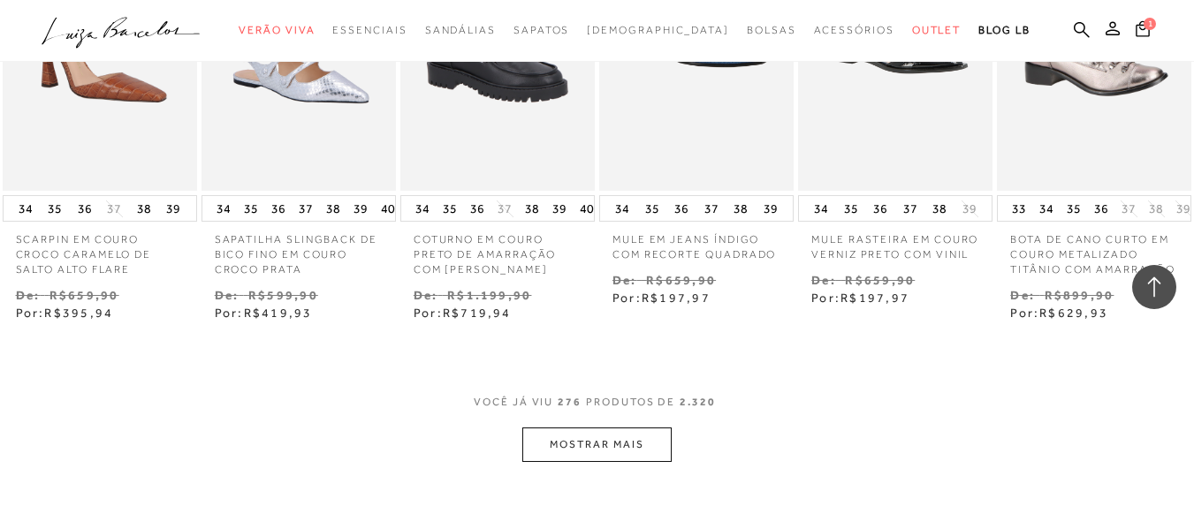
scroll to position [20754, 0]
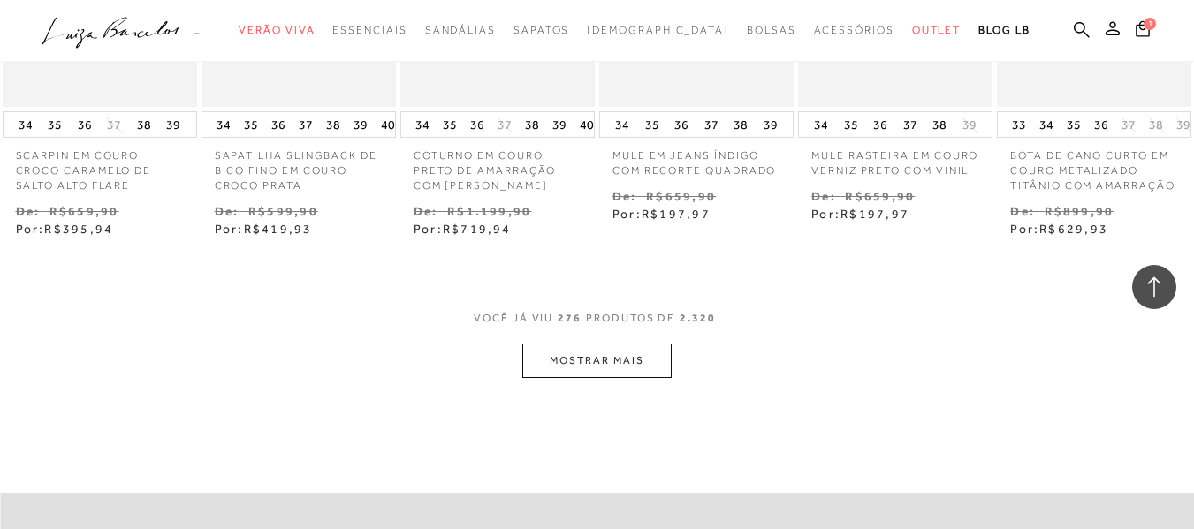
click at [572, 344] on button "MOSTRAR MAIS" at bounding box center [596, 361] width 148 height 34
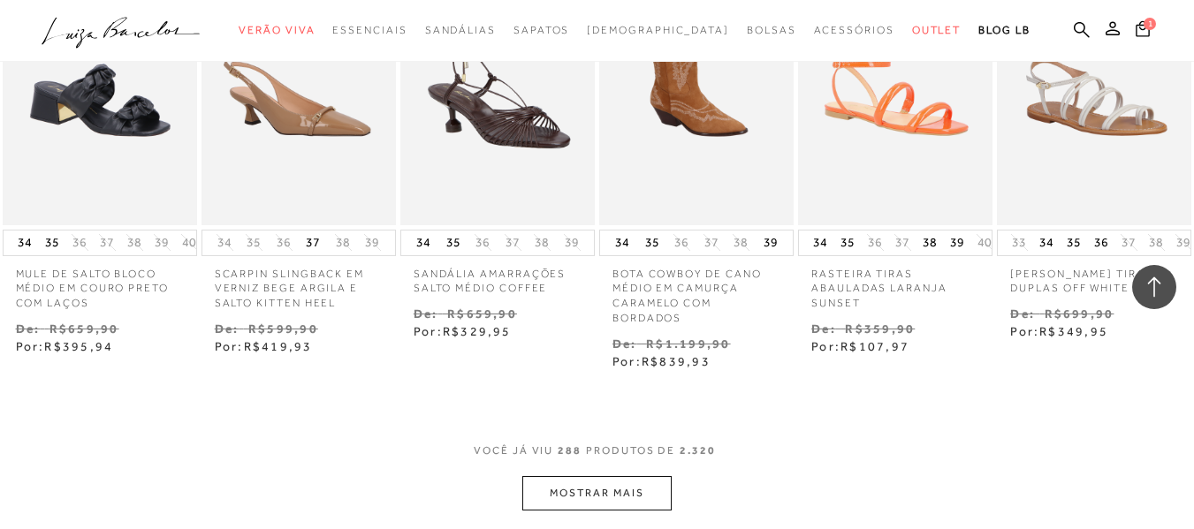
scroll to position [21567, 0]
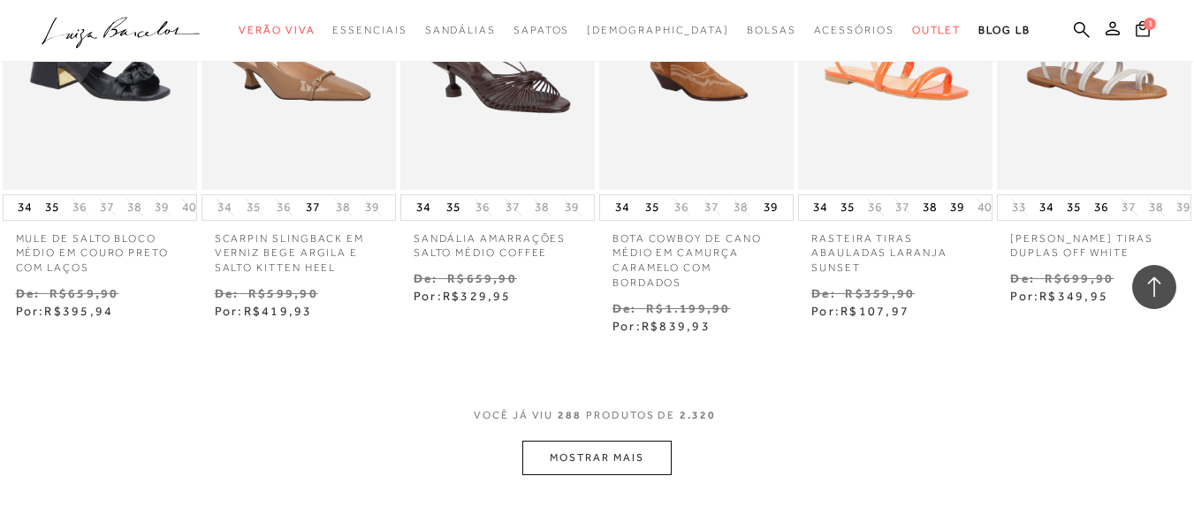
click at [643, 441] on button "MOSTRAR MAIS" at bounding box center [596, 458] width 148 height 34
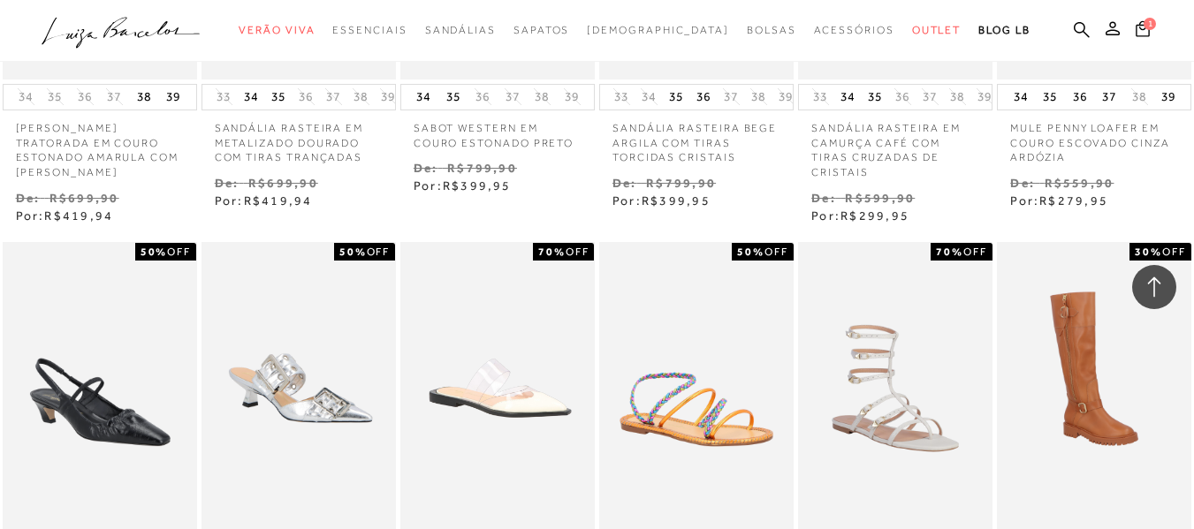
scroll to position [22557, 0]
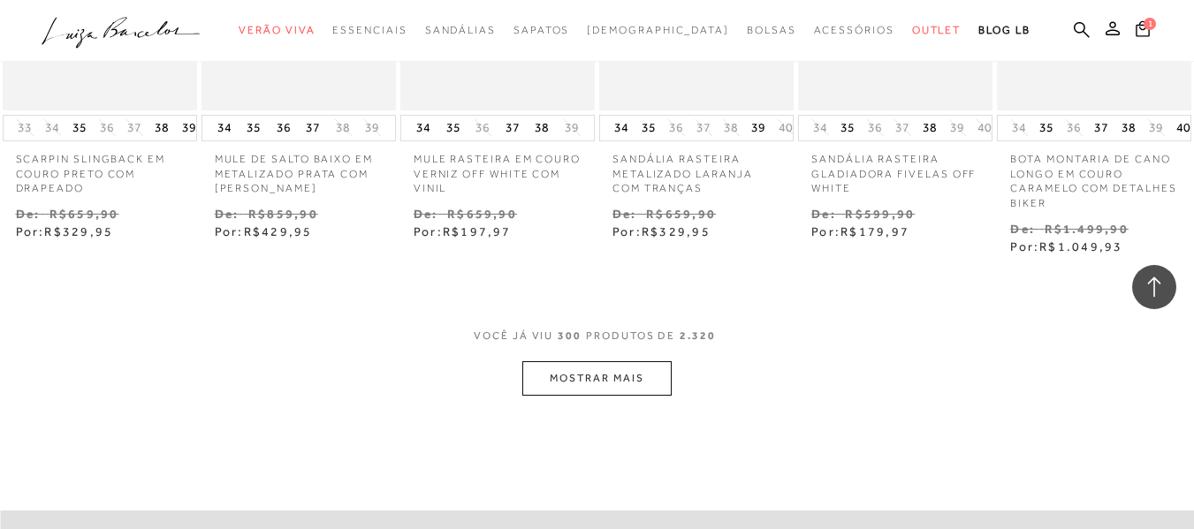
click at [606, 362] on button "MOSTRAR MAIS" at bounding box center [596, 379] width 148 height 34
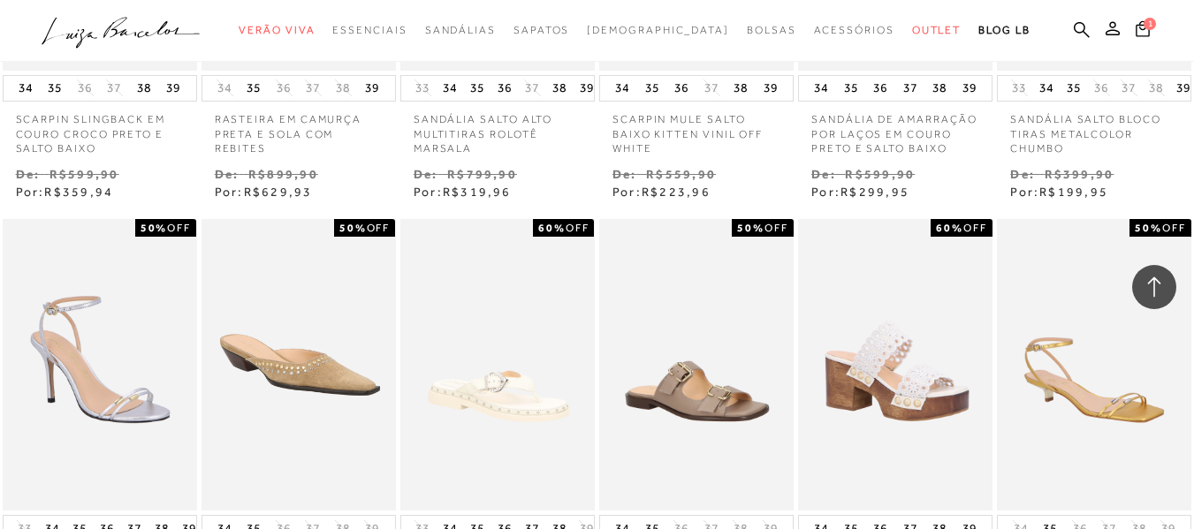
scroll to position [23371, 0]
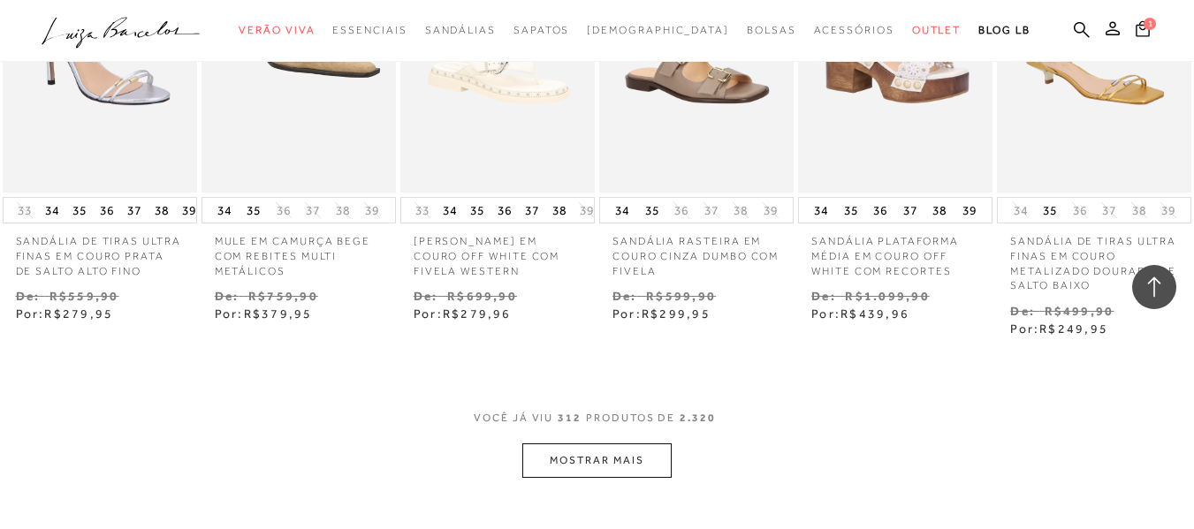
click at [582, 444] on button "MOSTRAR MAIS" at bounding box center [596, 461] width 148 height 34
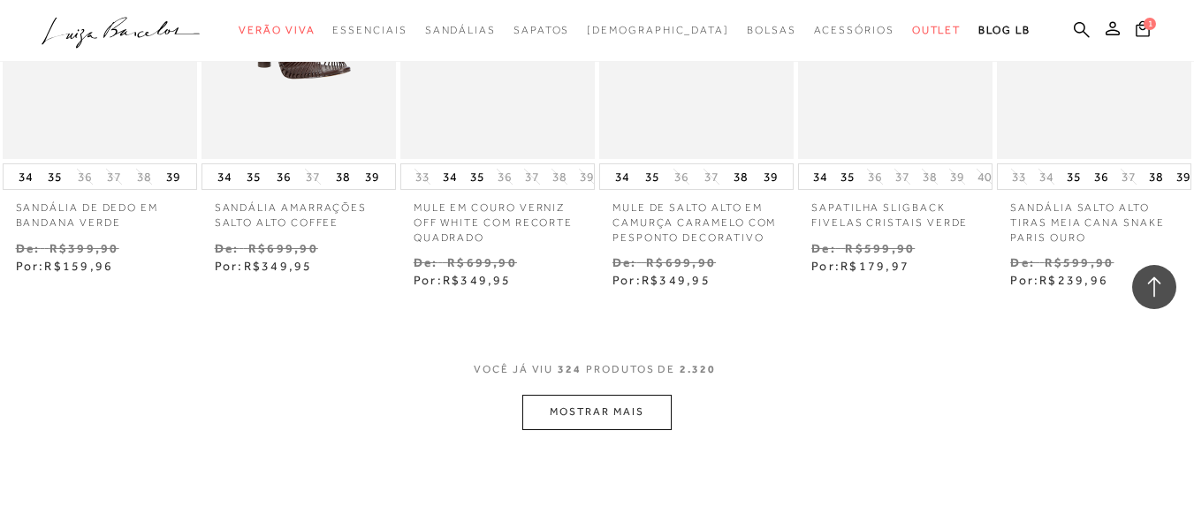
scroll to position [24431, 0]
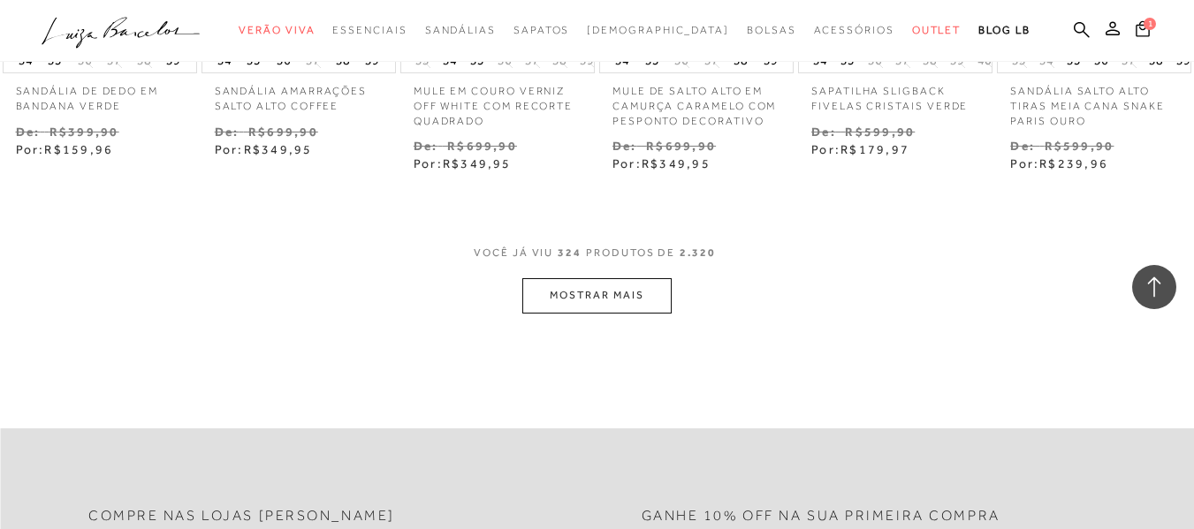
click at [625, 278] on button "MOSTRAR MAIS" at bounding box center [596, 295] width 148 height 34
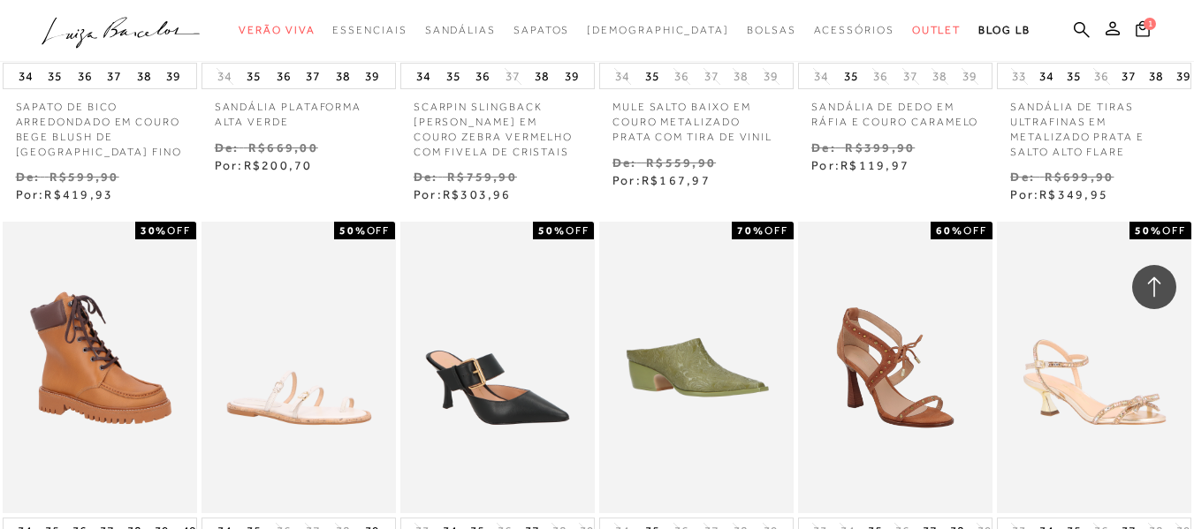
scroll to position [25138, 0]
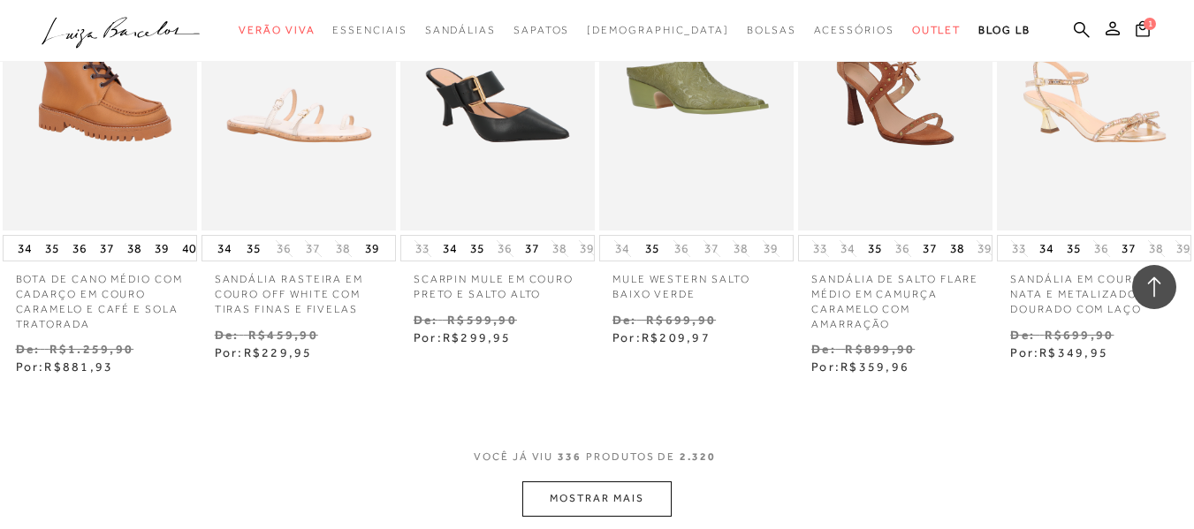
click at [635, 482] on button "MOSTRAR MAIS" at bounding box center [596, 499] width 148 height 34
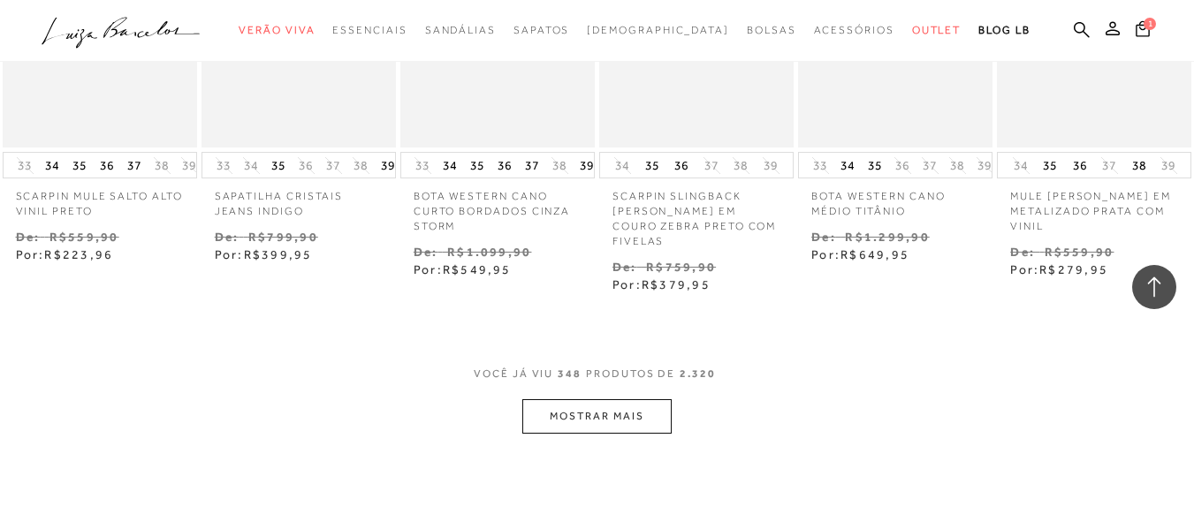
scroll to position [26234, 0]
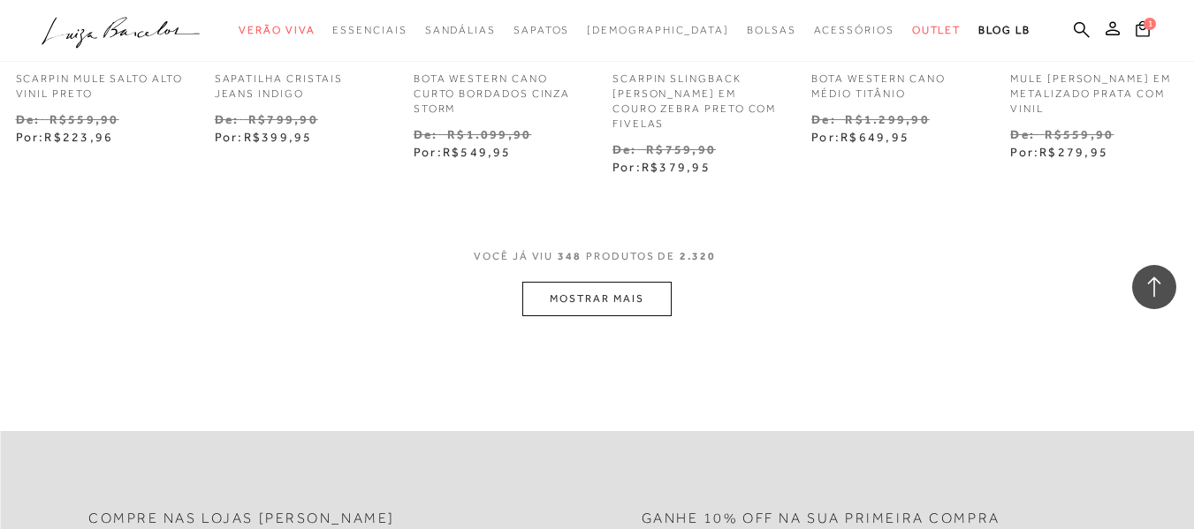
click at [614, 282] on button "MOSTRAR MAIS" at bounding box center [596, 299] width 148 height 34
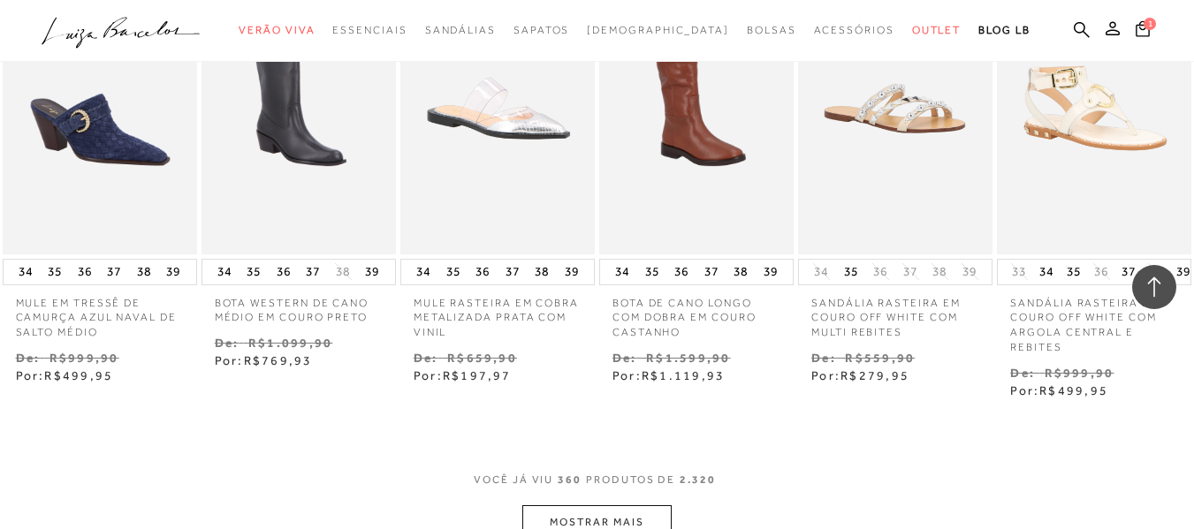
scroll to position [26942, 0]
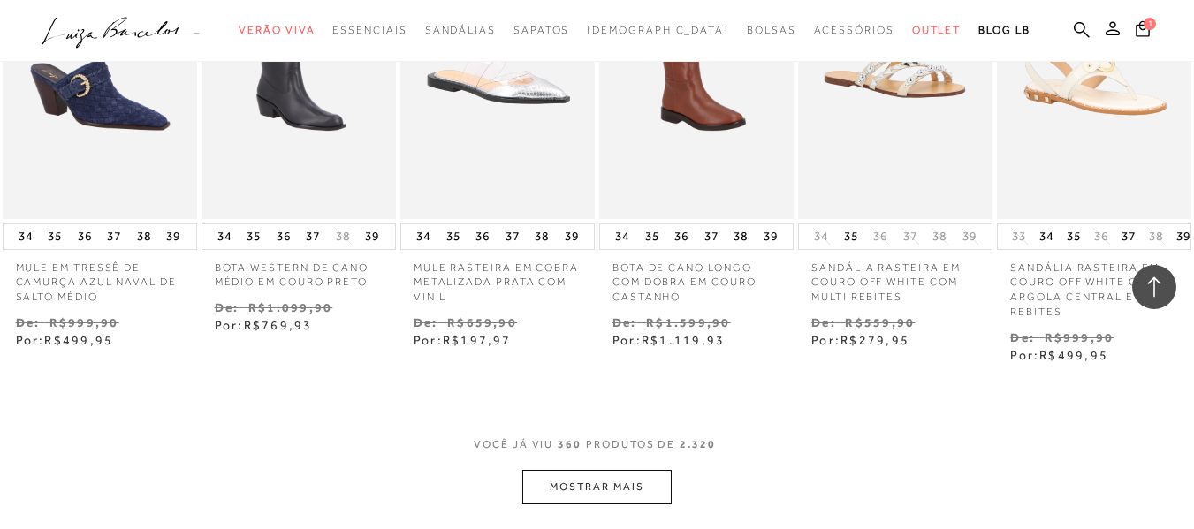
click at [628, 470] on button "MOSTRAR MAIS" at bounding box center [596, 487] width 148 height 34
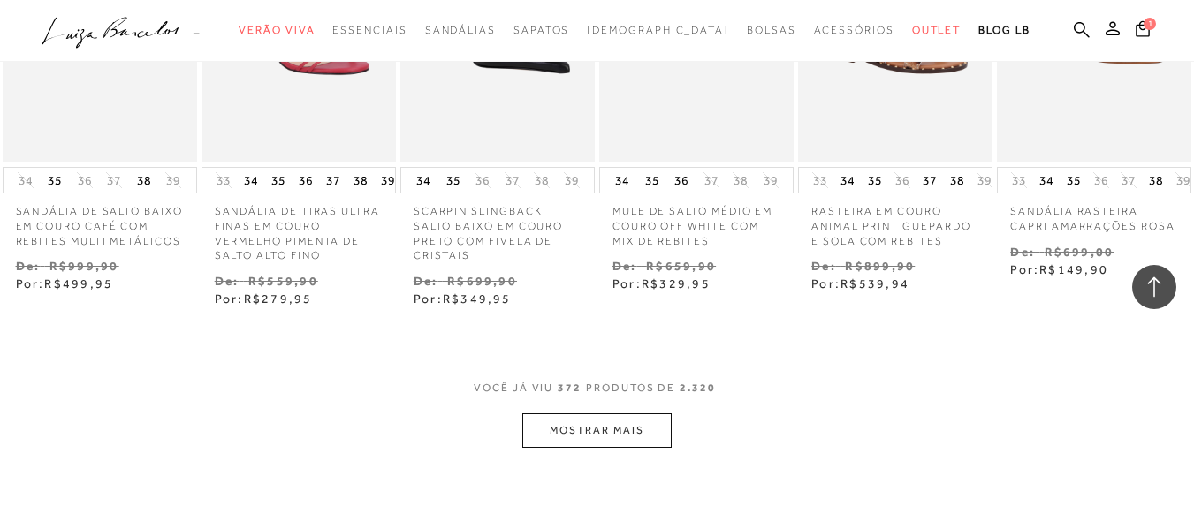
scroll to position [27896, 0]
click at [567, 411] on button "MOSTRAR MAIS" at bounding box center [596, 428] width 148 height 34
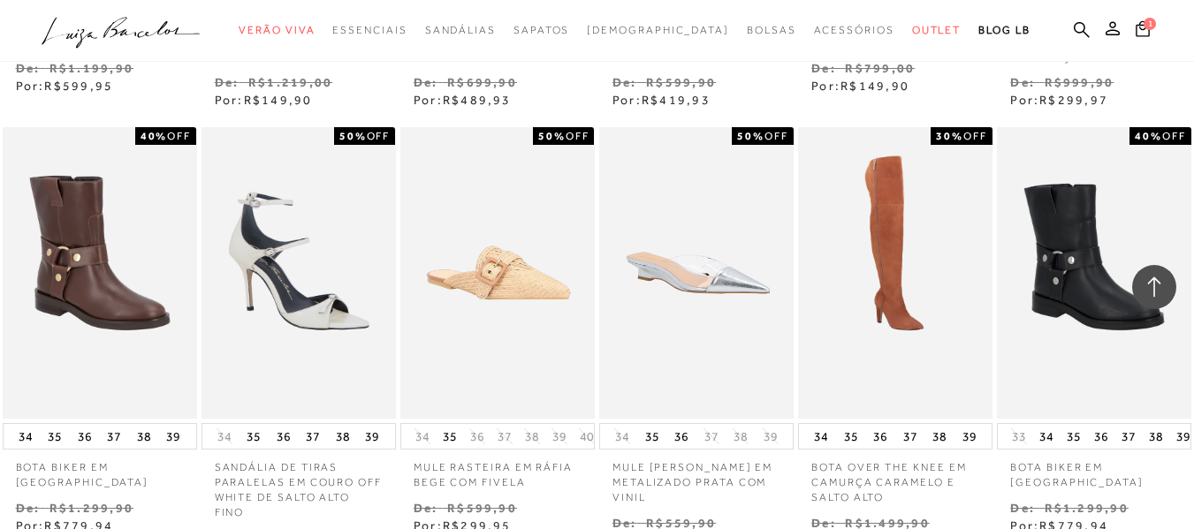
scroll to position [28674, 0]
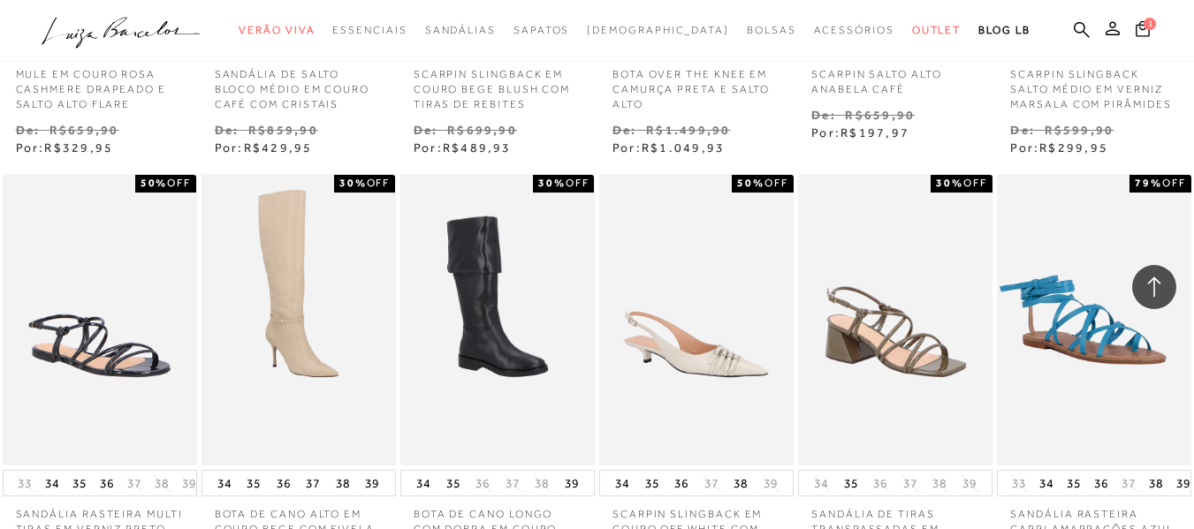
scroll to position [29735, 0]
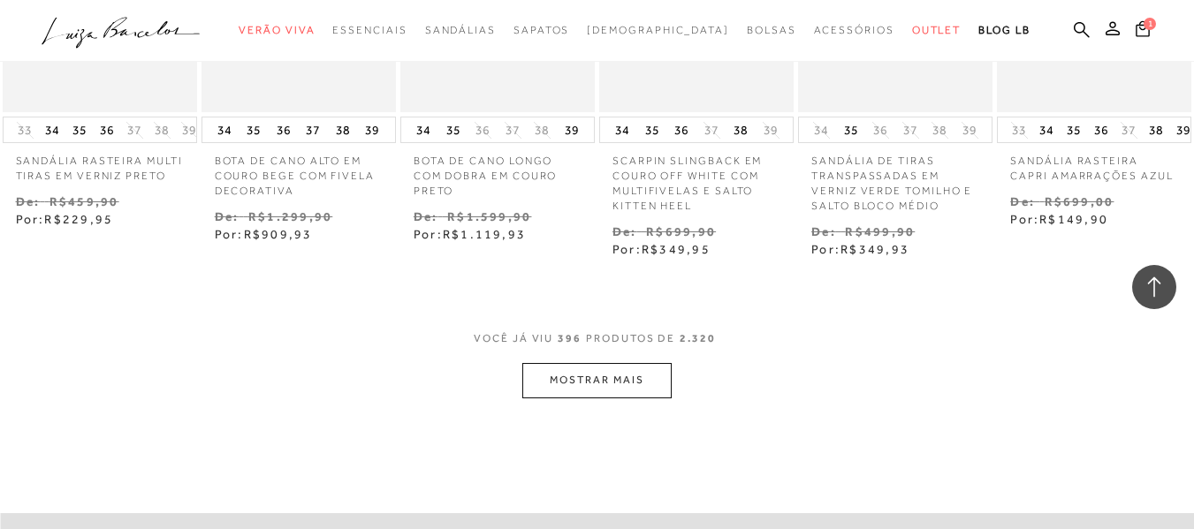
click at [605, 363] on button "MOSTRAR MAIS" at bounding box center [596, 380] width 148 height 34
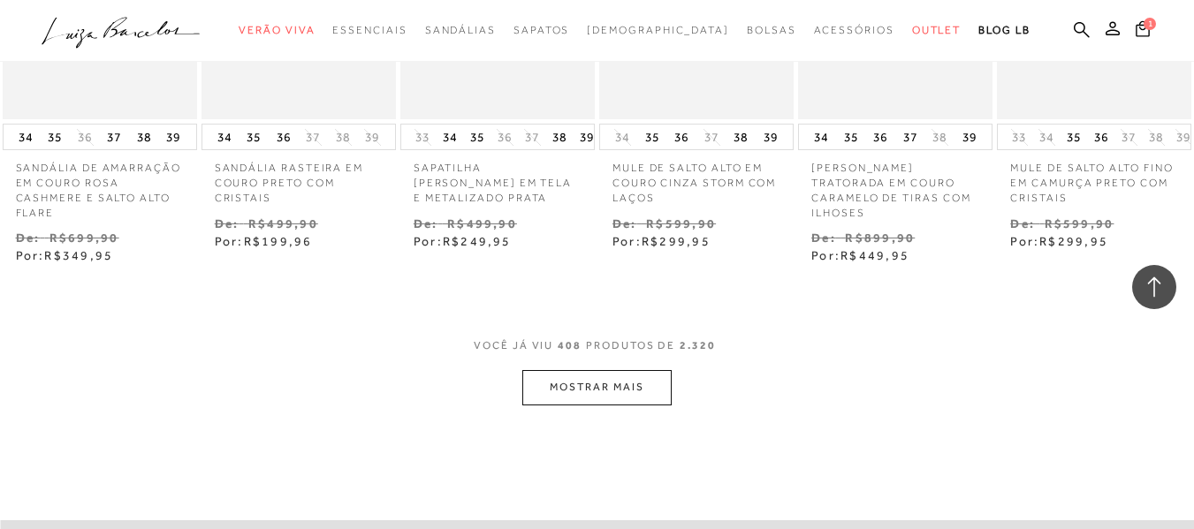
scroll to position [30654, 0]
click at [570, 369] on button "MOSTRAR MAIS" at bounding box center [596, 386] width 148 height 34
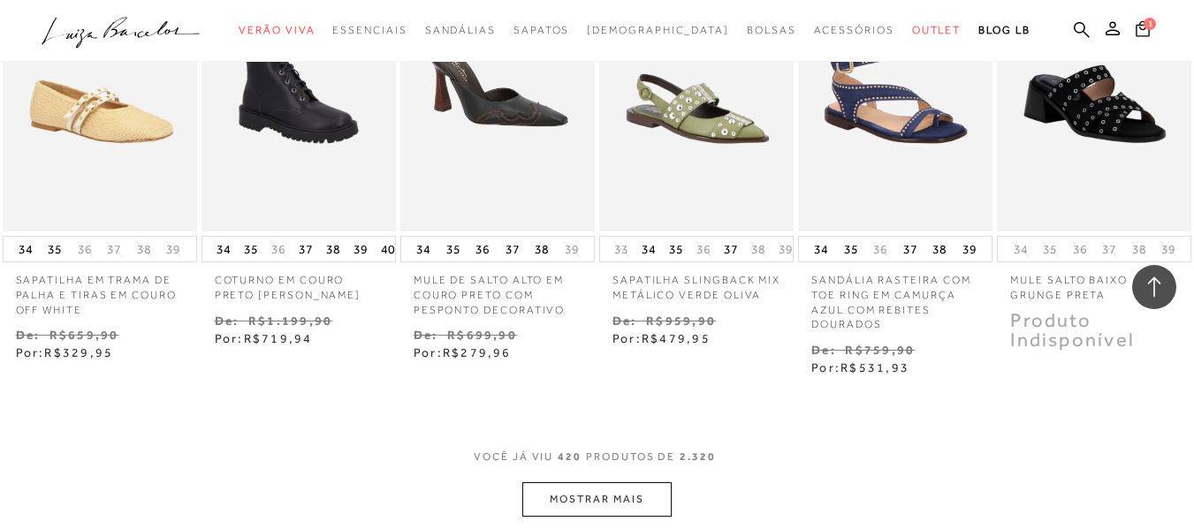
scroll to position [31467, 0]
click at [593, 482] on button "MOSTRAR MAIS" at bounding box center [596, 499] width 148 height 34
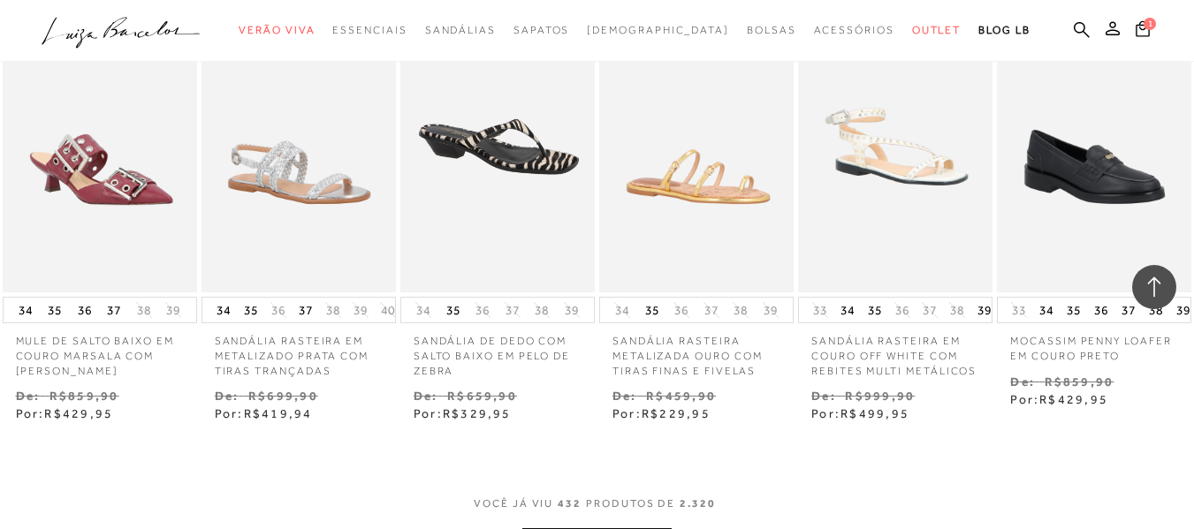
scroll to position [32351, 0]
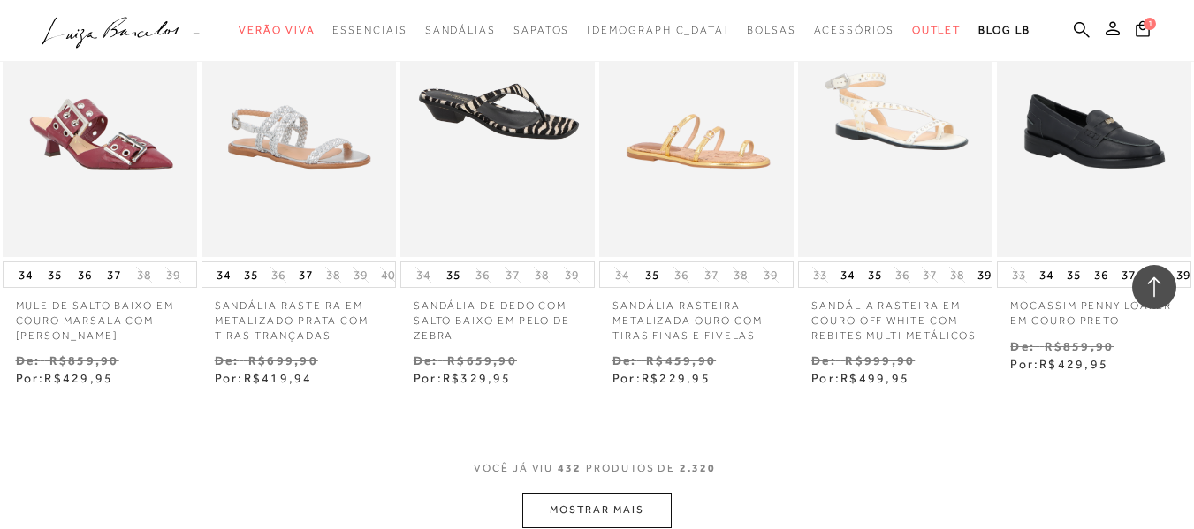
click at [648, 493] on button "MOSTRAR MAIS" at bounding box center [596, 510] width 148 height 34
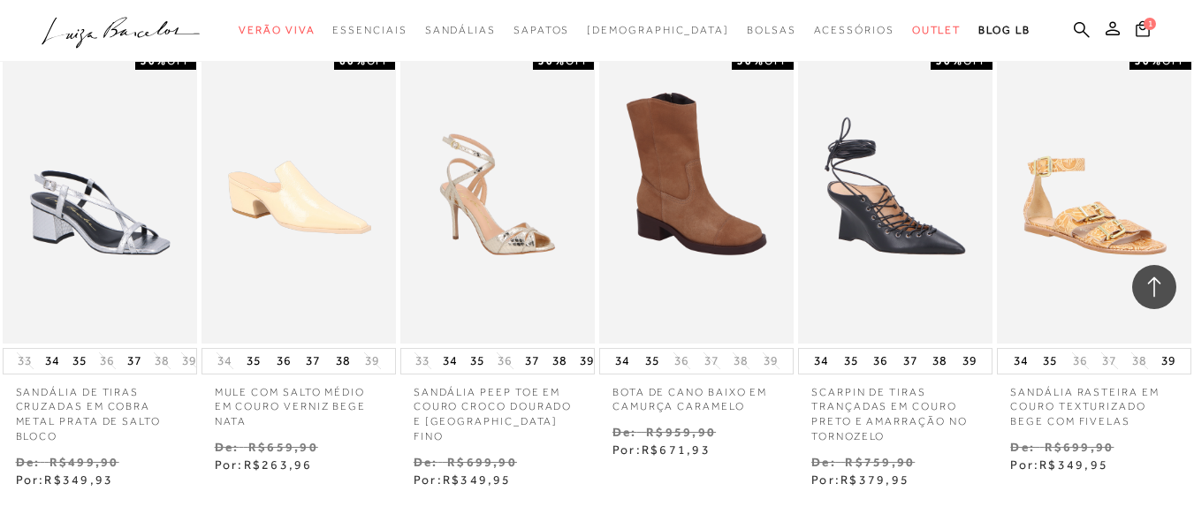
scroll to position [33270, 0]
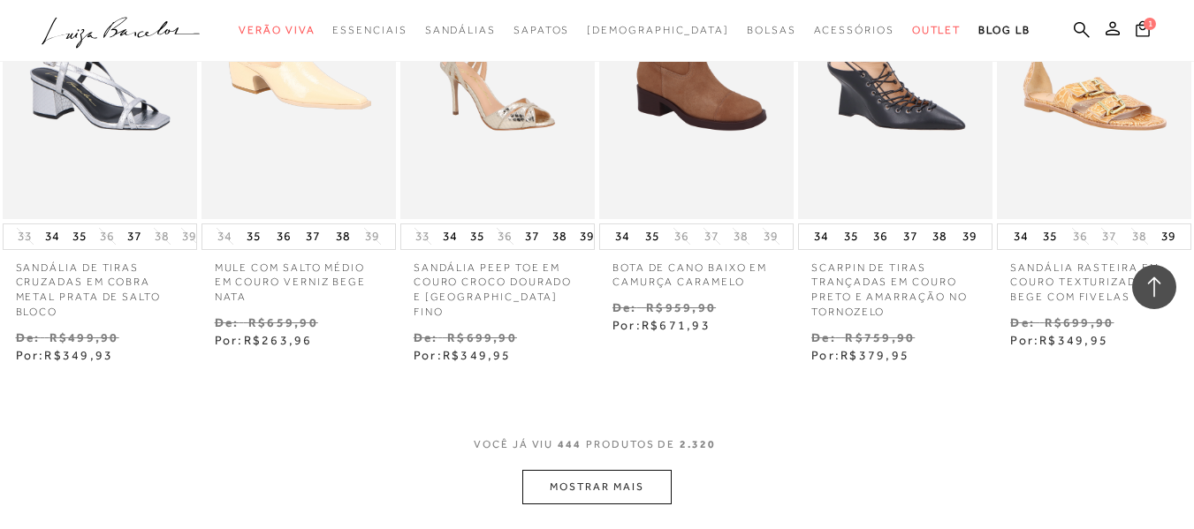
click at [629, 470] on button "MOSTRAR MAIS" at bounding box center [596, 487] width 148 height 34
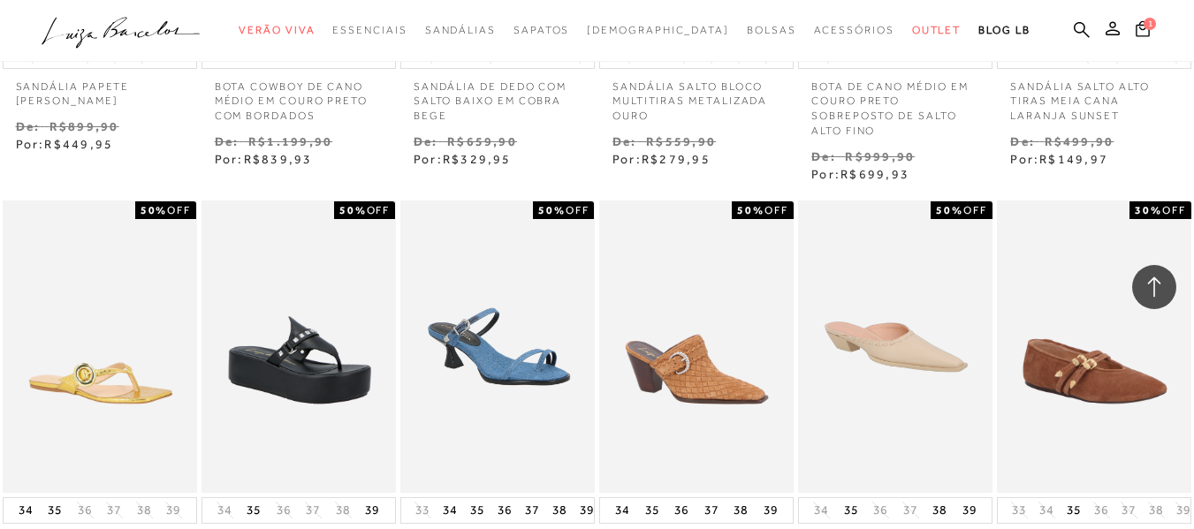
scroll to position [34260, 0]
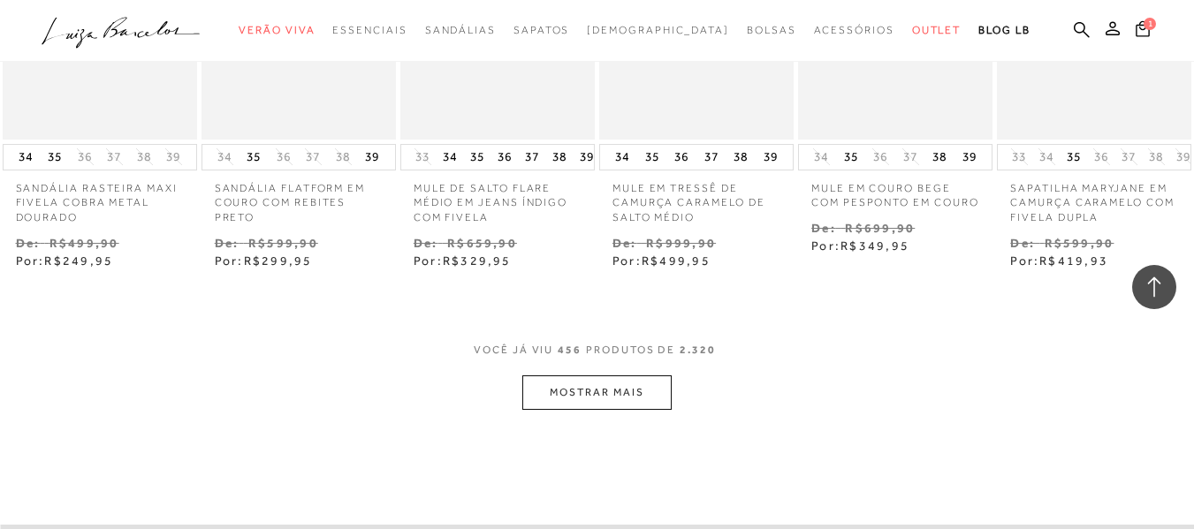
click at [633, 376] on button "MOSTRAR MAIS" at bounding box center [596, 393] width 148 height 34
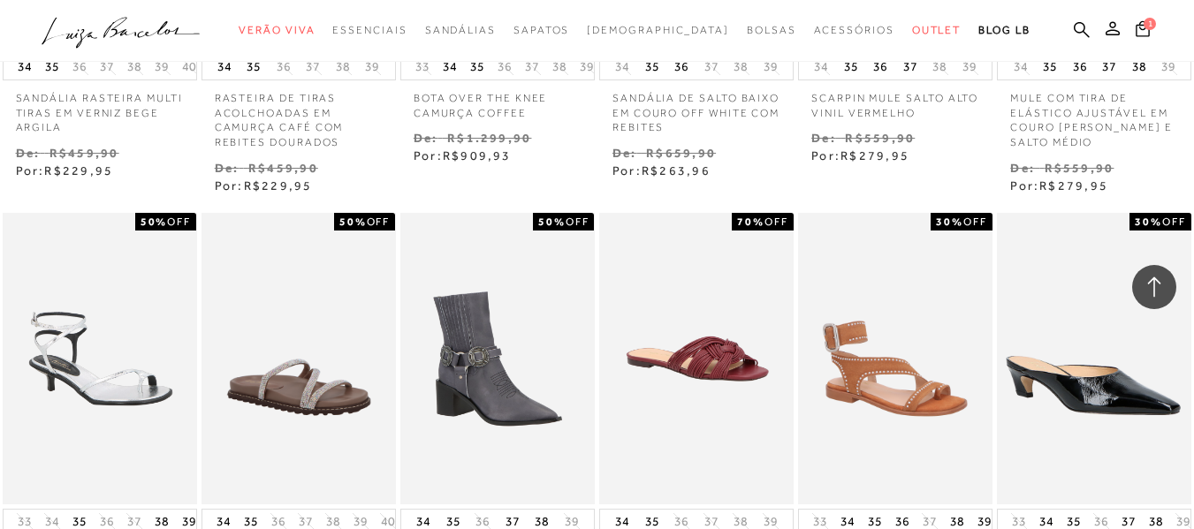
scroll to position [35109, 0]
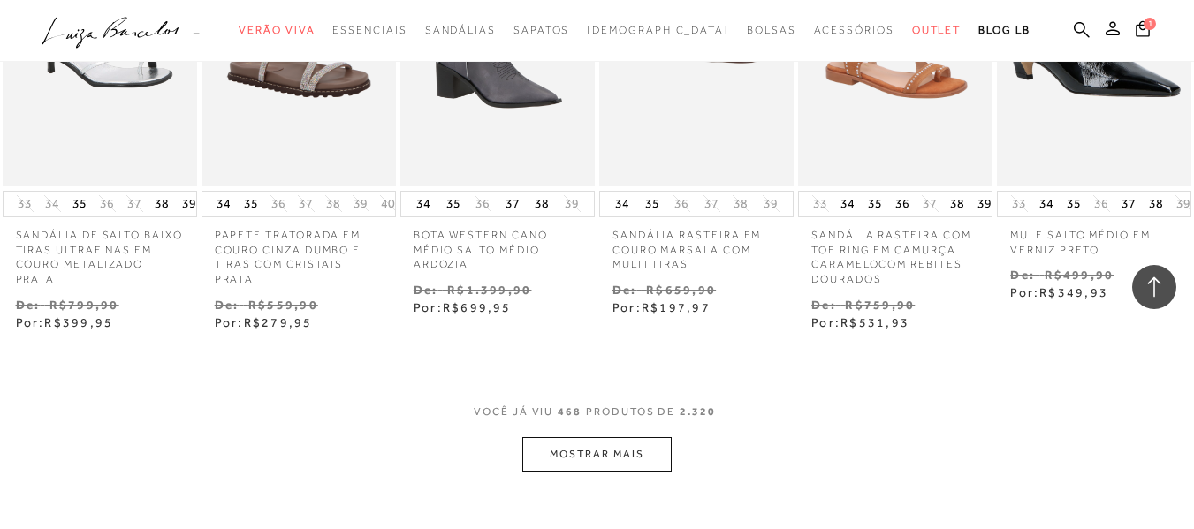
click at [581, 438] on button "MOSTRAR MAIS" at bounding box center [596, 455] width 148 height 34
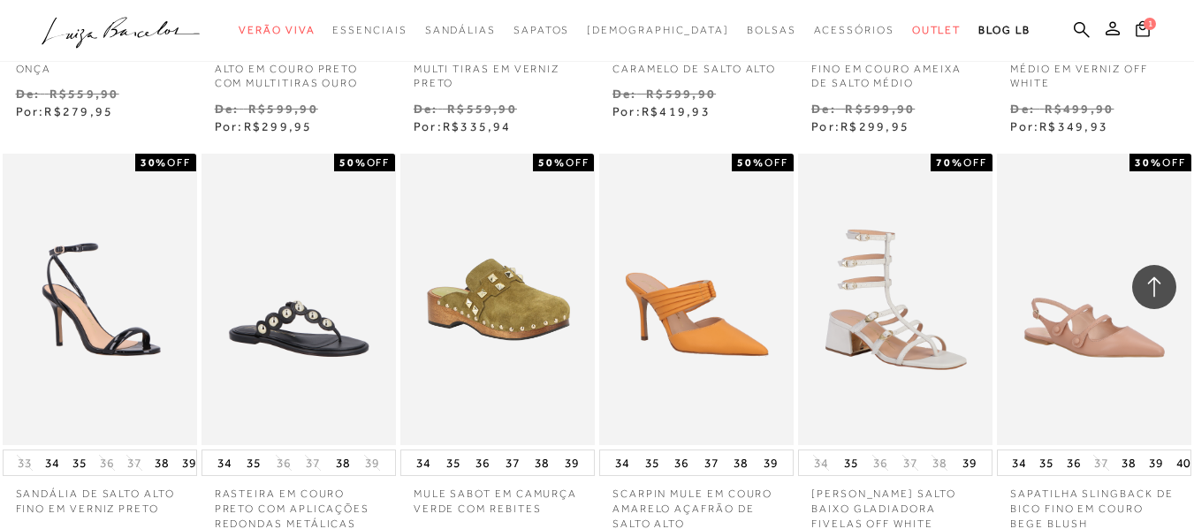
scroll to position [36028, 0]
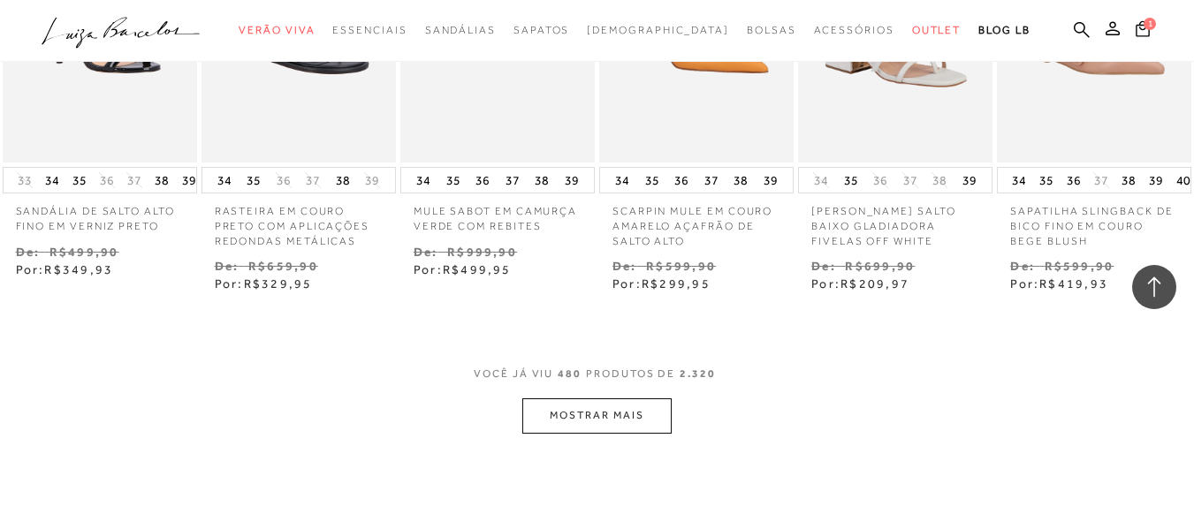
click at [632, 399] on button "MOSTRAR MAIS" at bounding box center [596, 416] width 148 height 34
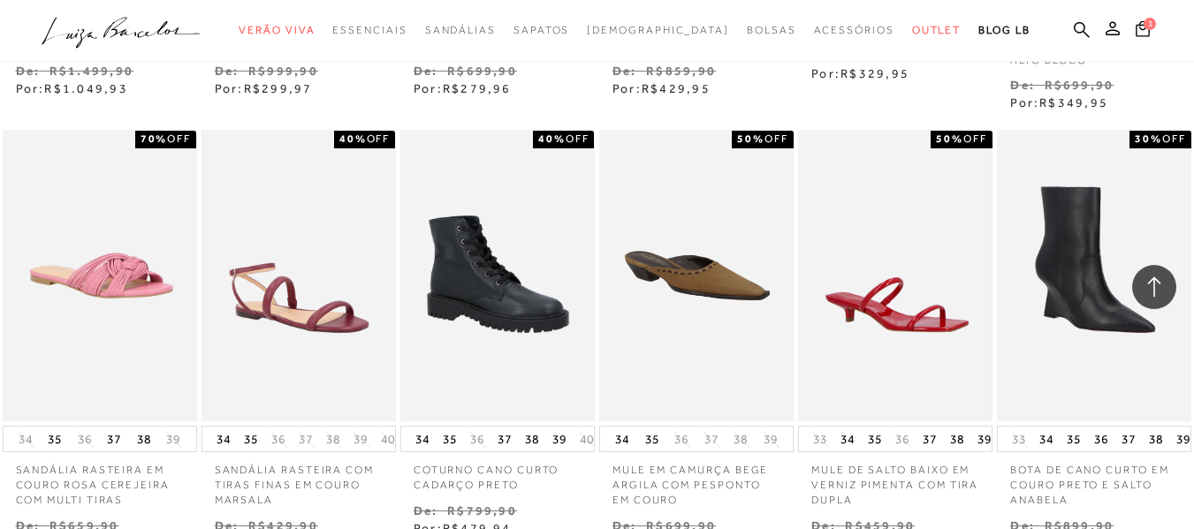
scroll to position [36947, 0]
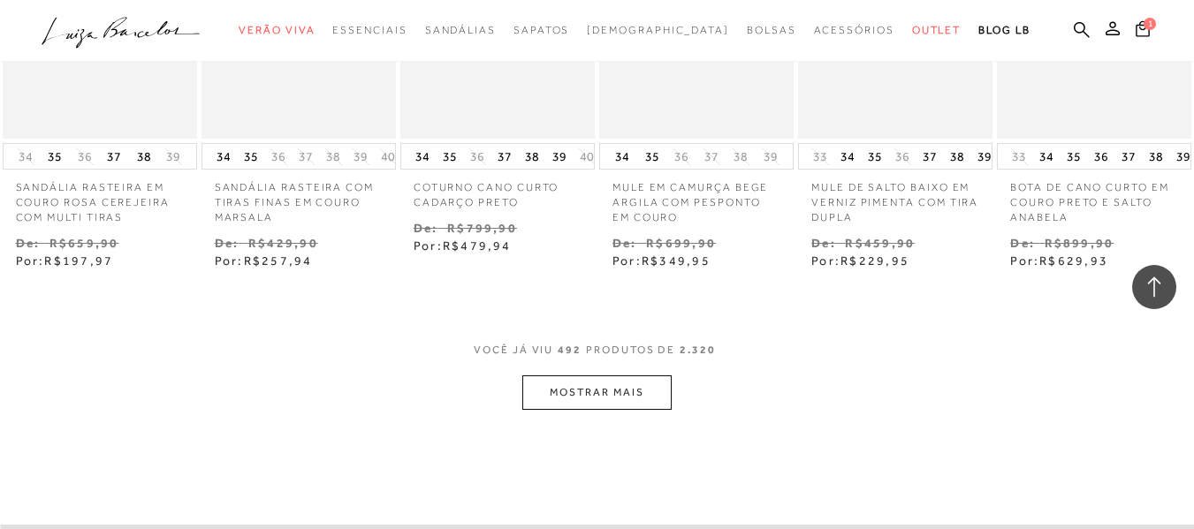
click at [581, 376] on button "MOSTRAR MAIS" at bounding box center [596, 393] width 148 height 34
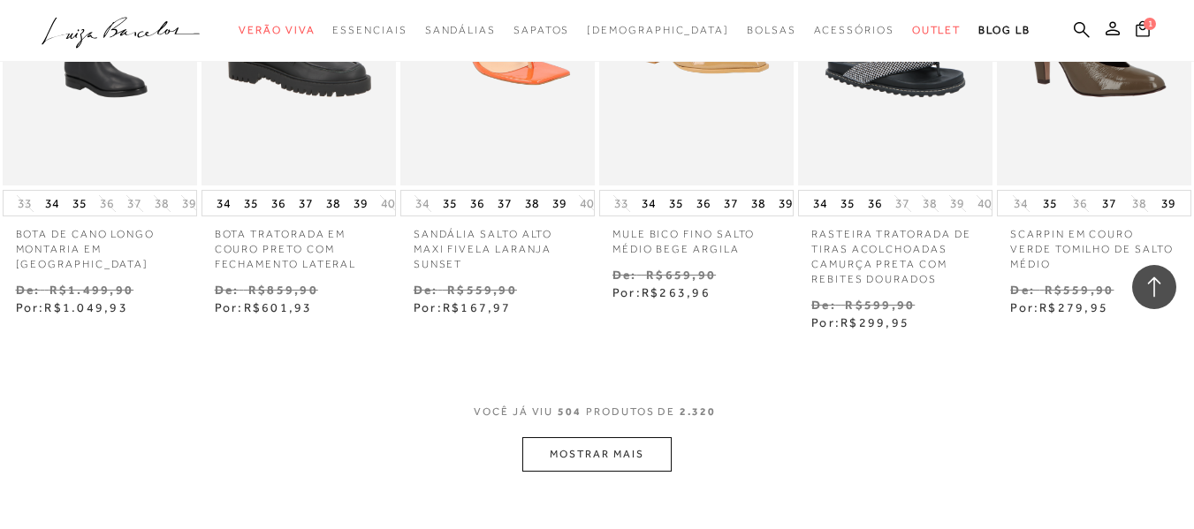
scroll to position [37831, 0]
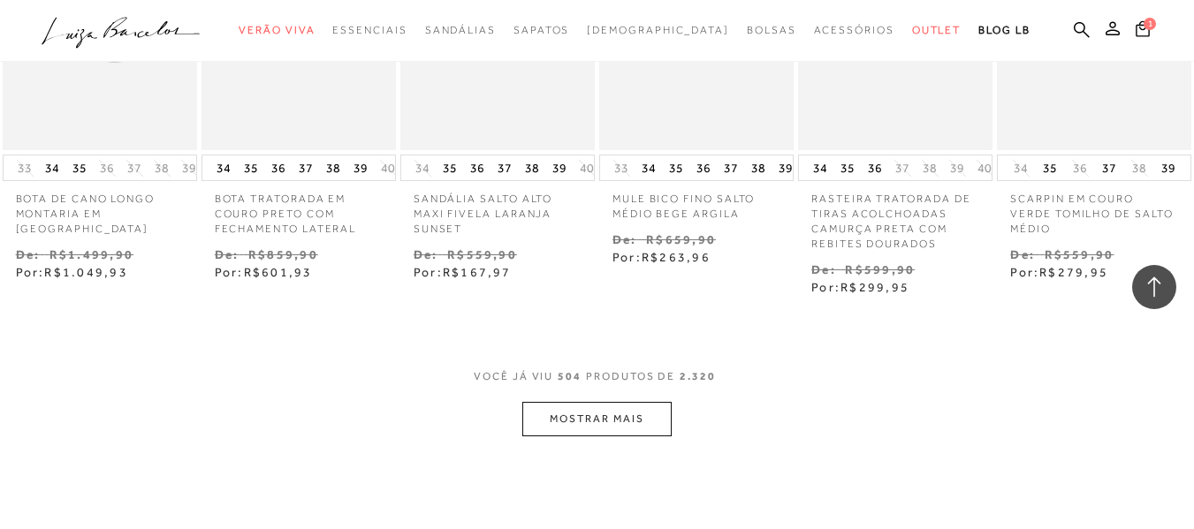
click at [590, 402] on button "MOSTRAR MAIS" at bounding box center [596, 419] width 148 height 34
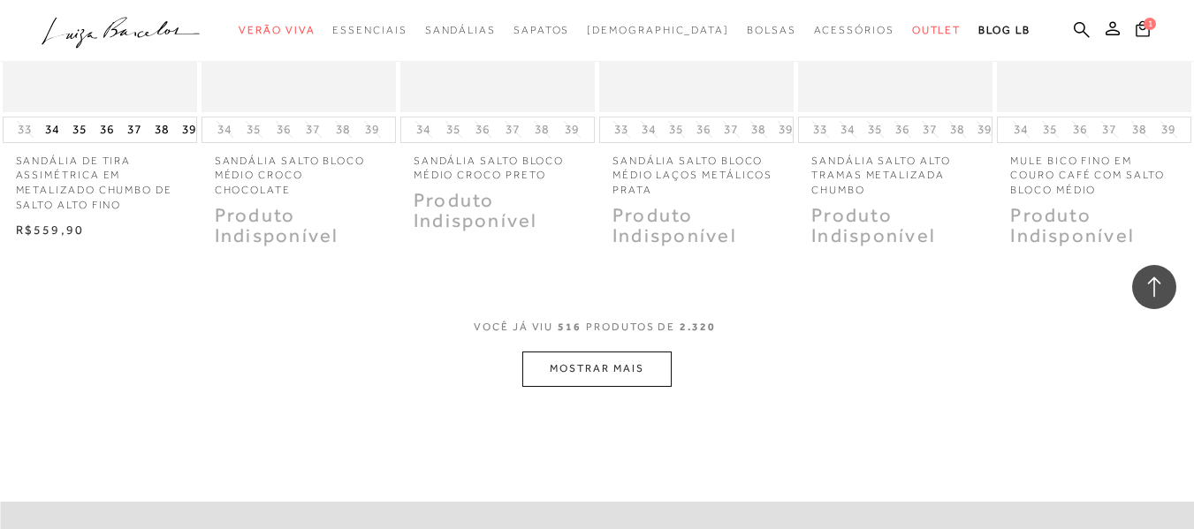
scroll to position [38751, 0]
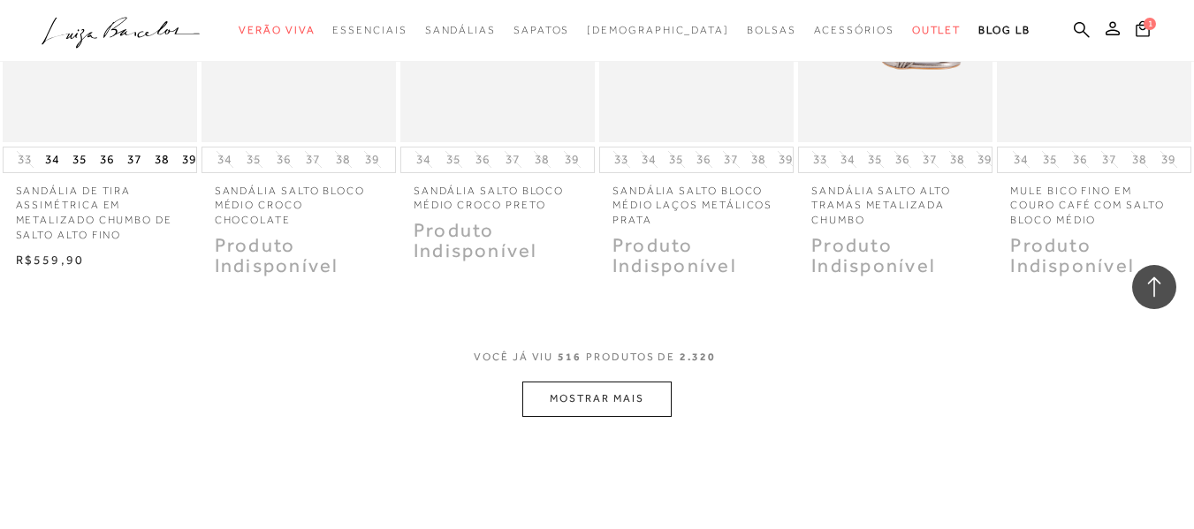
click at [646, 382] on button "MOSTRAR MAIS" at bounding box center [596, 399] width 148 height 34
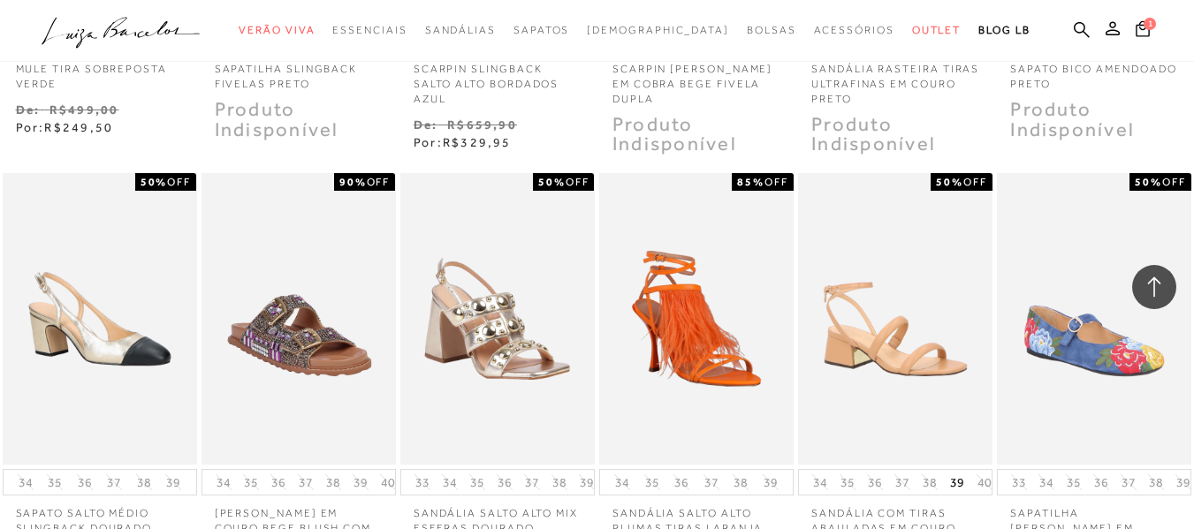
scroll to position [39705, 0]
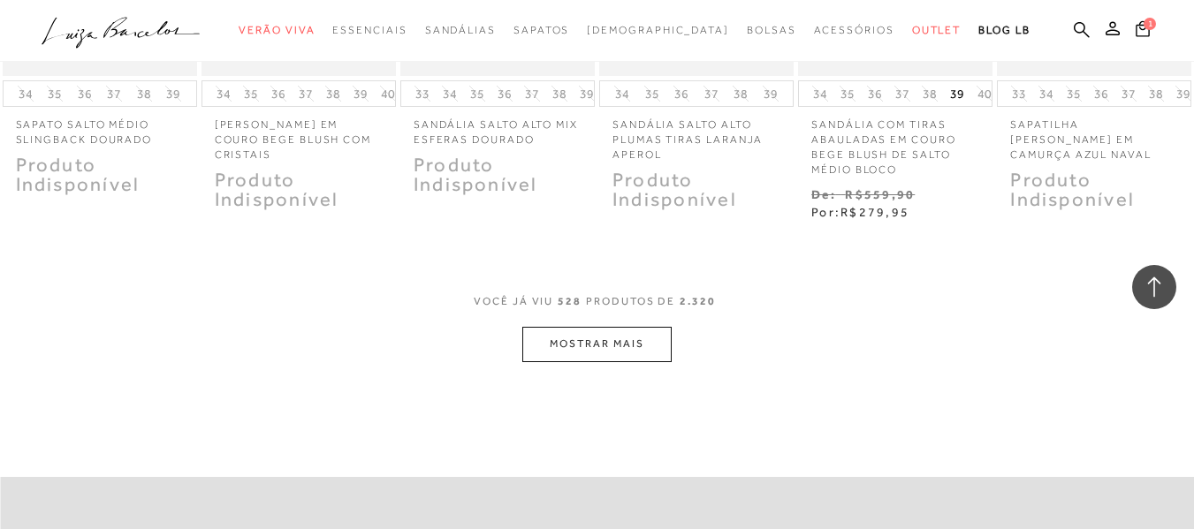
click at [633, 327] on button "MOSTRAR MAIS" at bounding box center [596, 344] width 148 height 34
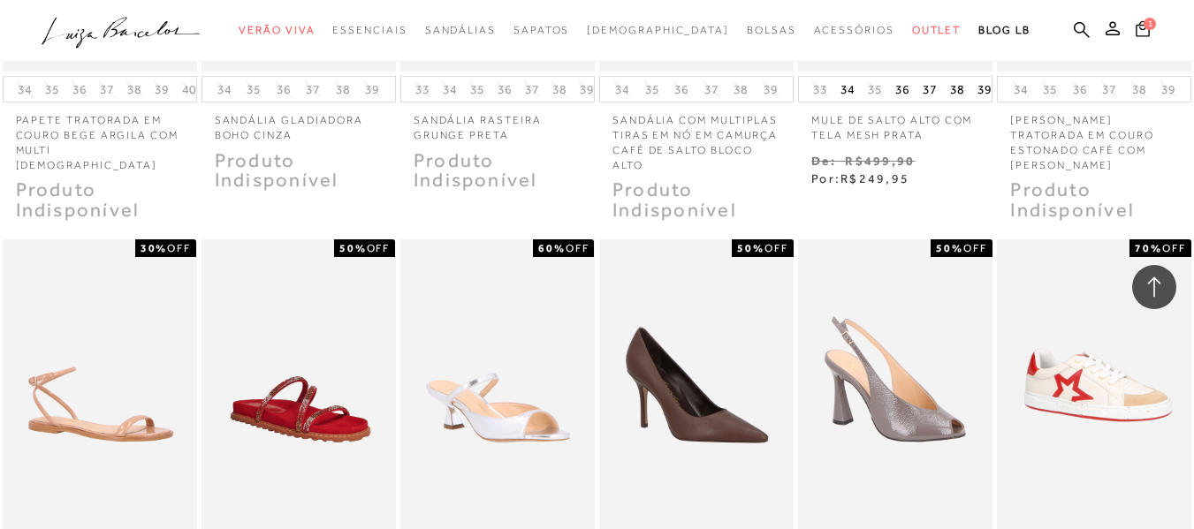
scroll to position [40660, 0]
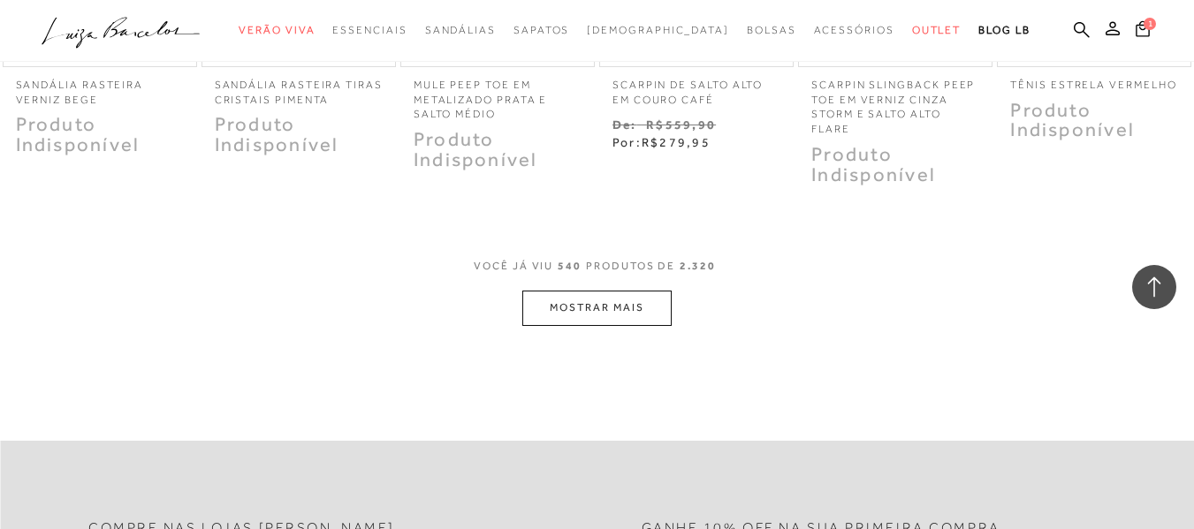
click at [629, 291] on button "MOSTRAR MAIS" at bounding box center [596, 308] width 148 height 34
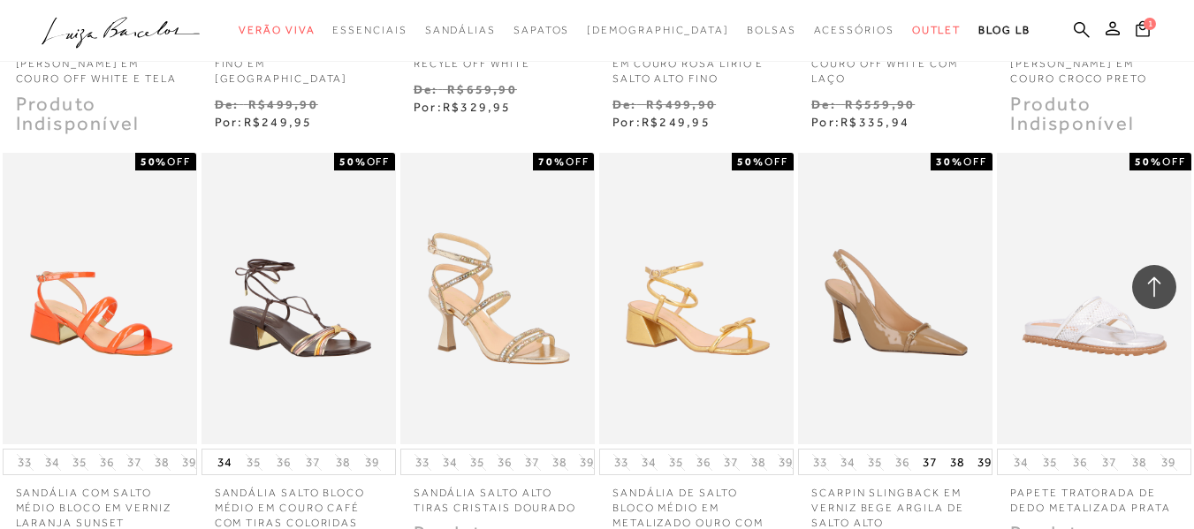
scroll to position [41473, 0]
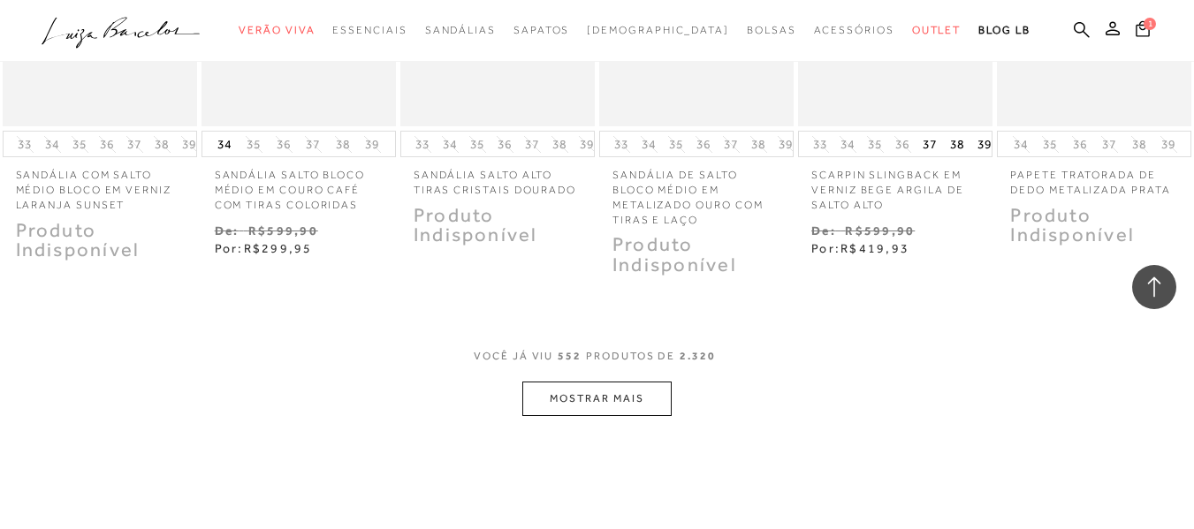
click at [608, 382] on button "MOSTRAR MAIS" at bounding box center [596, 399] width 148 height 34
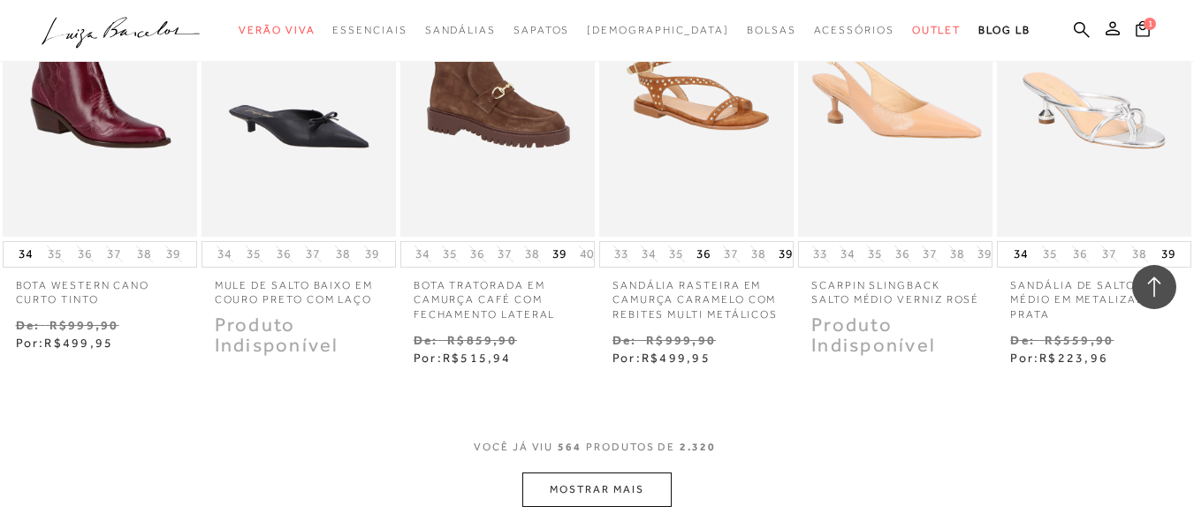
scroll to position [42392, 0]
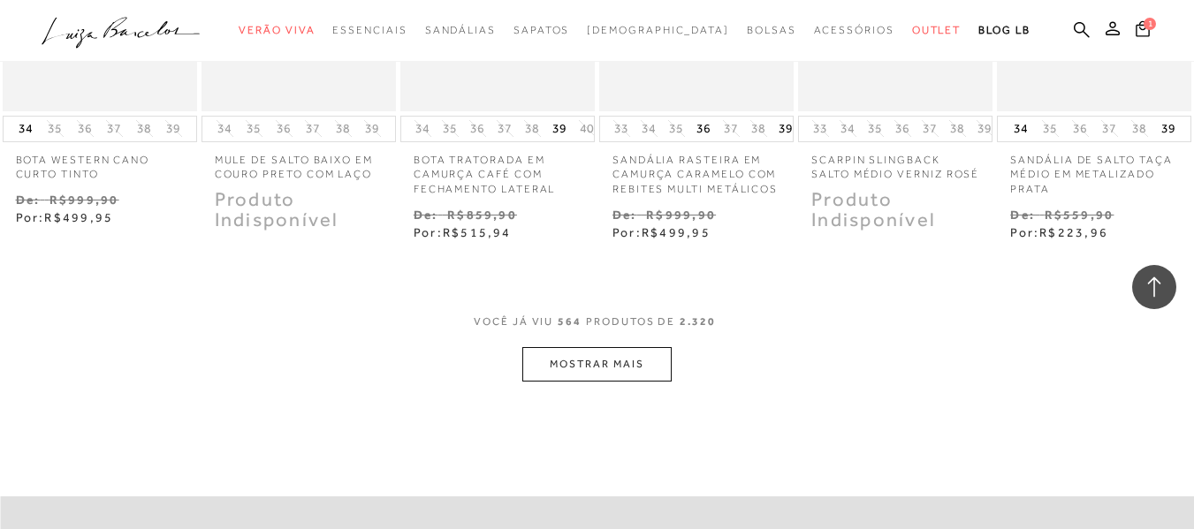
click at [597, 347] on button "MOSTRAR MAIS" at bounding box center [596, 364] width 148 height 34
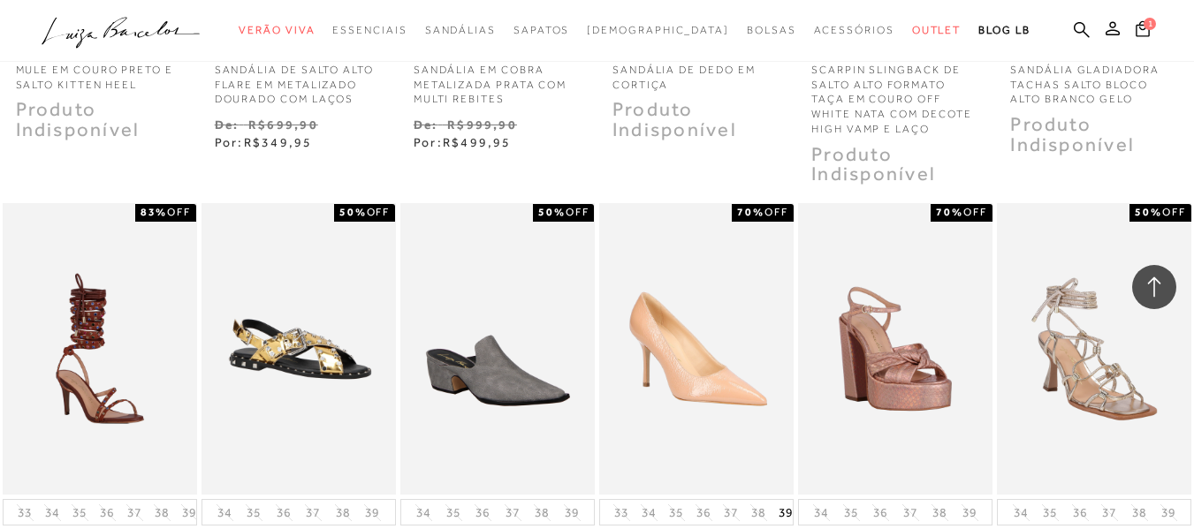
scroll to position [43312, 0]
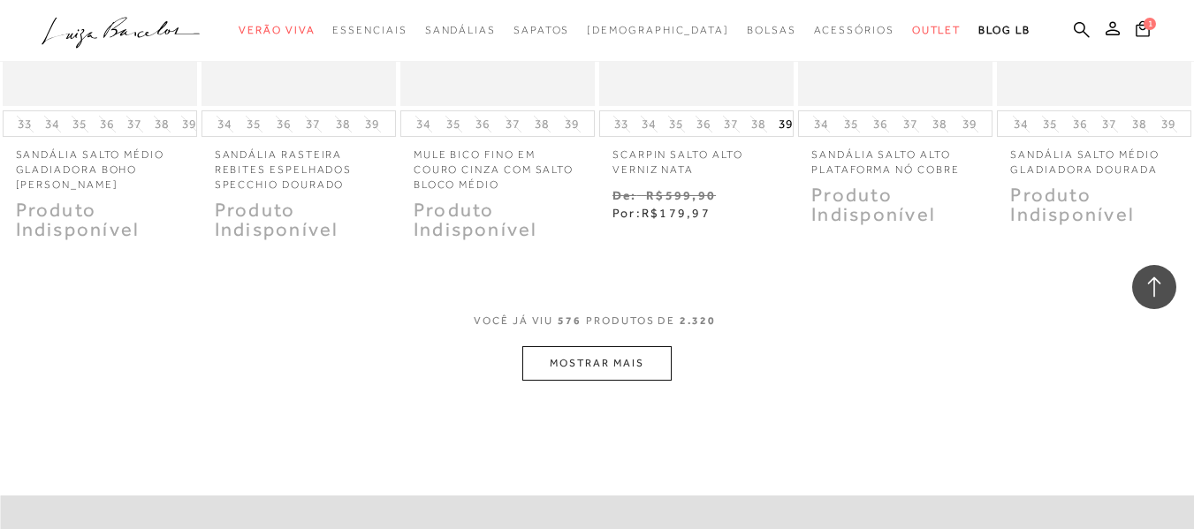
click at [597, 346] on button "MOSTRAR MAIS" at bounding box center [596, 363] width 148 height 34
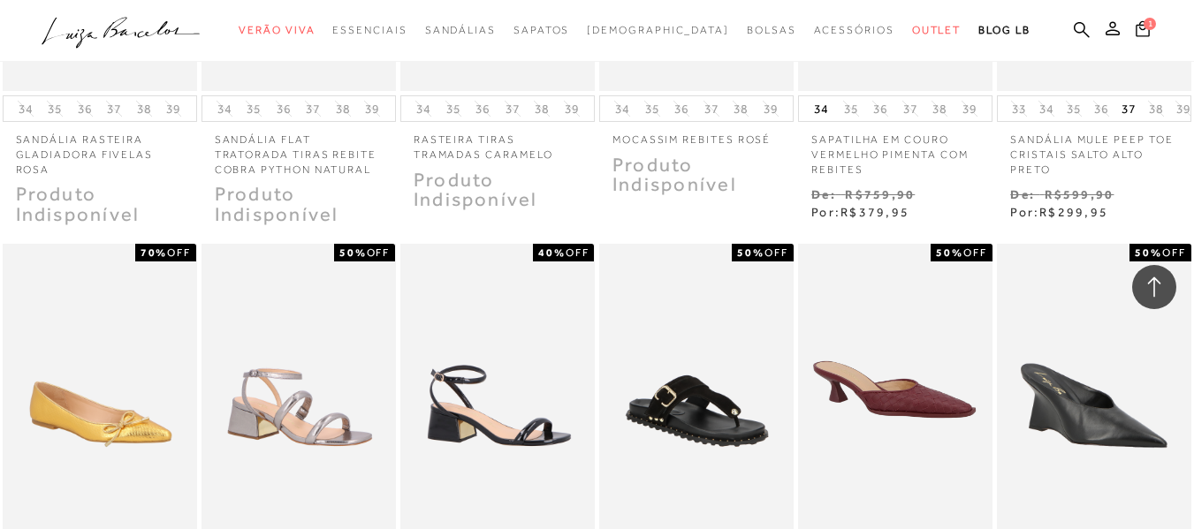
scroll to position [44089, 0]
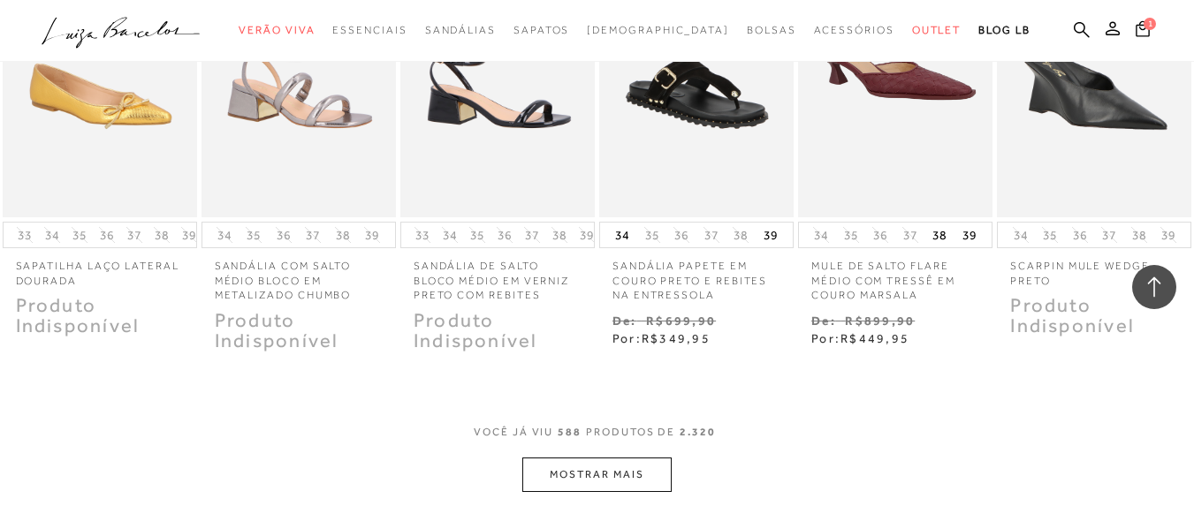
click at [562, 458] on button "MOSTRAR MAIS" at bounding box center [596, 475] width 148 height 34
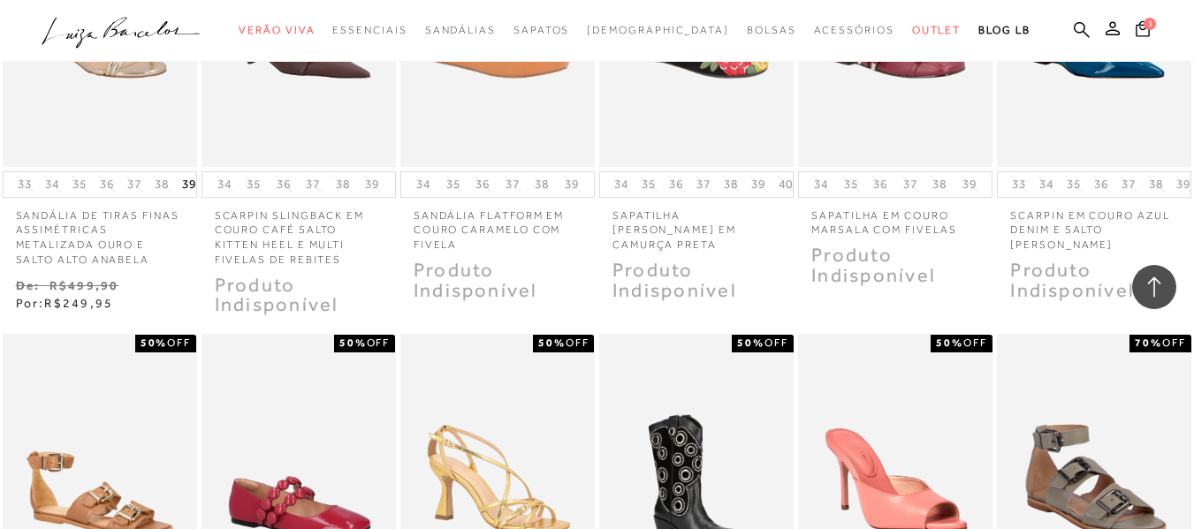
scroll to position [44973, 0]
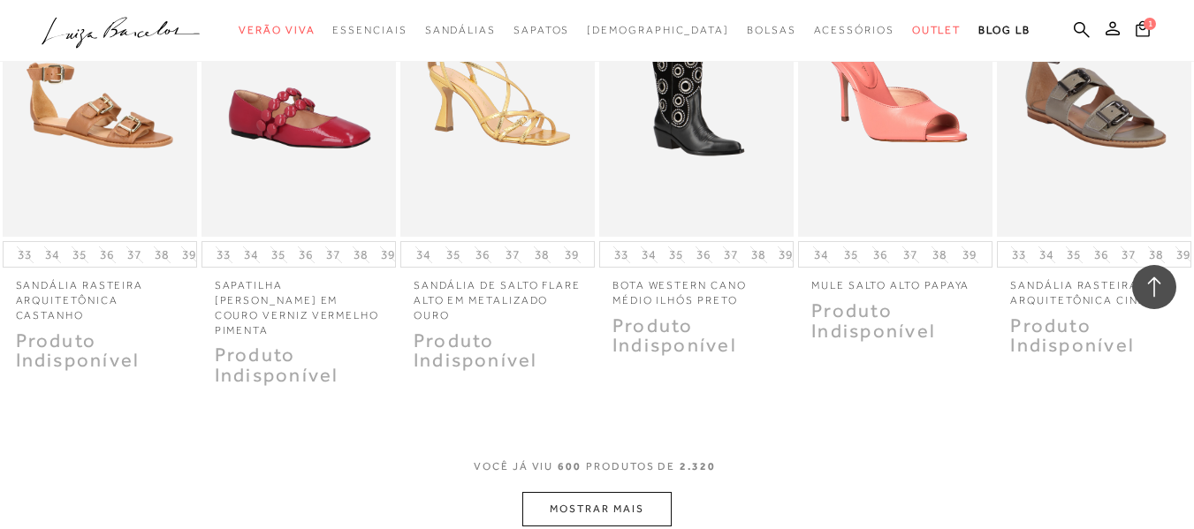
click at [568, 492] on button "MOSTRAR MAIS" at bounding box center [596, 509] width 148 height 34
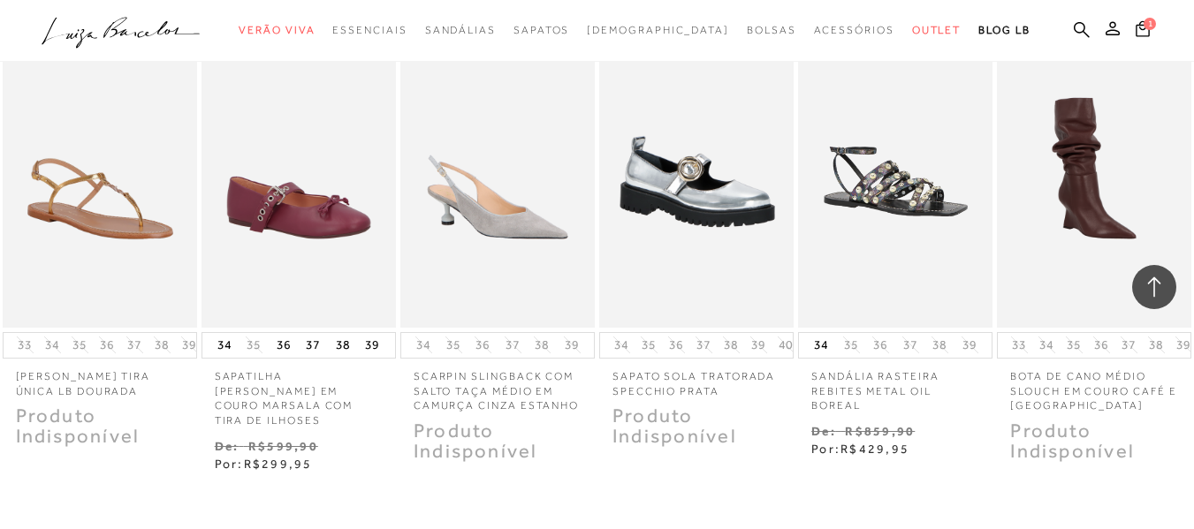
scroll to position [45822, 0]
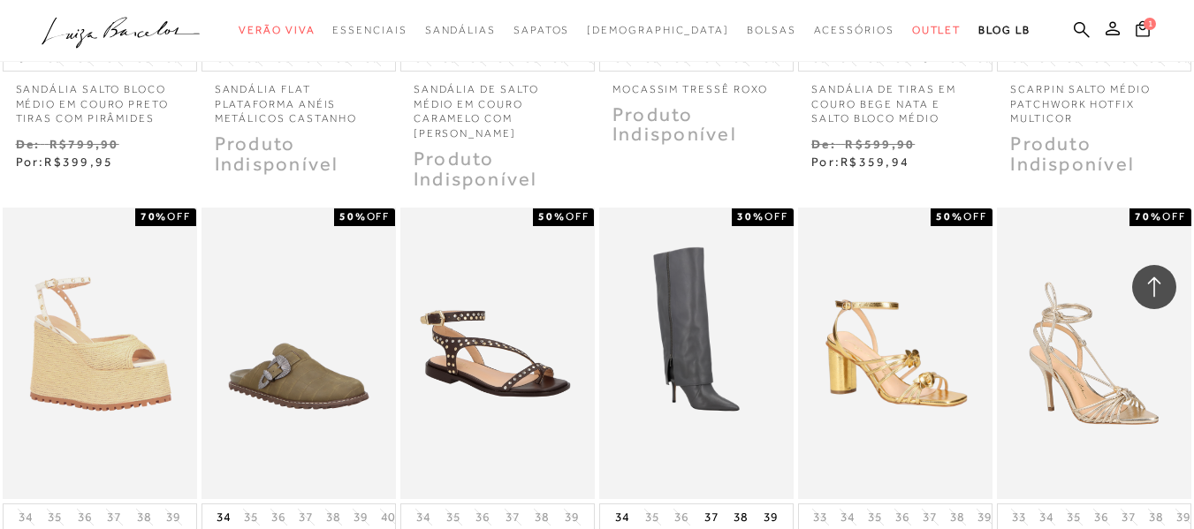
scroll to position [46776, 0]
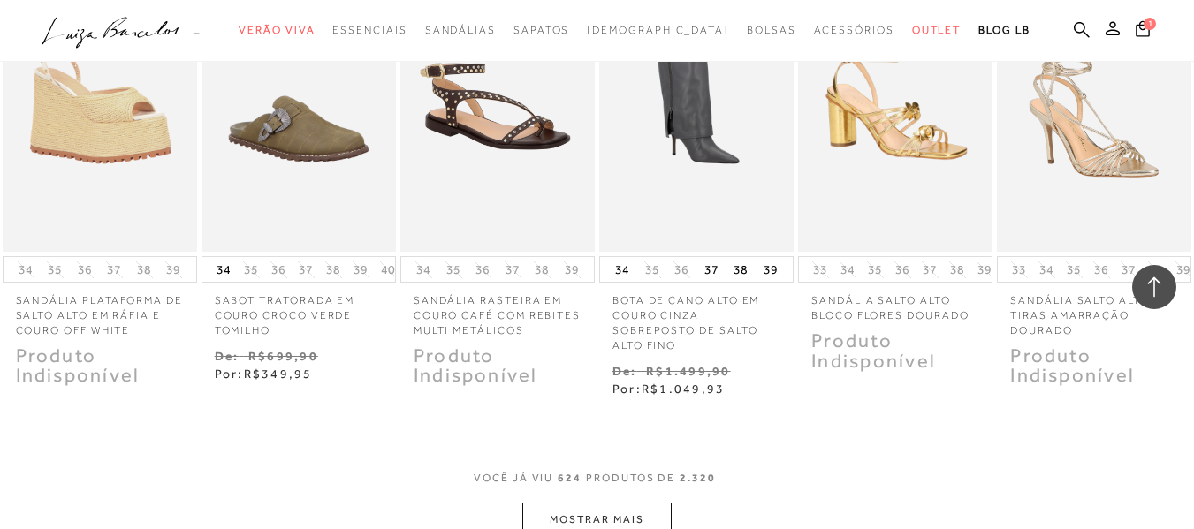
click at [590, 503] on button "MOSTRAR MAIS" at bounding box center [596, 520] width 148 height 34
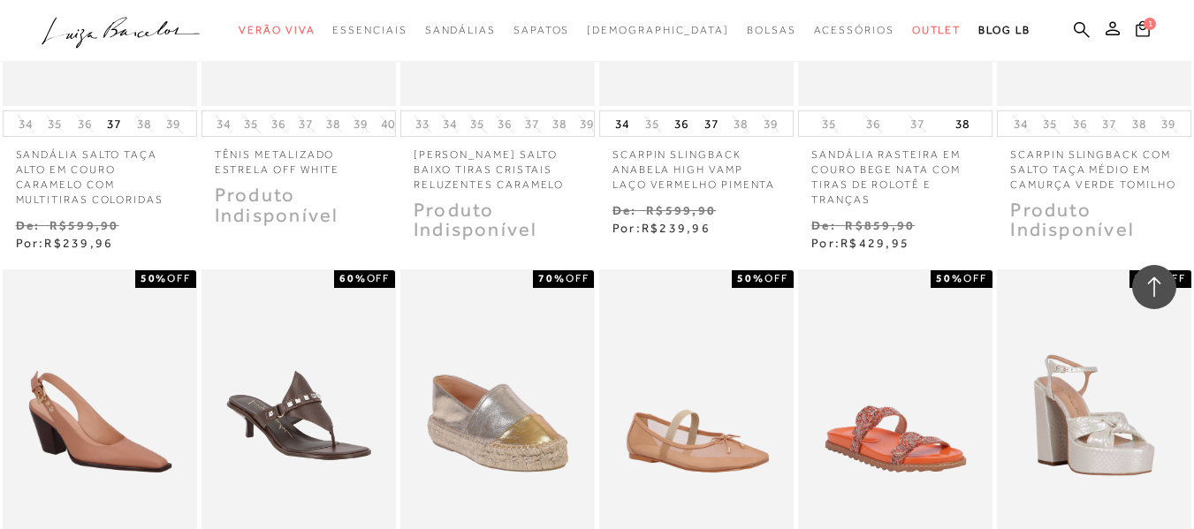
scroll to position [47696, 0]
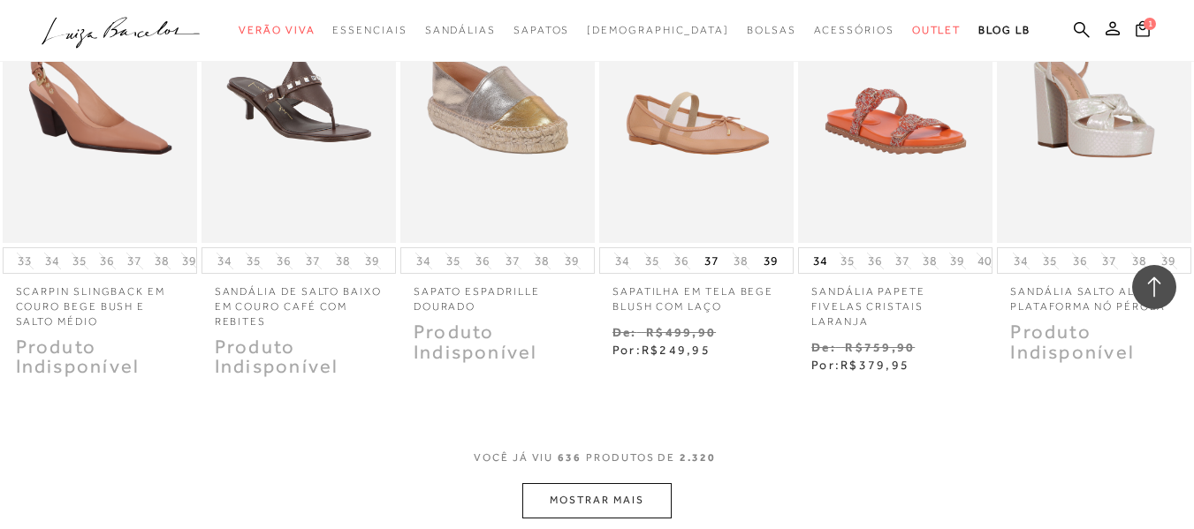
click at [590, 483] on button "MOSTRAR MAIS" at bounding box center [596, 500] width 148 height 34
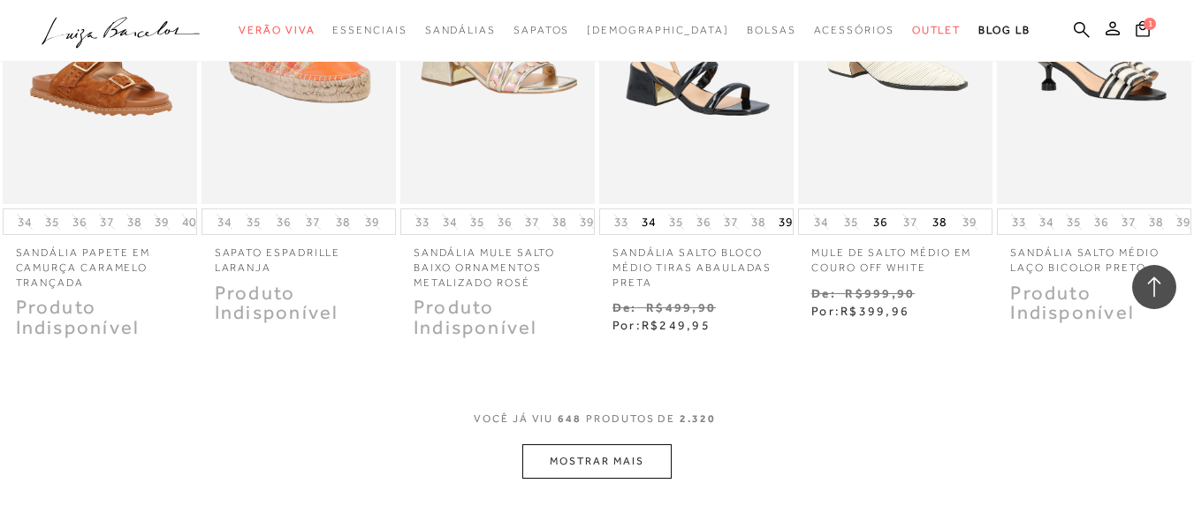
scroll to position [48686, 0]
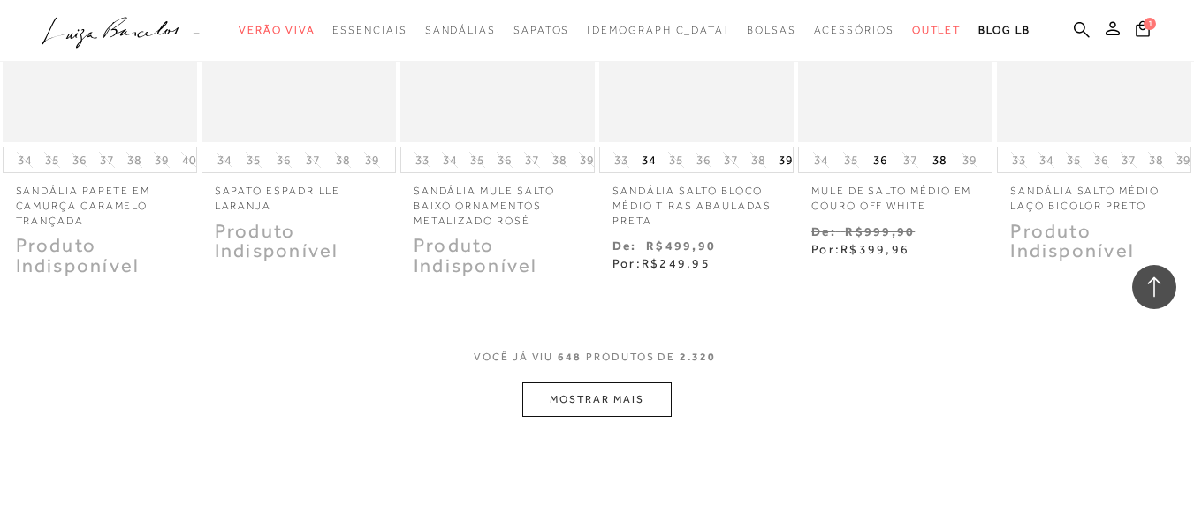
click at [606, 383] on button "MOSTRAR MAIS" at bounding box center [596, 400] width 148 height 34
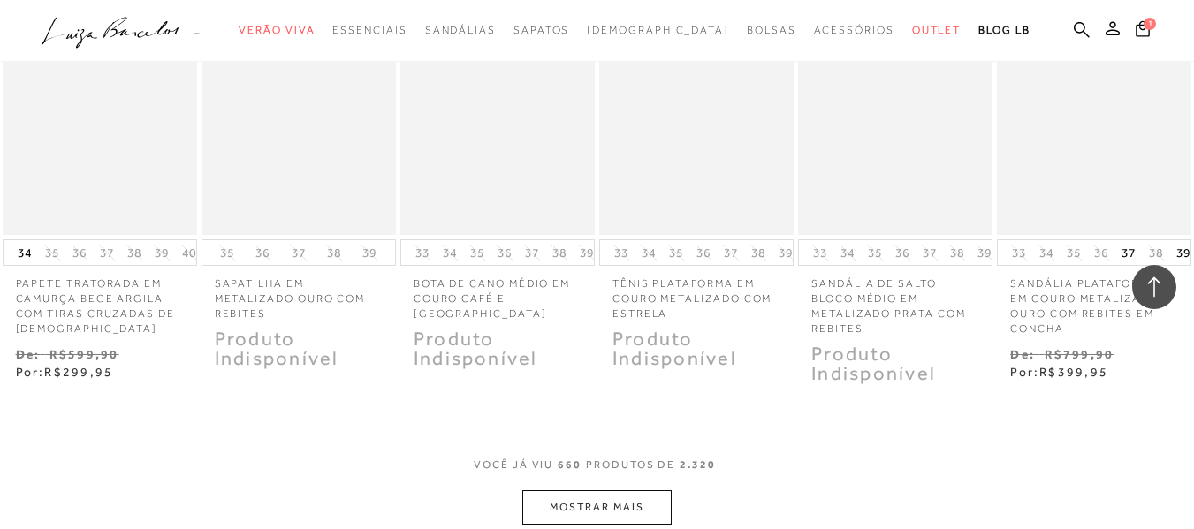
scroll to position [49640, 0]
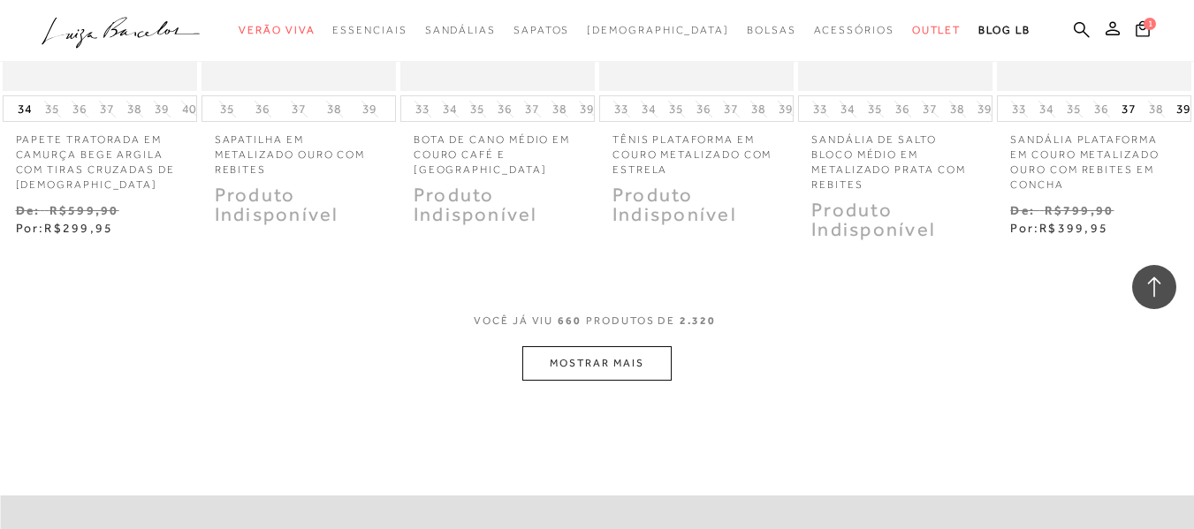
click at [607, 346] on button "MOSTRAR MAIS" at bounding box center [596, 363] width 148 height 34
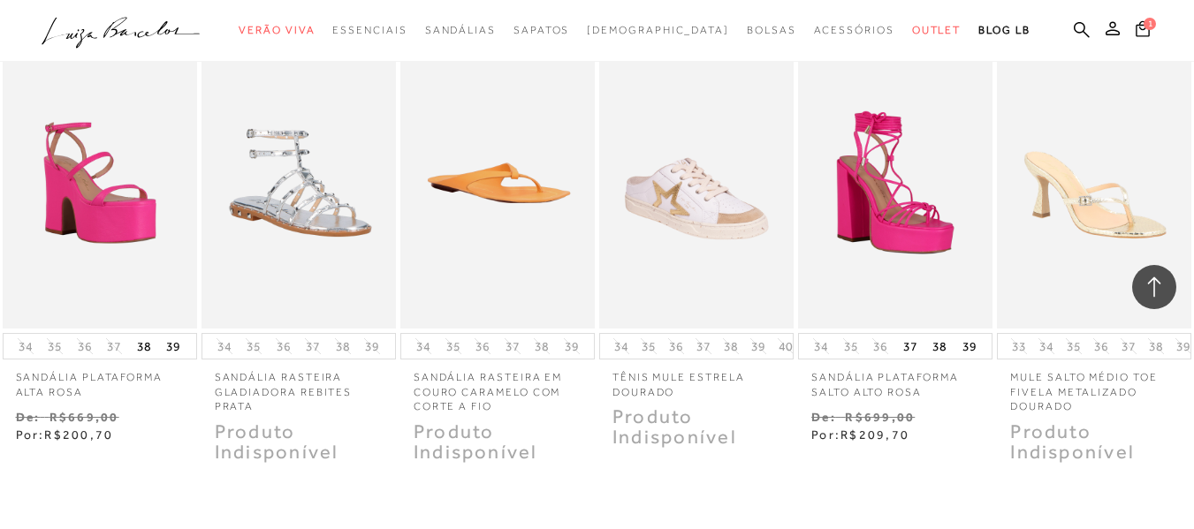
scroll to position [50418, 0]
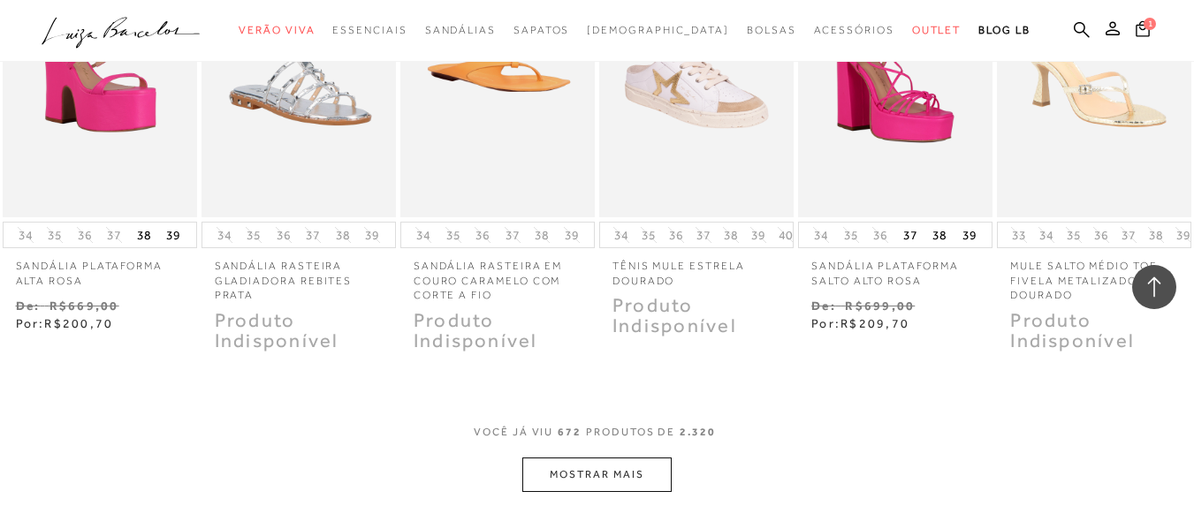
click at [571, 458] on button "MOSTRAR MAIS" at bounding box center [596, 475] width 148 height 34
